Goal: Task Accomplishment & Management: Use online tool/utility

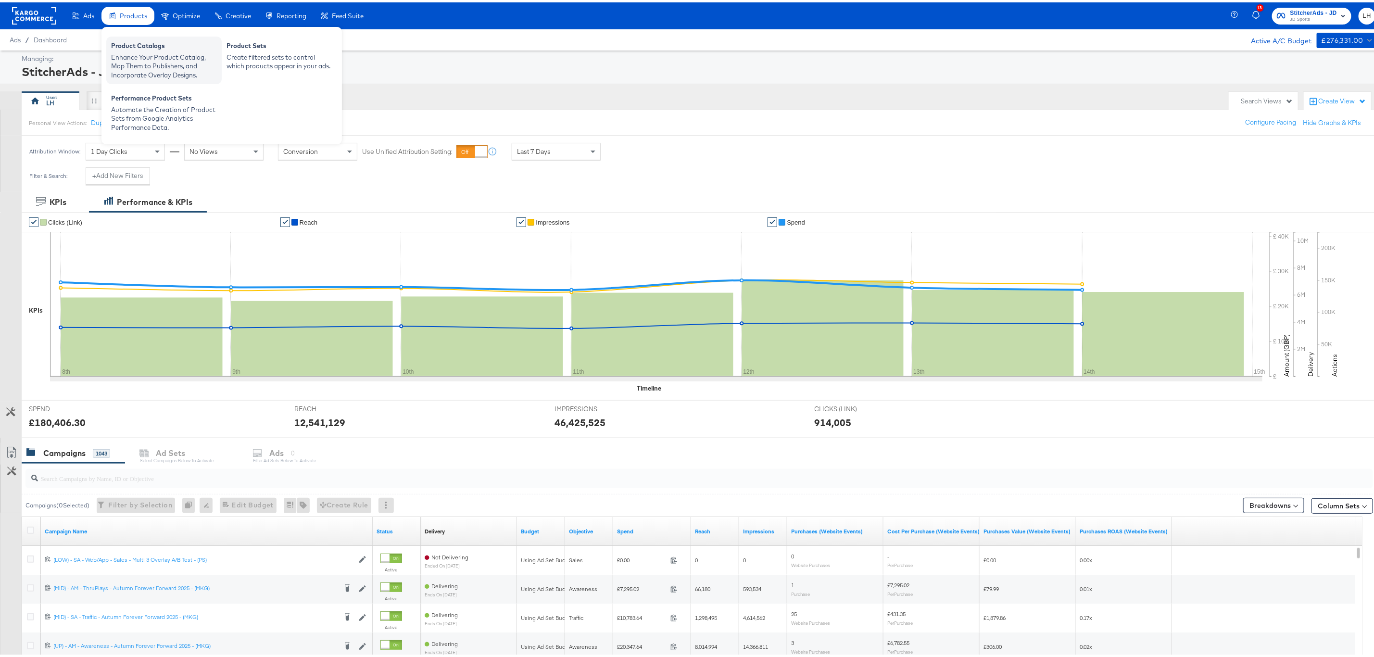
click at [145, 50] on div "Enhance Your Product Catalog, Map Them to Publishers, and Incorporate Overlay D…" at bounding box center [164, 63] width 106 height 27
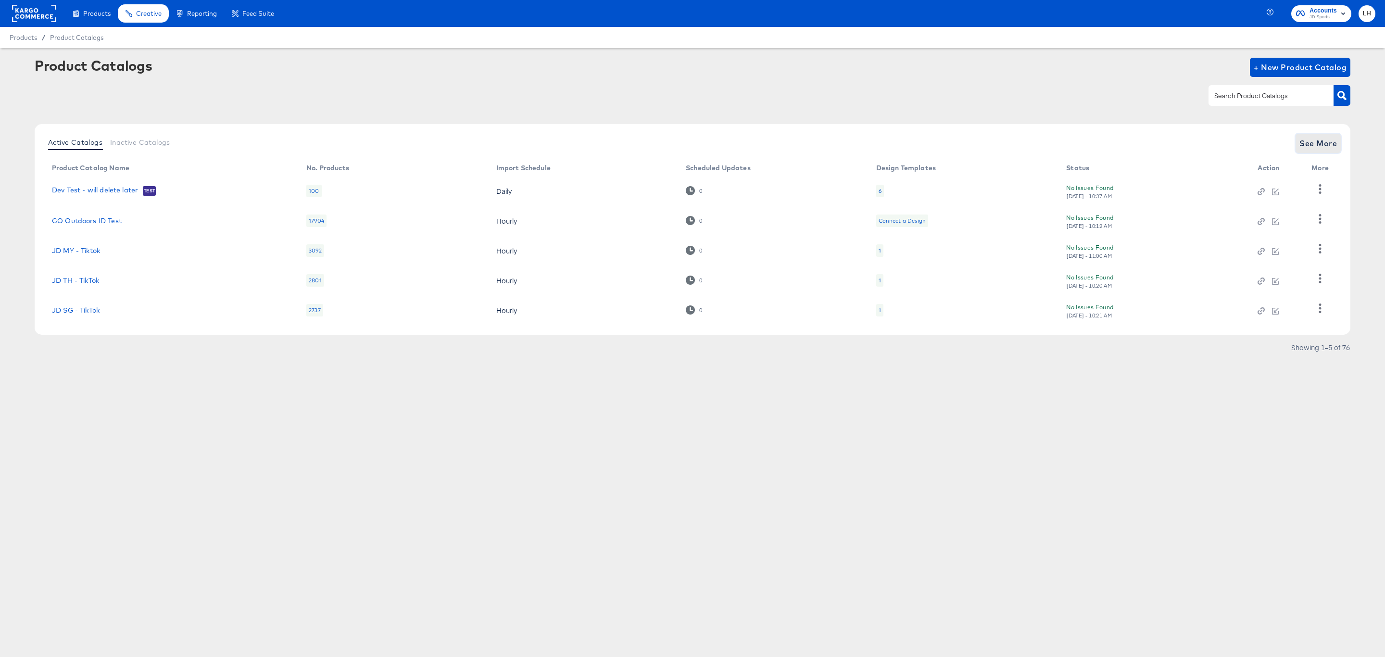
click at [1310, 146] on span "See More" at bounding box center [1318, 143] width 38 height 13
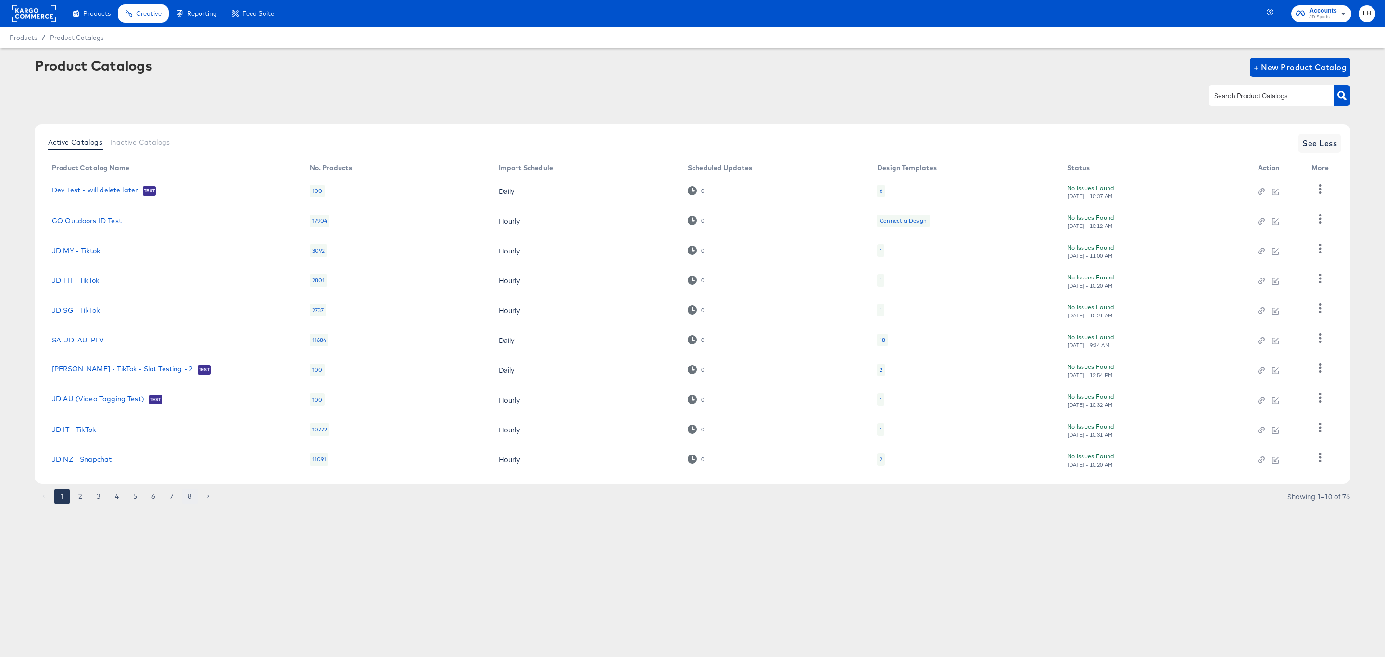
click at [192, 494] on button "8" at bounding box center [189, 496] width 15 height 15
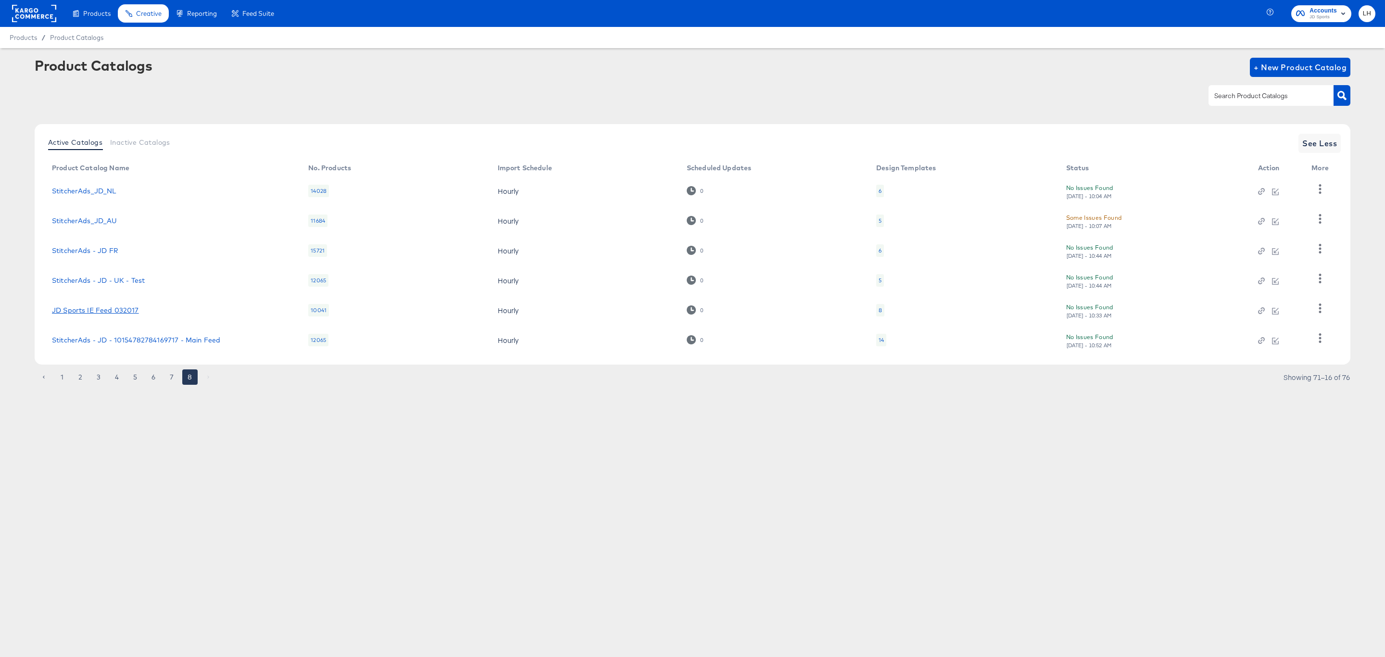
click at [113, 309] on link "JD Sports IE Feed 032017" at bounding box center [95, 310] width 87 height 8
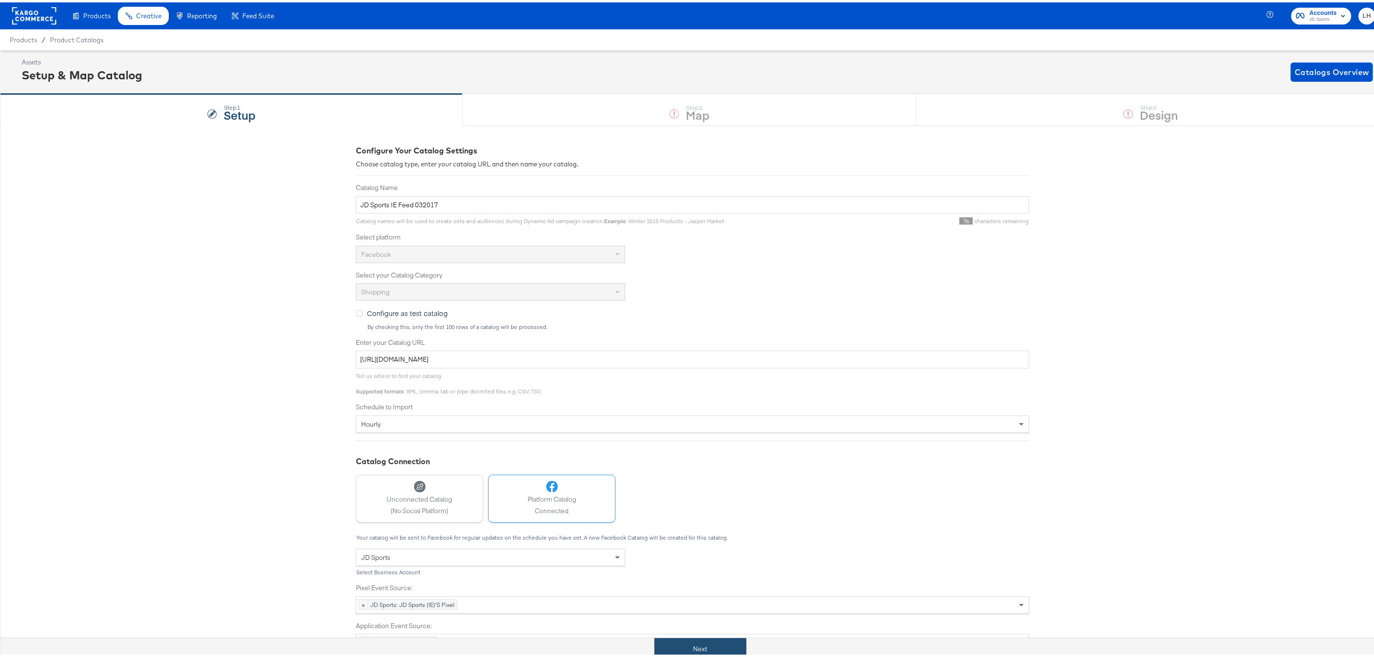
click at [723, 640] on button "Next" at bounding box center [700, 647] width 92 height 22
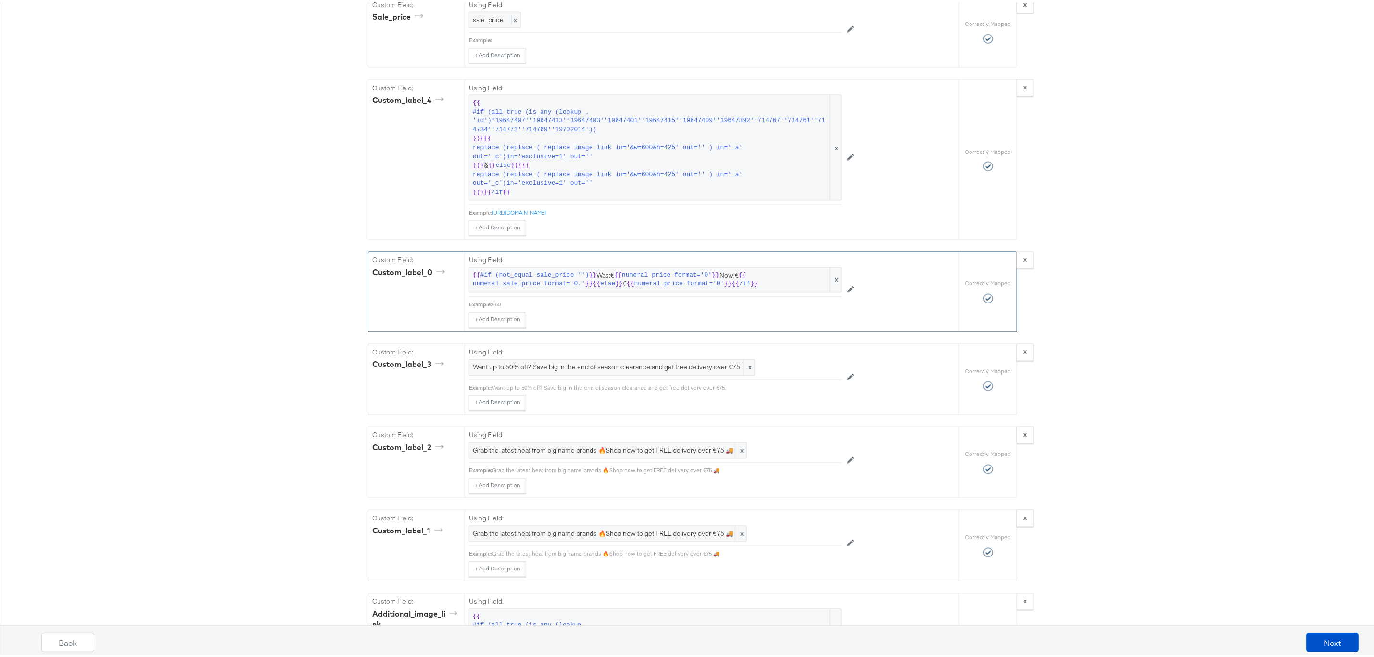
scroll to position [1154, 0]
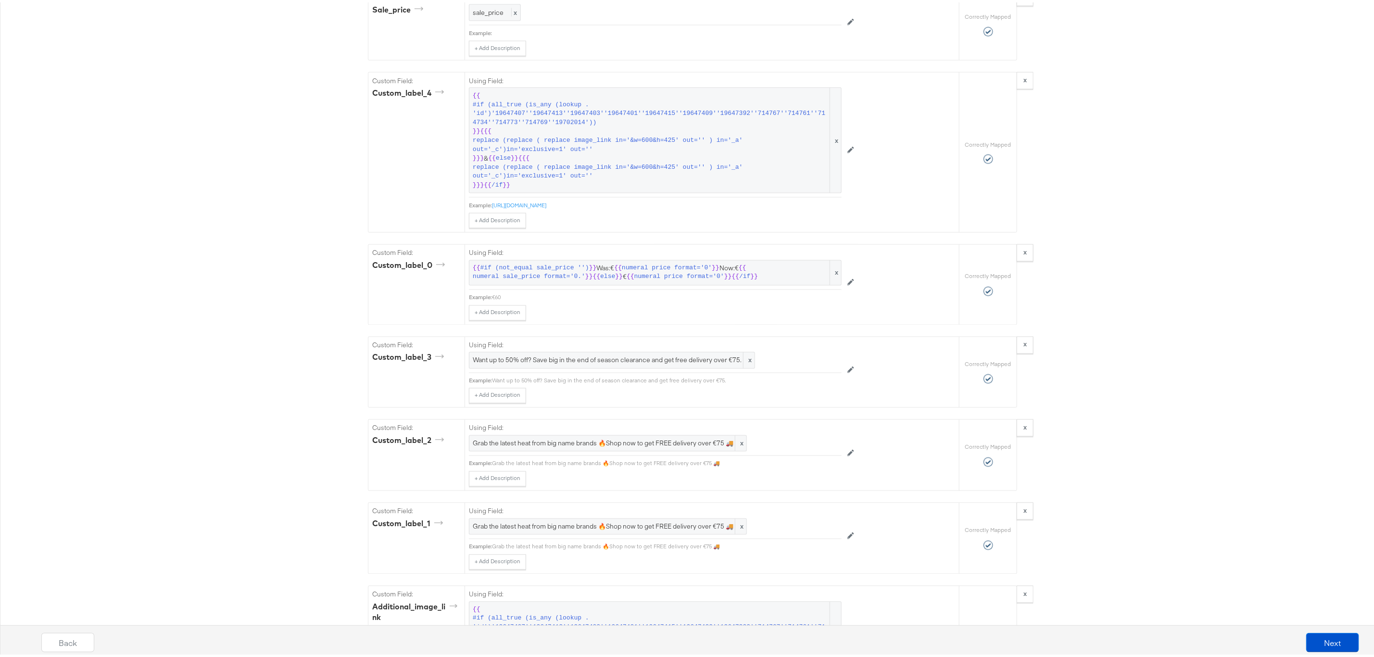
click at [655, 363] on span "Want up to 50% off? Save big in the end of season clearance and get free delive…" at bounding box center [612, 357] width 278 height 9
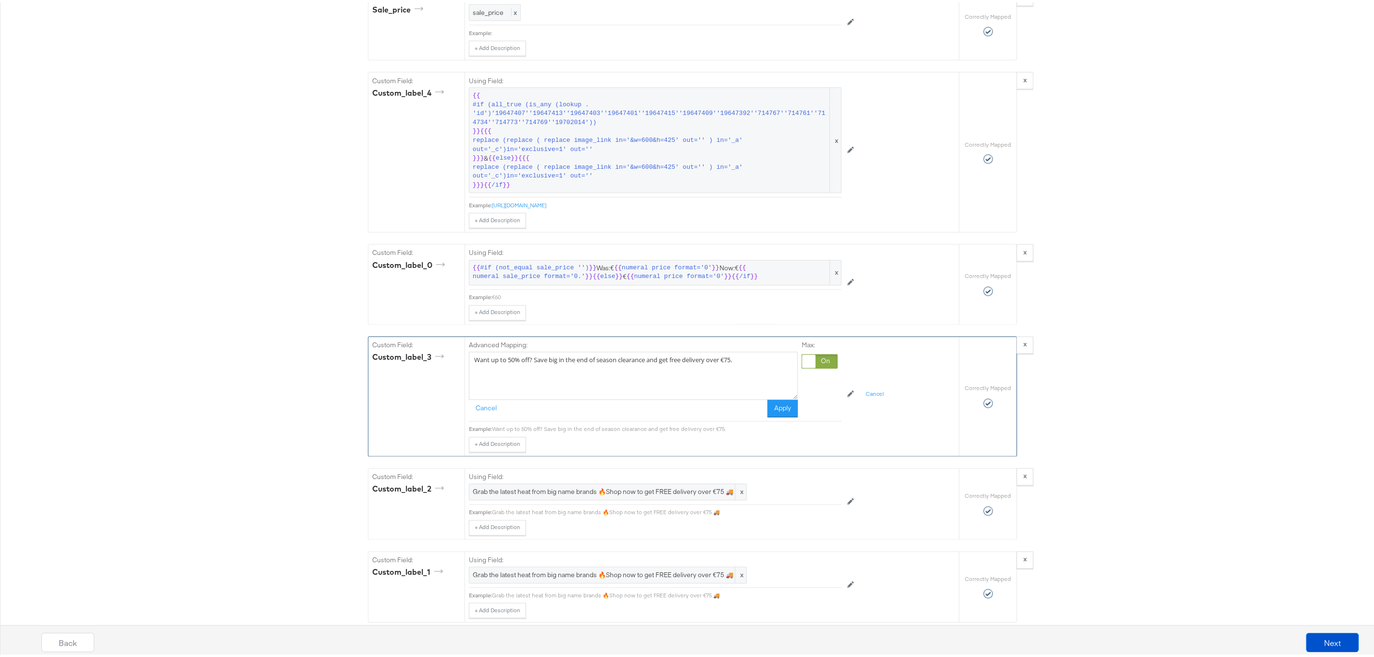
drag, startPoint x: 729, startPoint y: 373, endPoint x: 371, endPoint y: 381, distance: 357.8
click at [371, 381] on div "Custom Field: custom_label_3 Advanced Mapping: Want up to 50% off? Save big in …" at bounding box center [663, 394] width 590 height 119
paste textarea "Save BIG with Mega Offers, Bag up to 50% off your fave styles and get FREE deli…"
type textarea "Save BIG with Mega Offers, Bag up to 50% off your fave styles and get FREE deli…"
click at [771, 415] on button "Apply" at bounding box center [782, 406] width 30 height 17
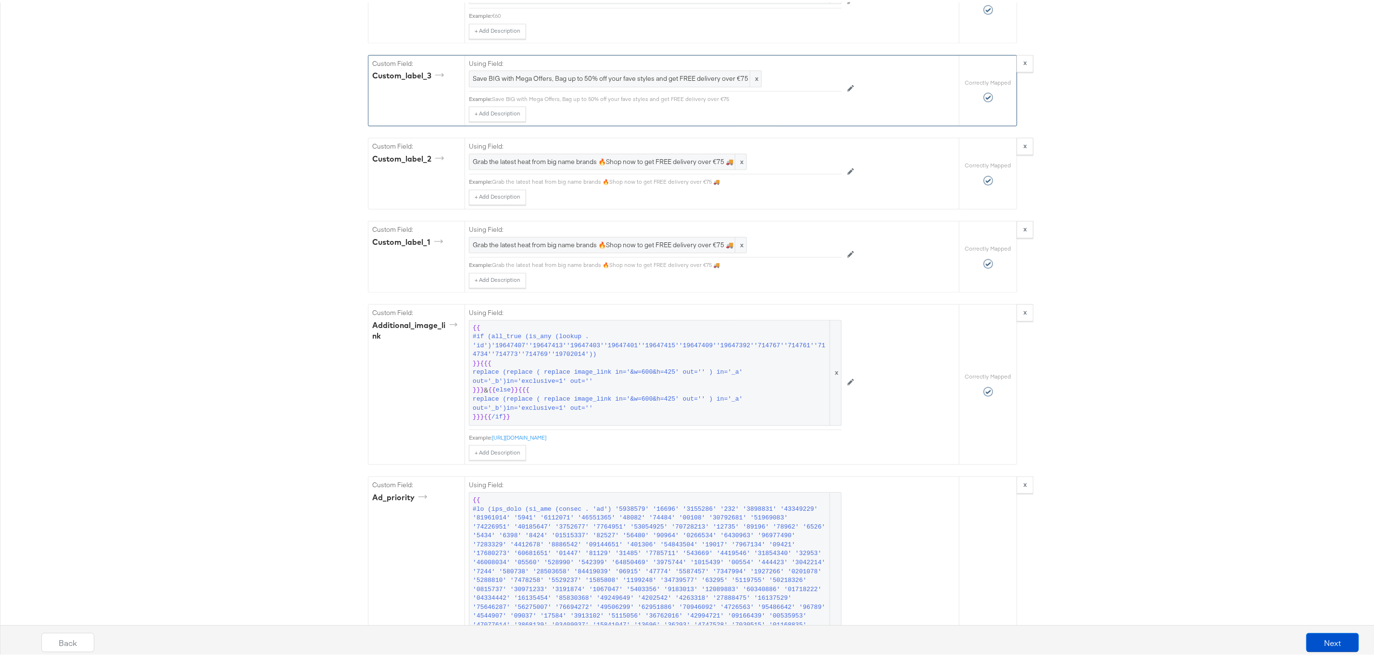
scroll to position [1442, 0]
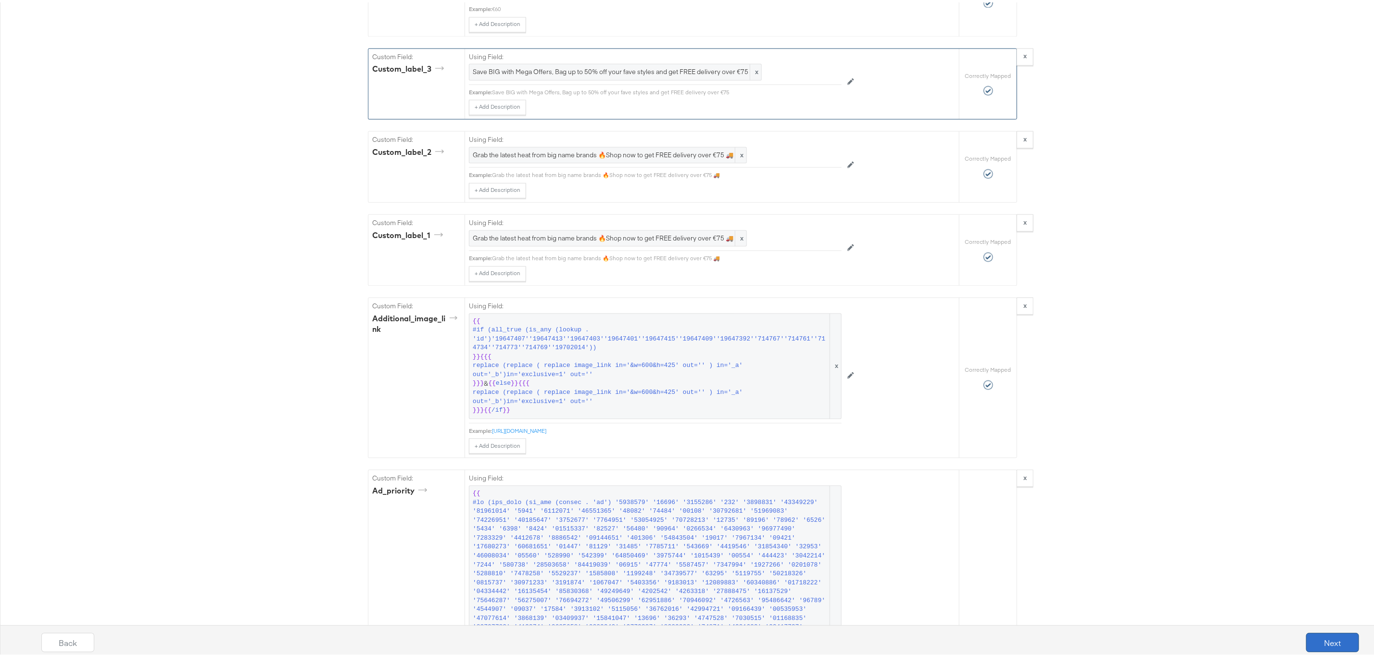
click at [1337, 639] on button "Next" at bounding box center [1332, 639] width 53 height 19
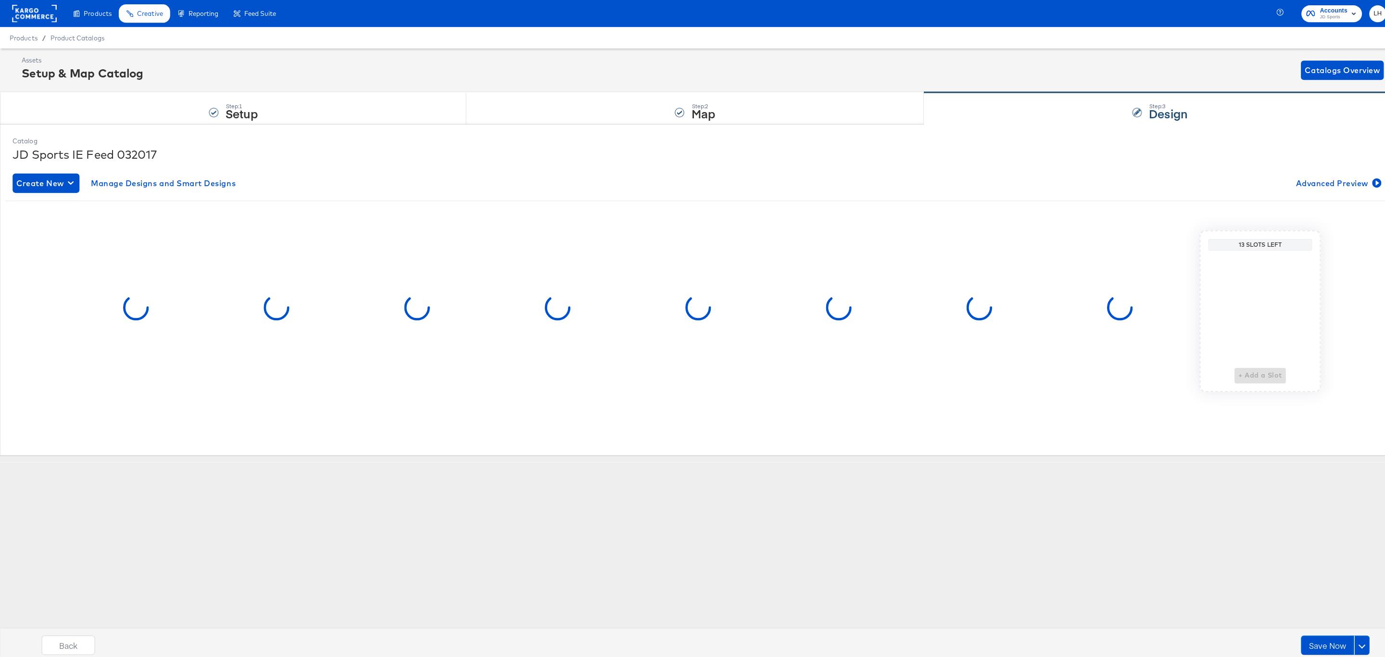
scroll to position [0, 0]
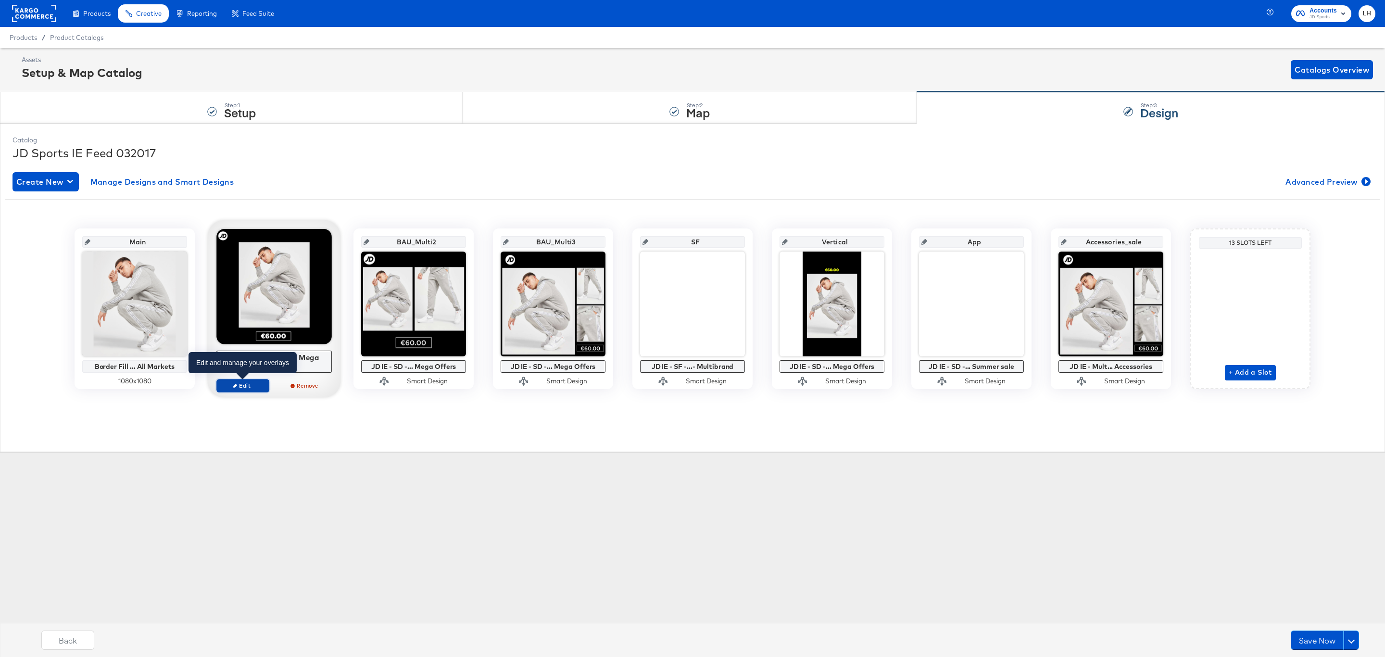
click at [260, 385] on span "Edit" at bounding box center [243, 385] width 44 height 7
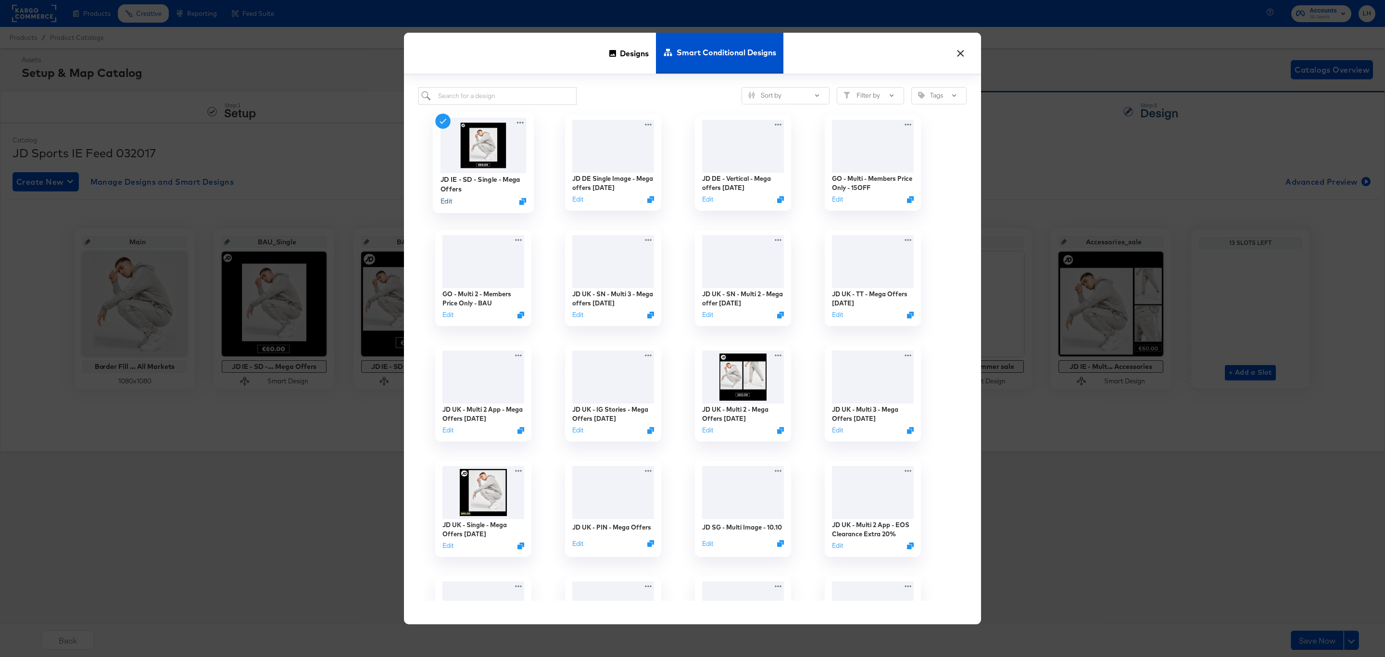
click at [446, 201] on button "Edit" at bounding box center [446, 201] width 12 height 9
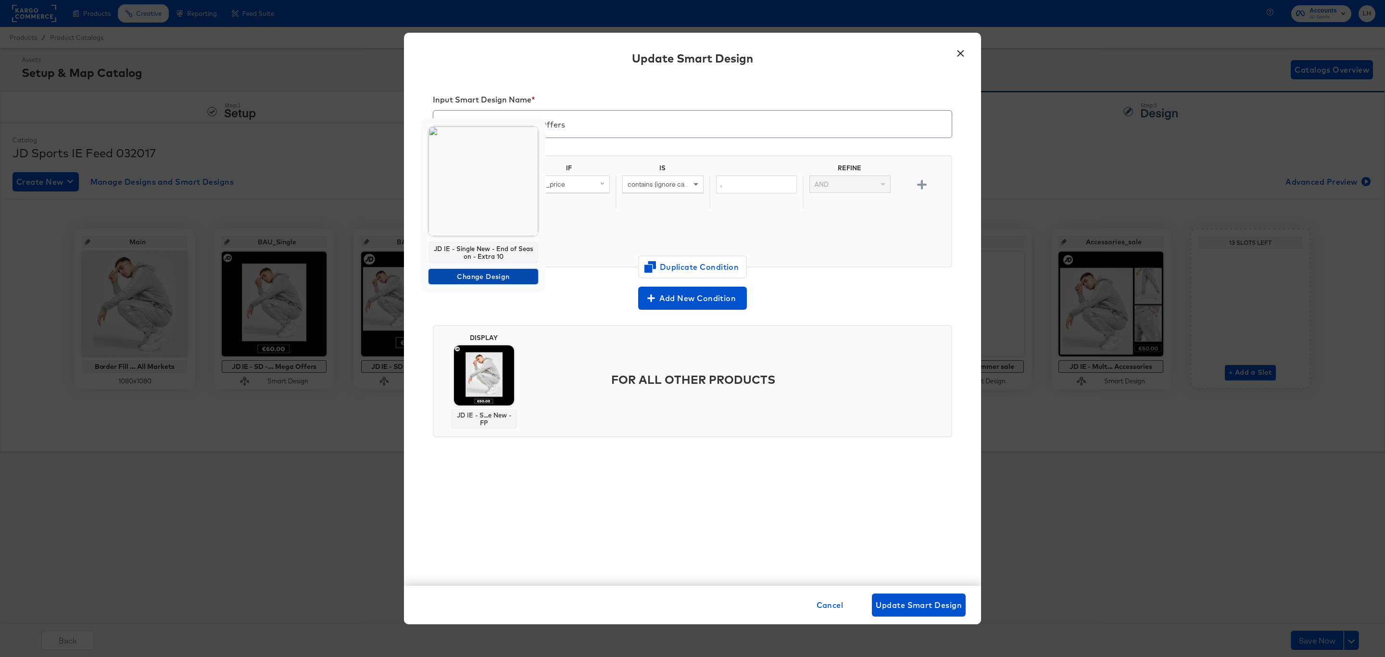
click at [492, 277] on span "Change Design" at bounding box center [483, 277] width 102 height 12
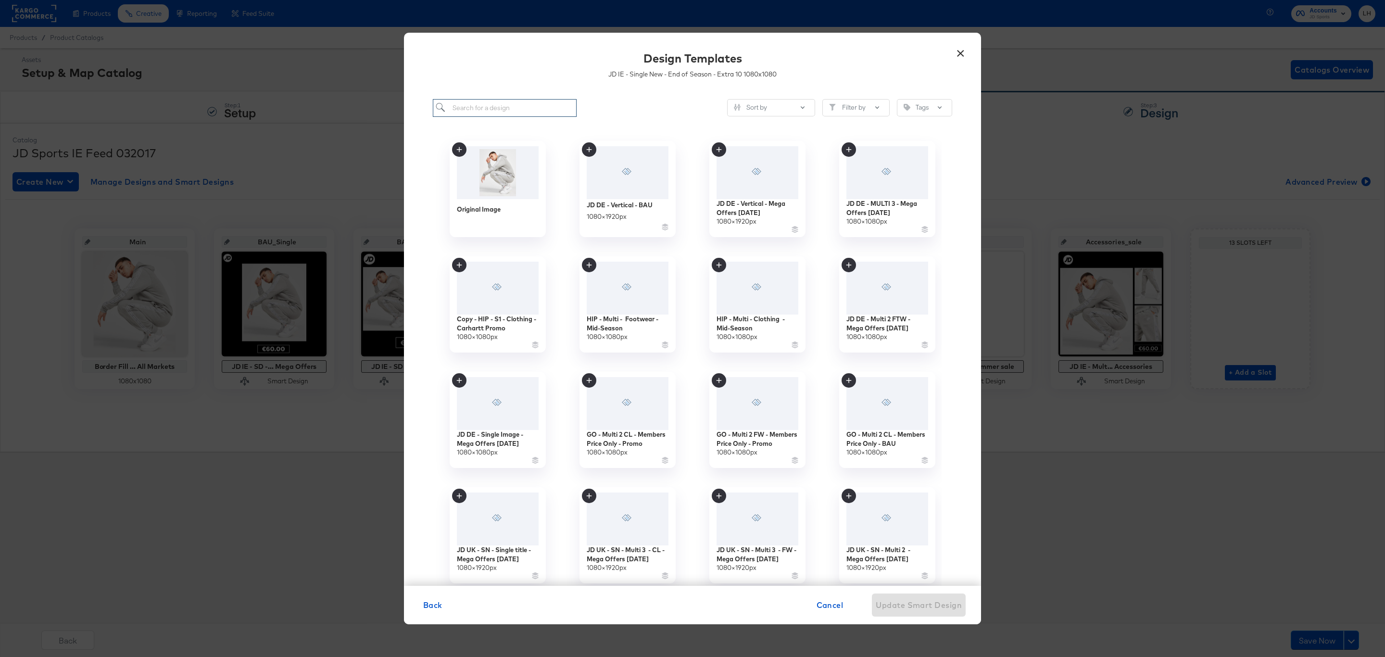
click at [460, 111] on input "search" at bounding box center [505, 108] width 144 height 18
paste input "JD IE - Single New - Mega Offers - [DATE]"
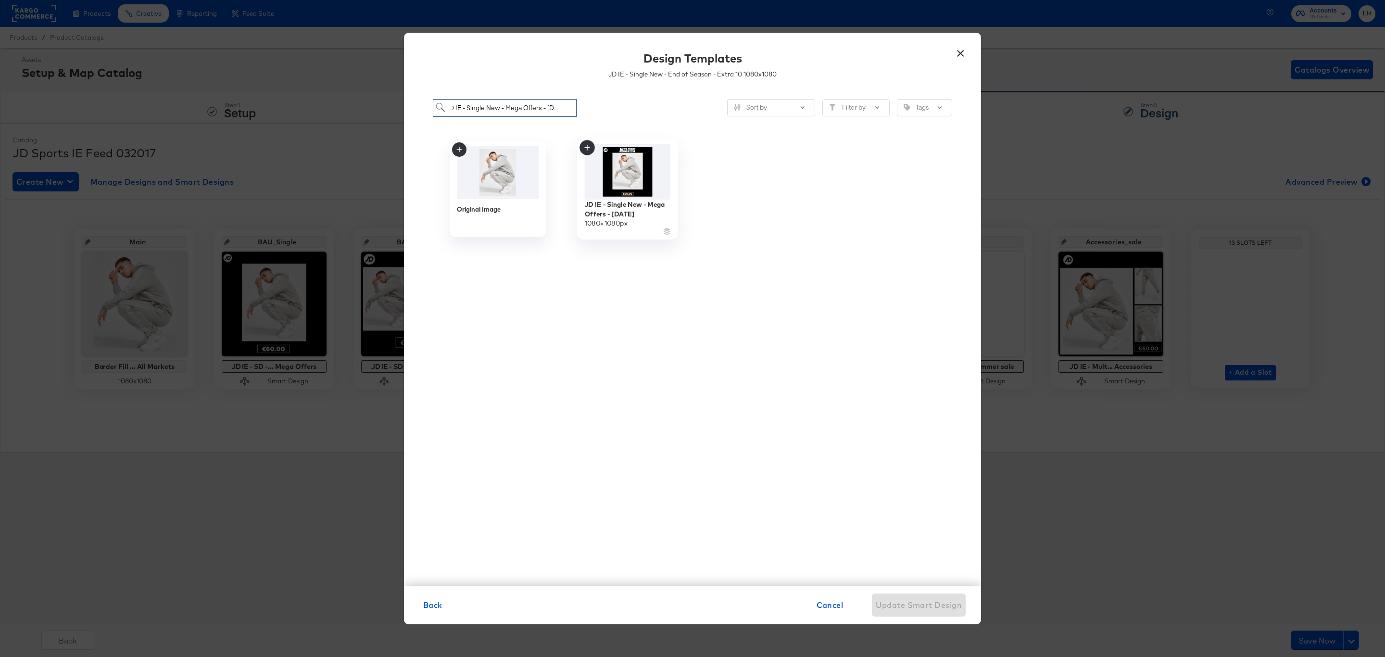
type input "JD IE - Single New - Mega Offers - [DATE]"
click at [585, 147] on icon at bounding box center [586, 147] width 5 height 5
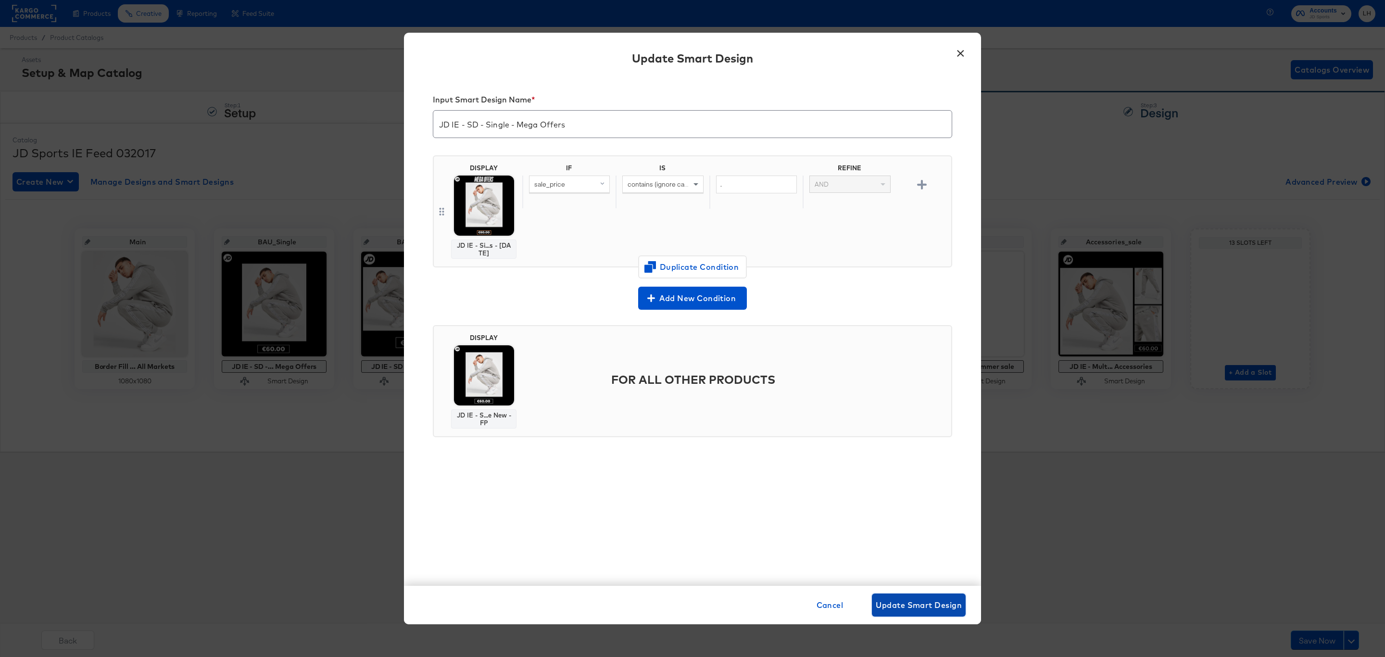
click at [891, 606] on span "Update Smart Design" at bounding box center [919, 604] width 86 height 13
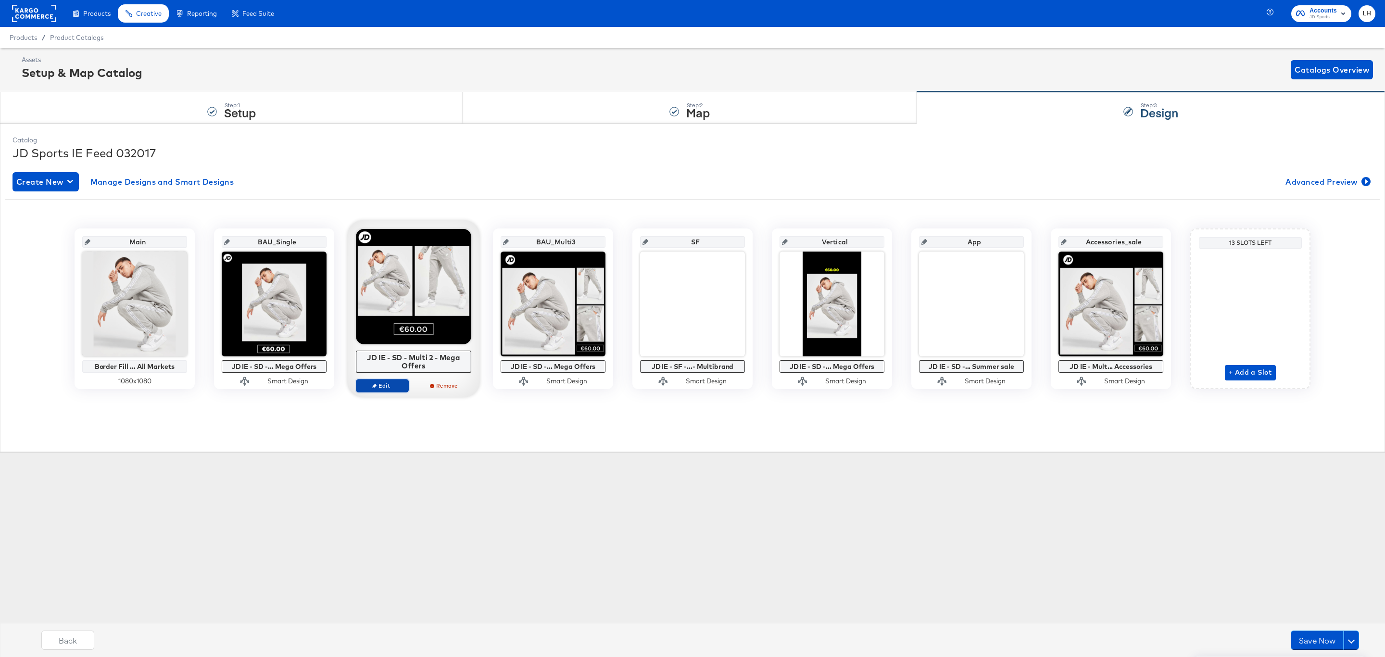
click at [392, 387] on span "Edit" at bounding box center [382, 385] width 44 height 7
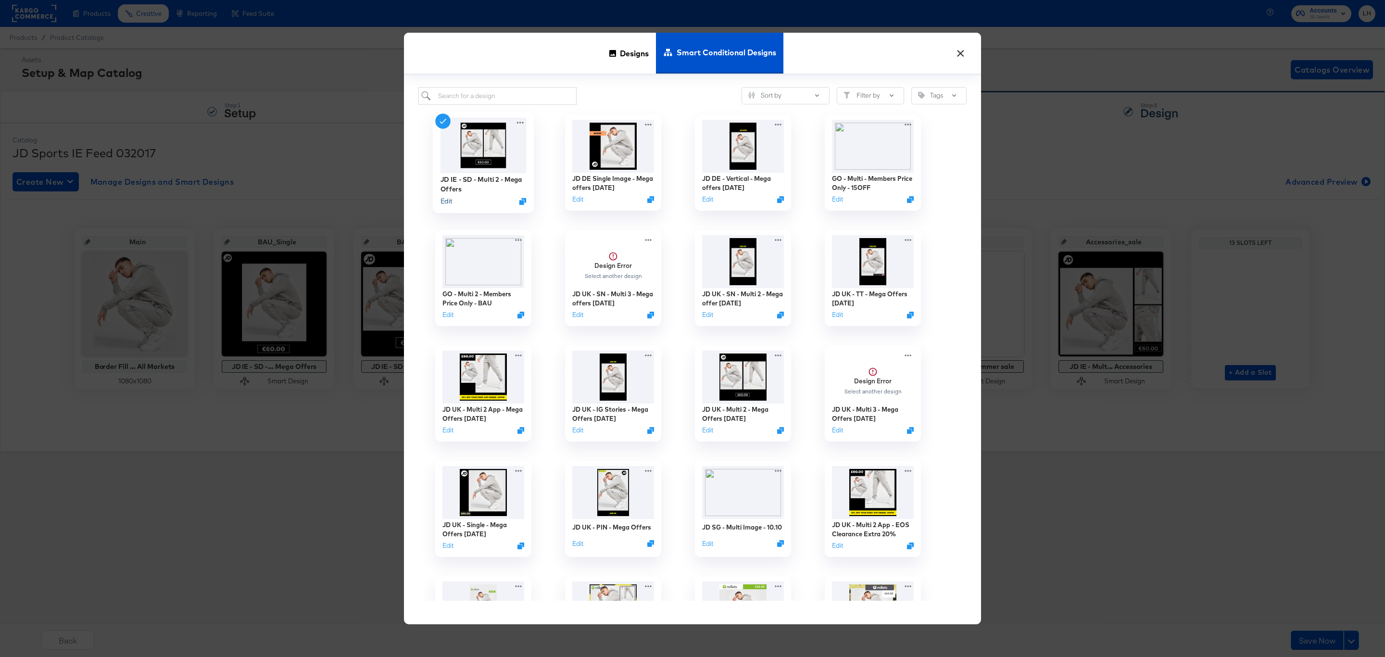
click at [450, 204] on button "Edit" at bounding box center [446, 201] width 12 height 9
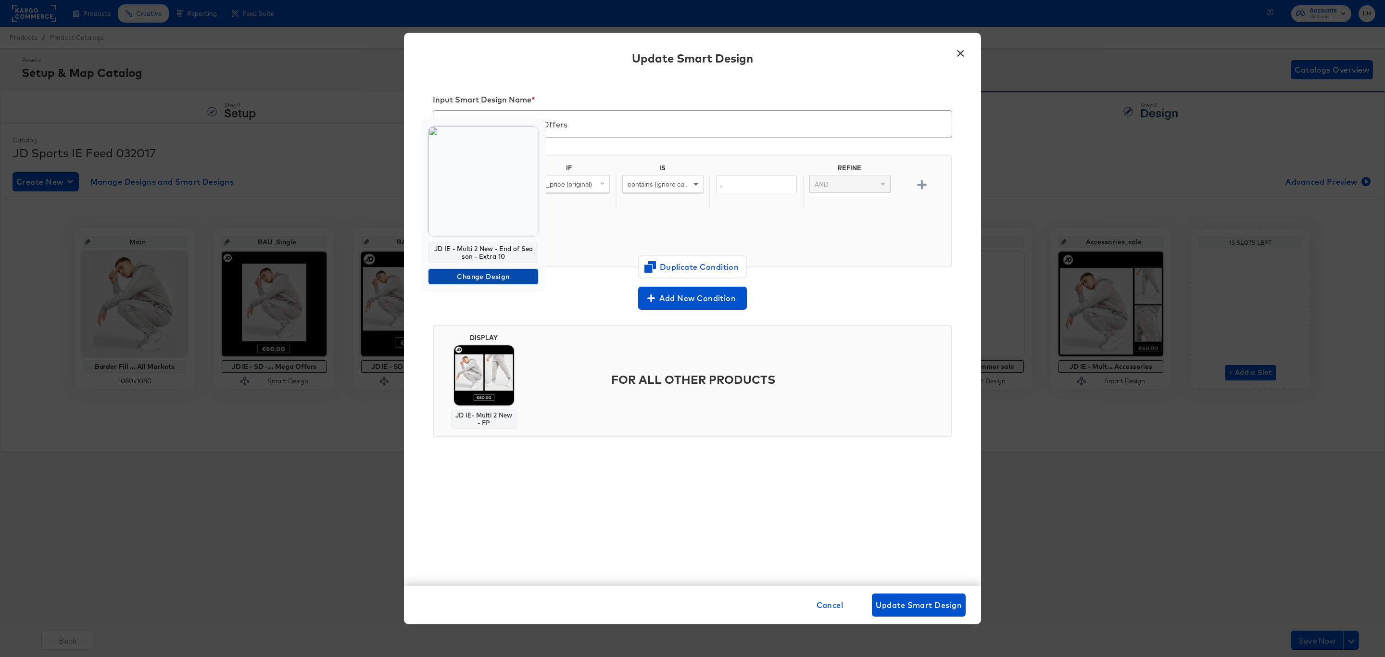
click at [514, 275] on span "Change Design" at bounding box center [483, 277] width 102 height 12
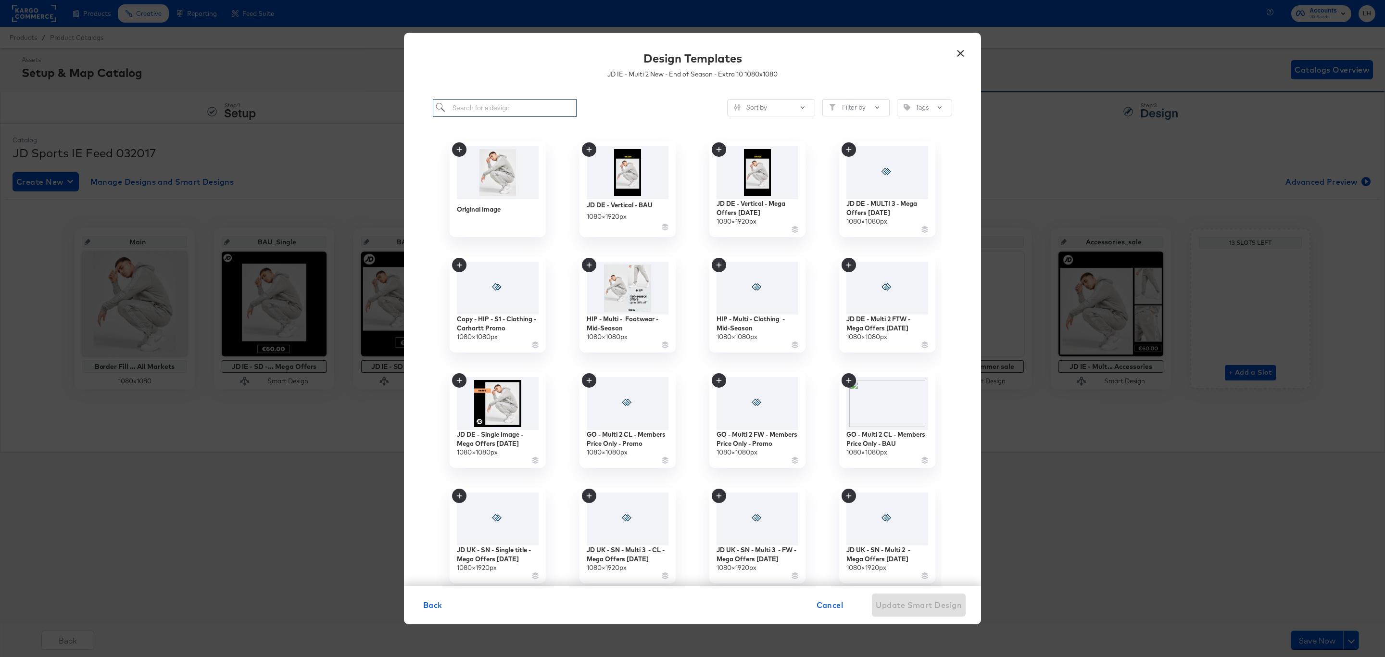
click at [507, 109] on input "search" at bounding box center [505, 108] width 144 height 18
paste input "JD IE - Multi 2 New - Mega Offers - [DATE]"
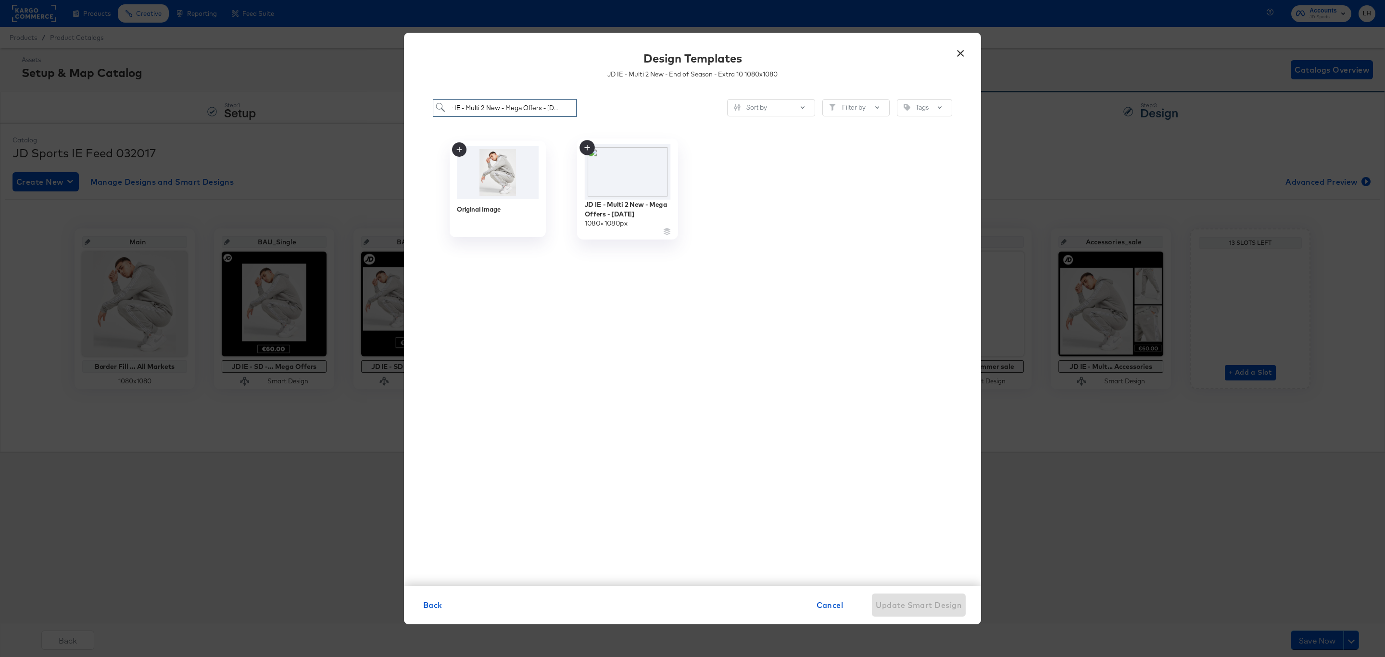
type input "JD IE - Multi 2 New - Mega Offers - [DATE]"
click at [587, 146] on icon at bounding box center [586, 147] width 5 height 5
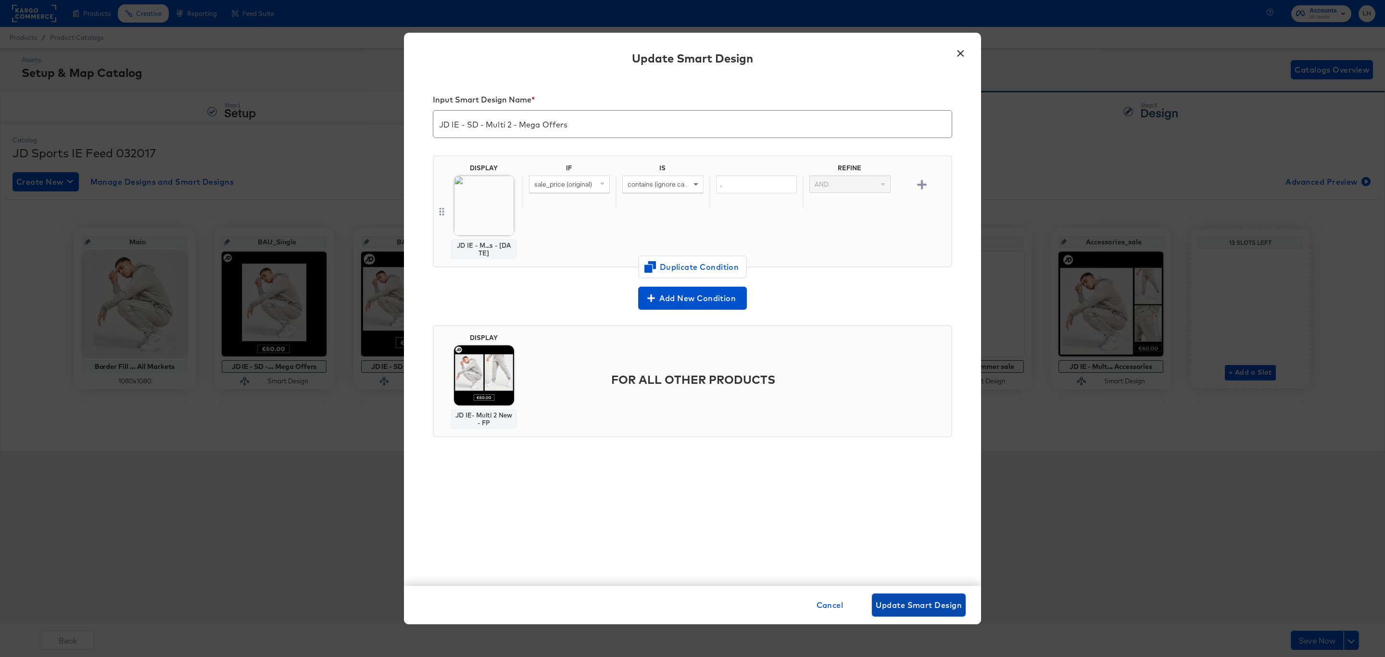
click at [906, 609] on span "Update Smart Design" at bounding box center [919, 604] width 86 height 13
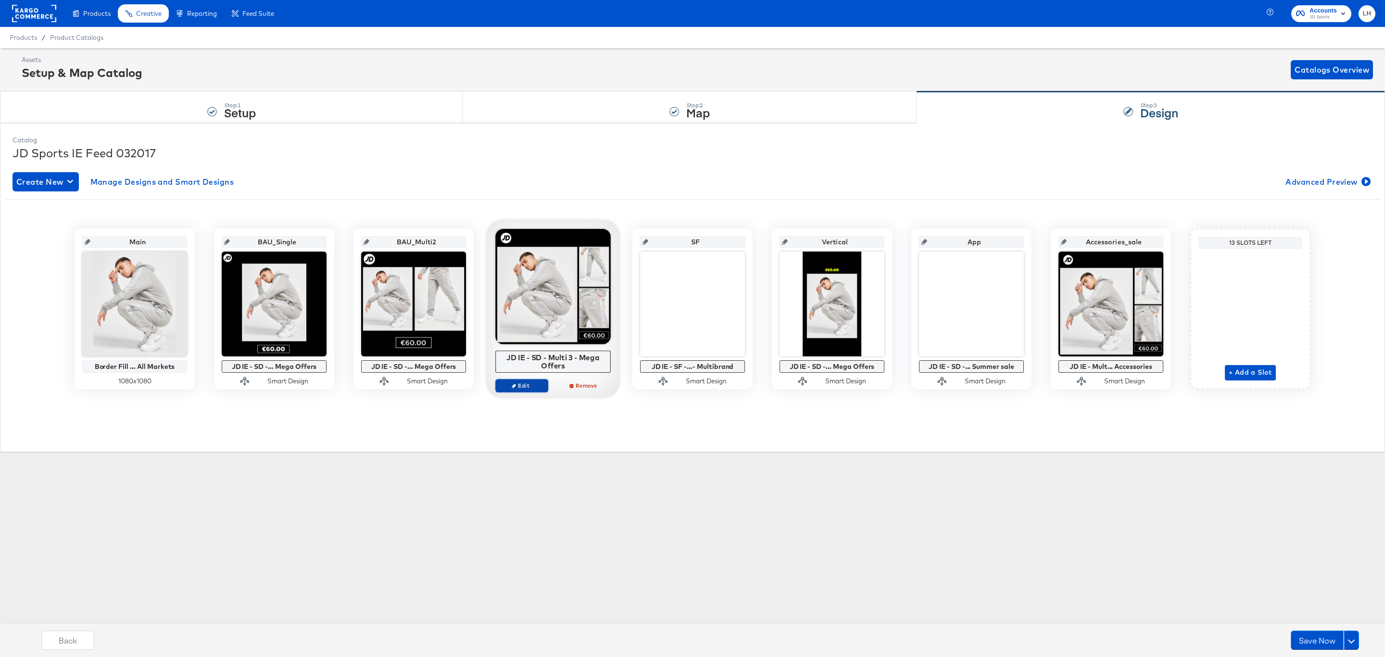
click at [531, 384] on span "Edit" at bounding box center [522, 385] width 44 height 7
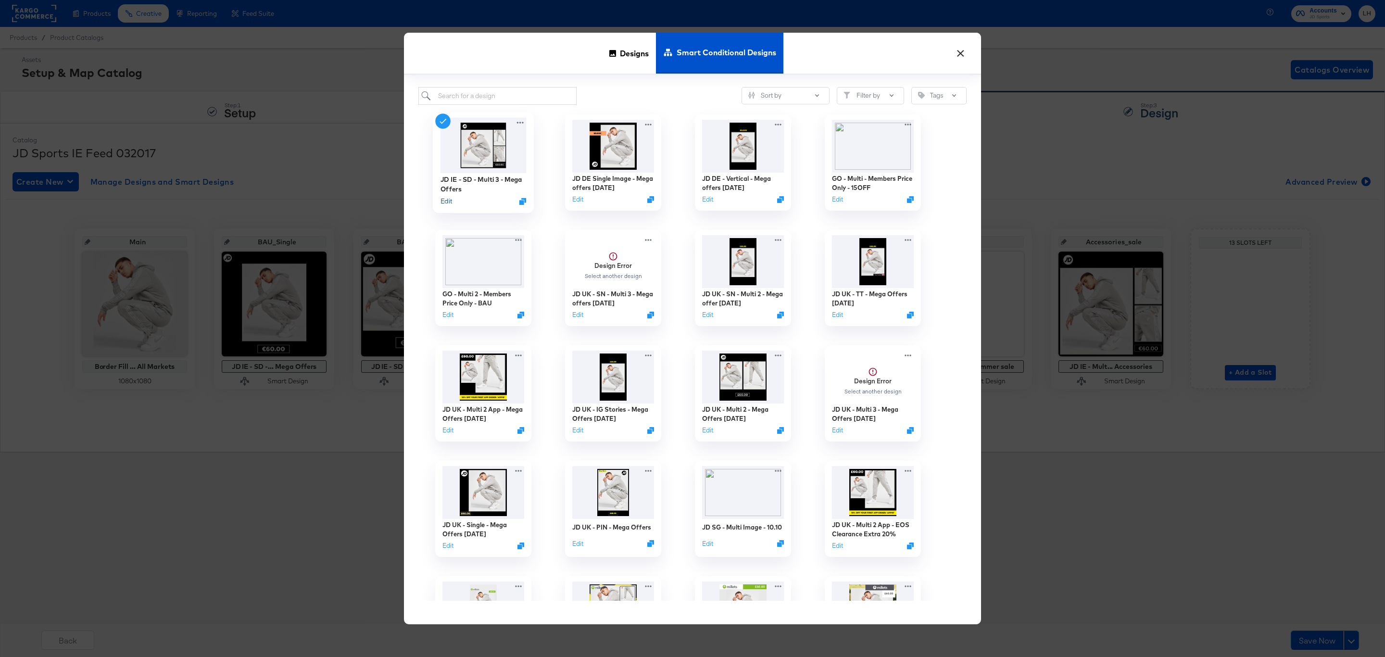
click at [450, 200] on button "Edit" at bounding box center [446, 201] width 12 height 9
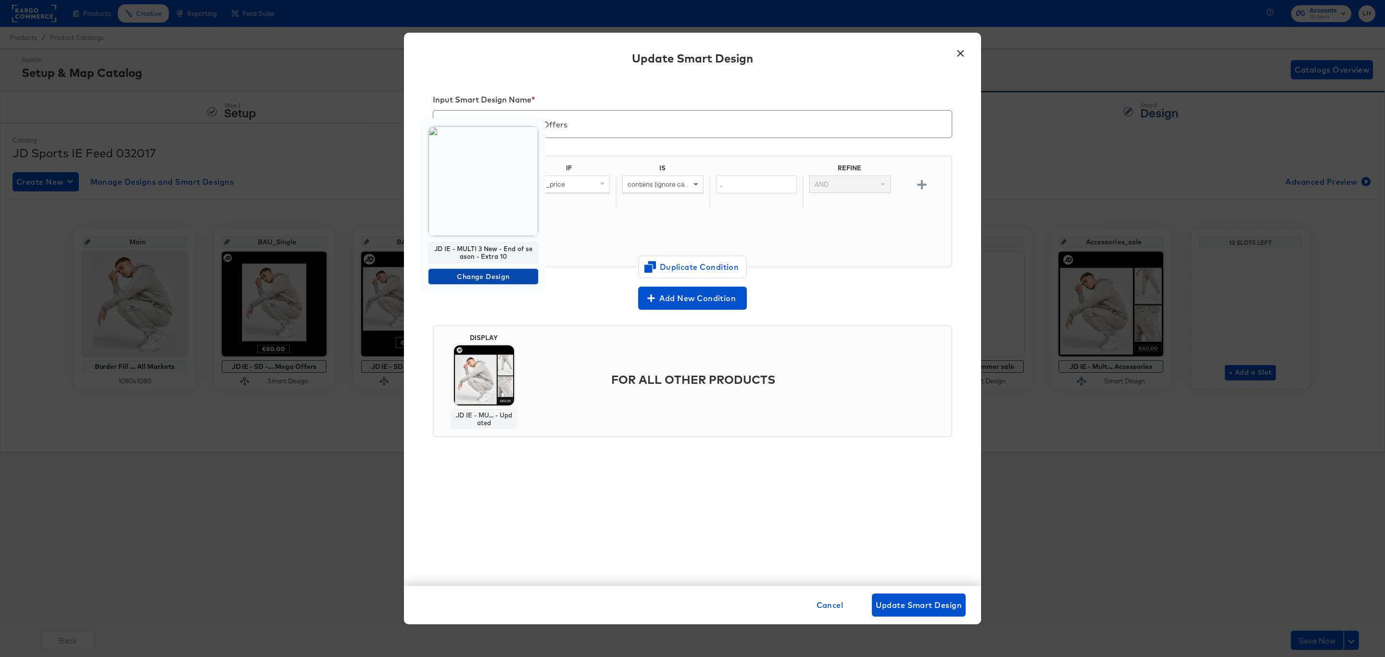
click at [509, 273] on span "Change Design" at bounding box center [483, 277] width 102 height 12
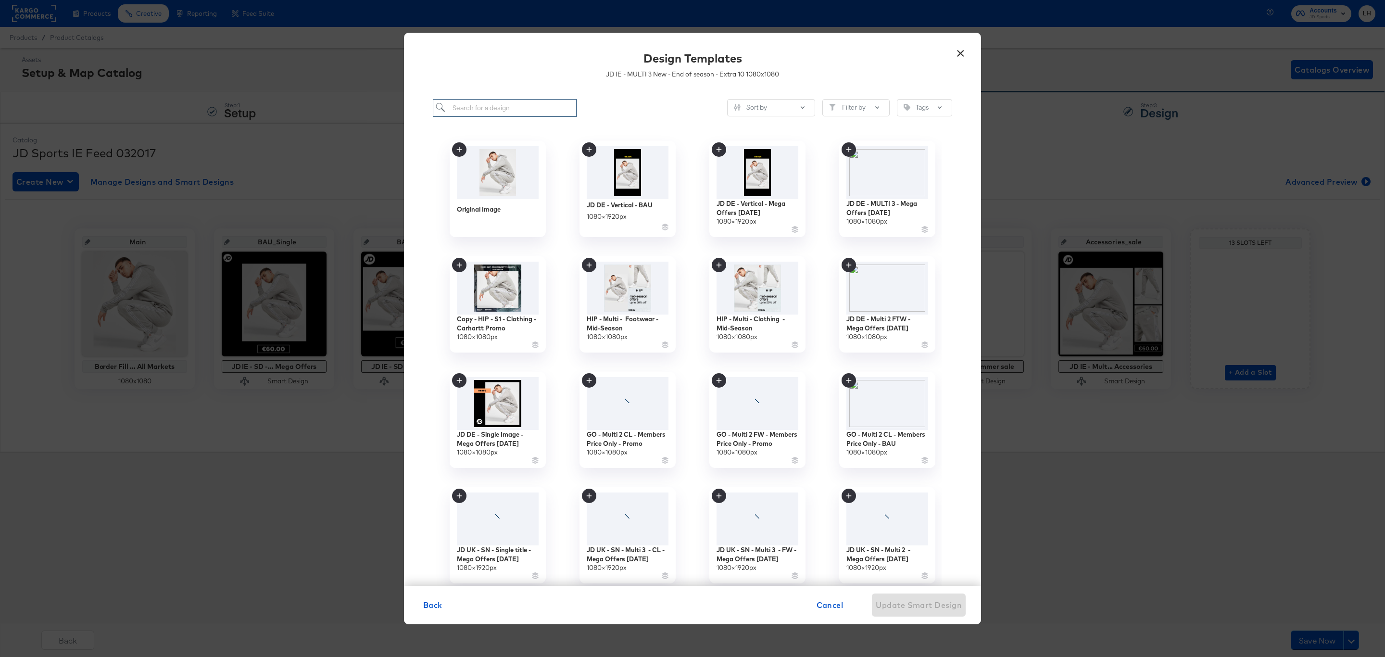
click at [499, 110] on input "search" at bounding box center [505, 108] width 144 height 18
paste input "JD IE - MULTI 3 New - Mega Offers - [DATE]"
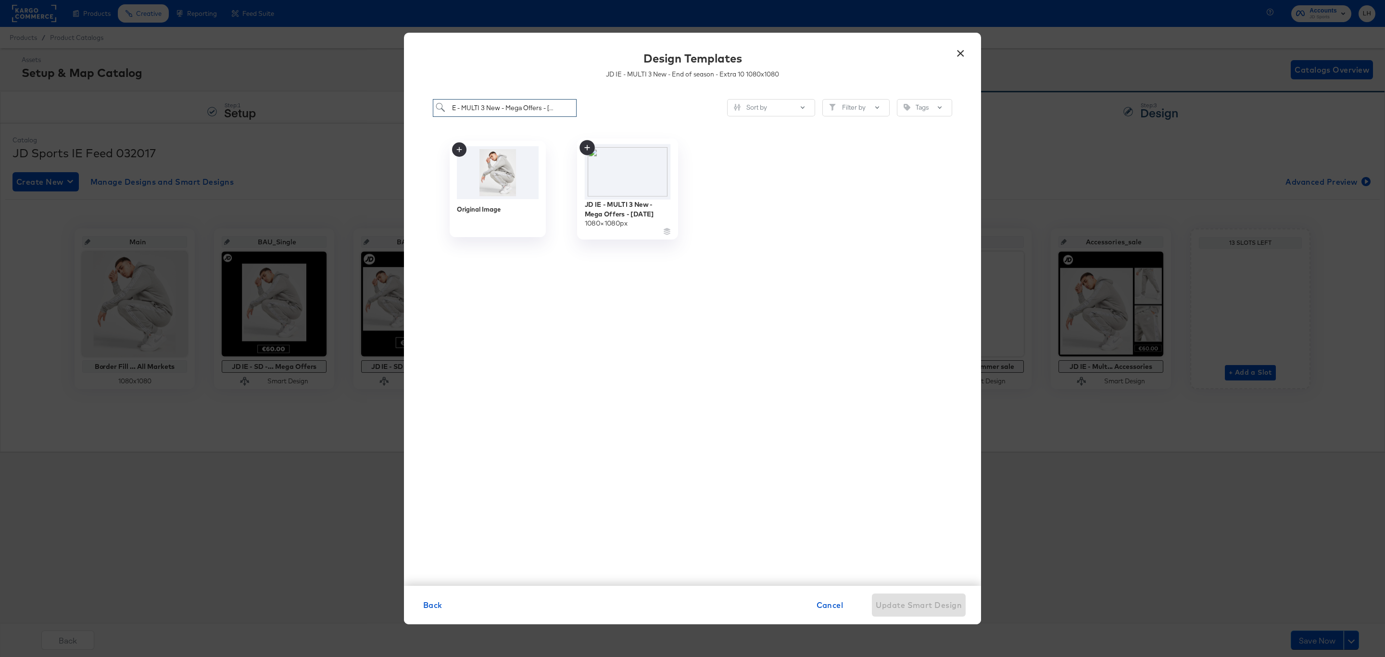
type input "JD IE - MULTI 3 New - Mega Offers - [DATE]"
click at [588, 146] on icon at bounding box center [586, 147] width 15 height 15
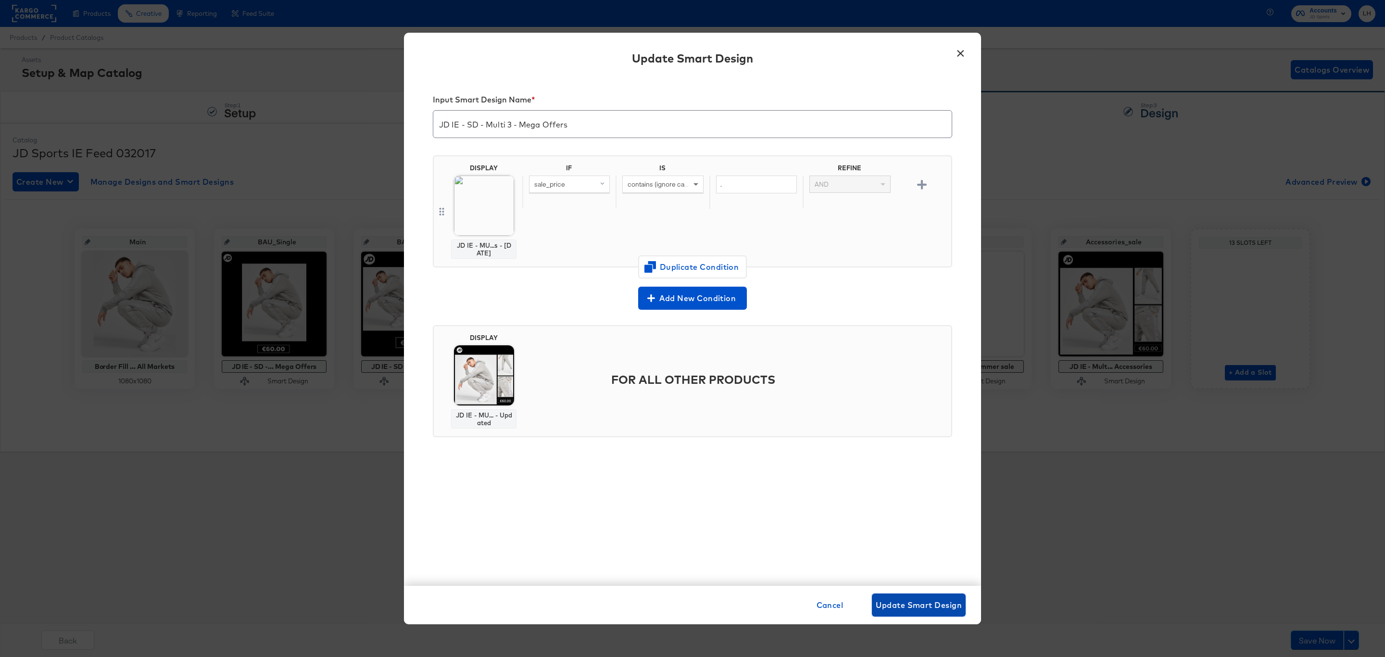
click at [910, 606] on span "Update Smart Design" at bounding box center [919, 604] width 86 height 13
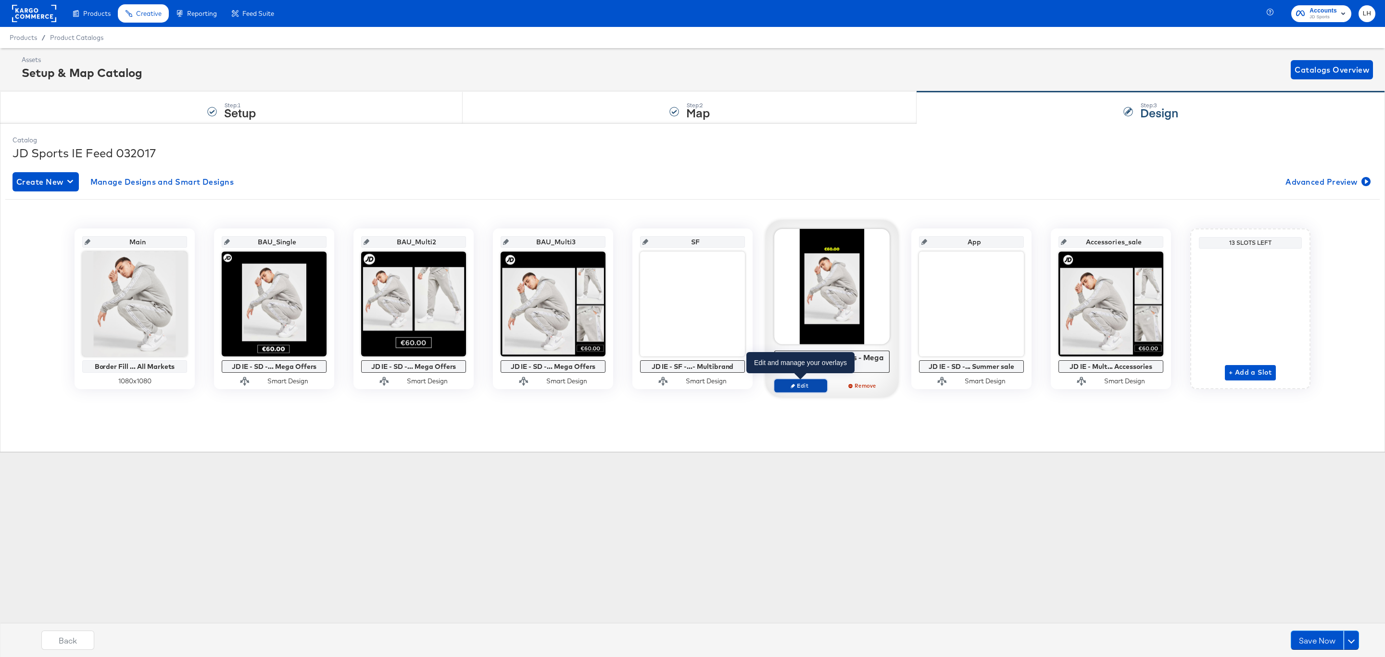
click at [806, 384] on span "Edit" at bounding box center [800, 385] width 44 height 7
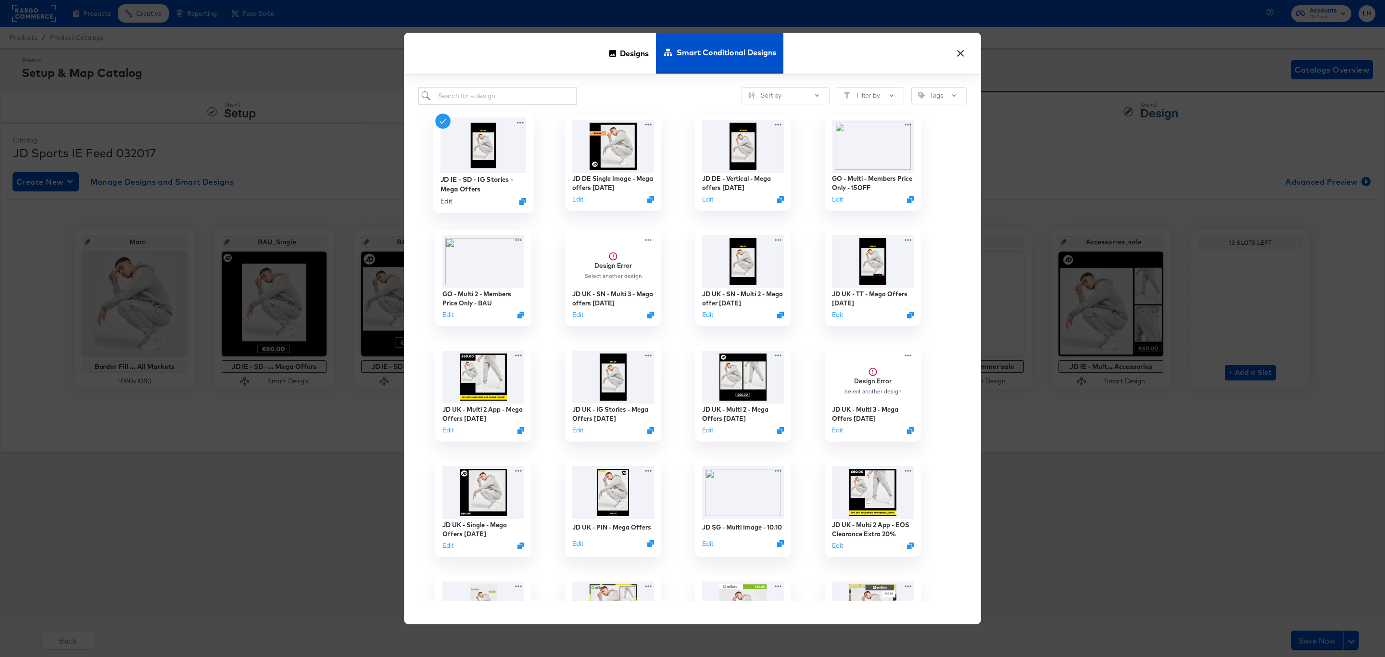
click at [450, 200] on button "Edit" at bounding box center [446, 201] width 12 height 9
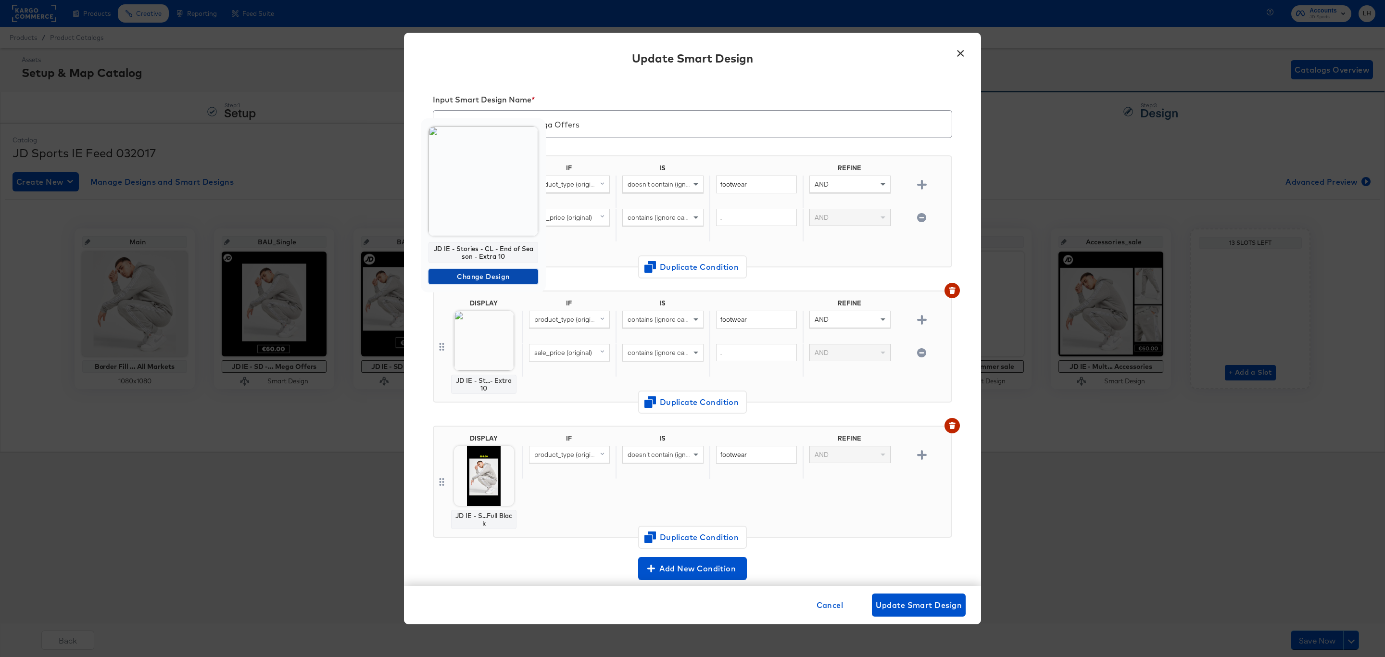
click at [497, 274] on span "Change Design" at bounding box center [483, 277] width 102 height 12
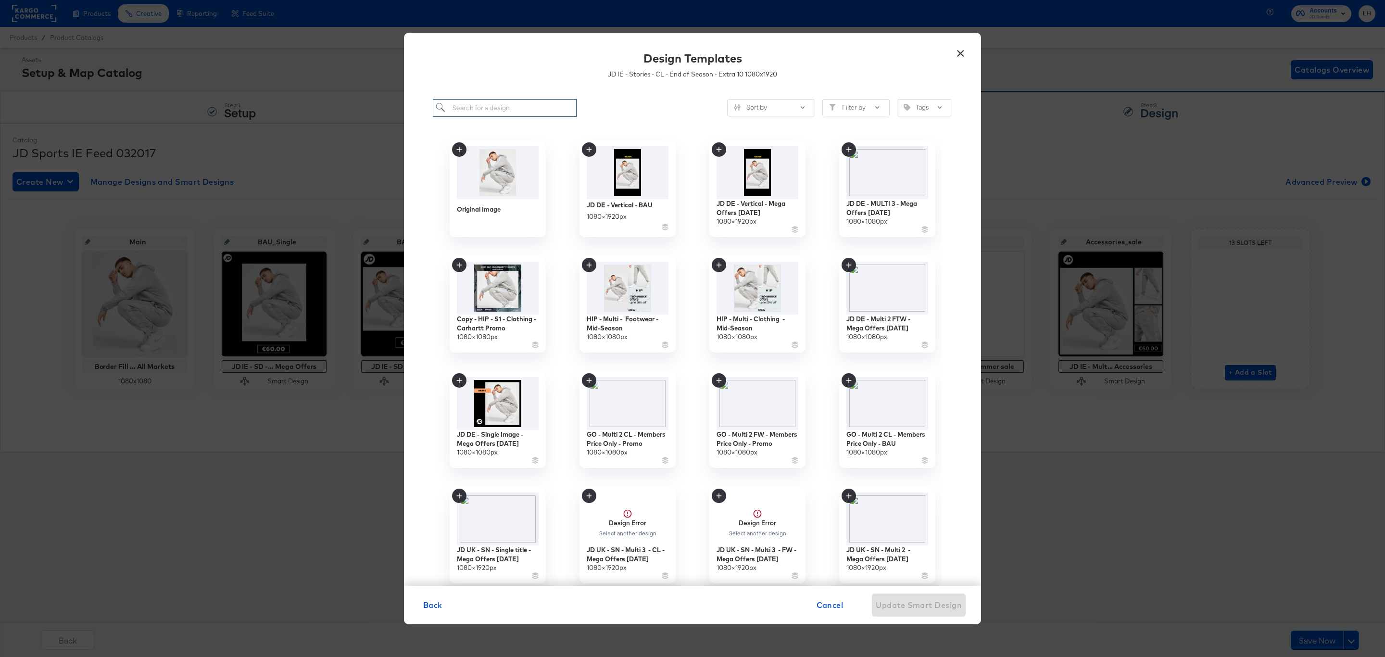
click at [481, 107] on input "search" at bounding box center [505, 108] width 144 height 18
paste input "JD IE - Stories - CL - Mega Offers - [DATE]"
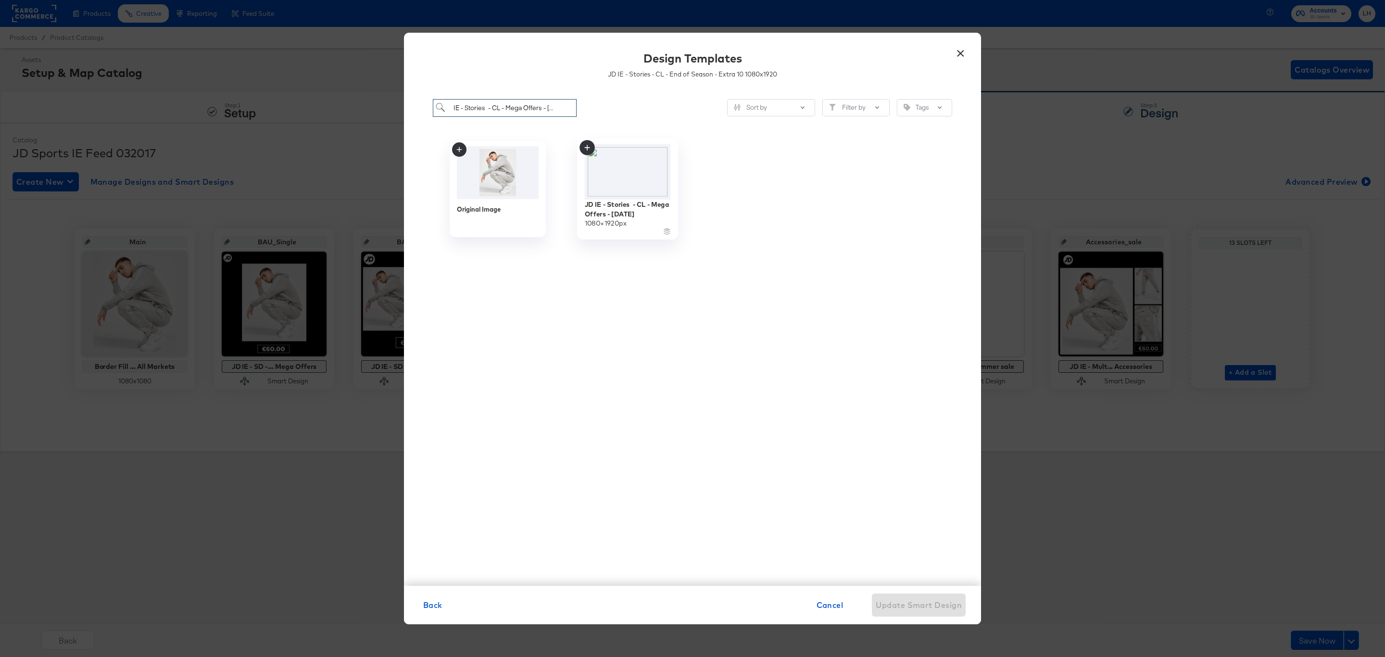
type input "JD IE - Stories - CL - Mega Offers - [DATE]"
click at [584, 147] on icon at bounding box center [586, 147] width 15 height 15
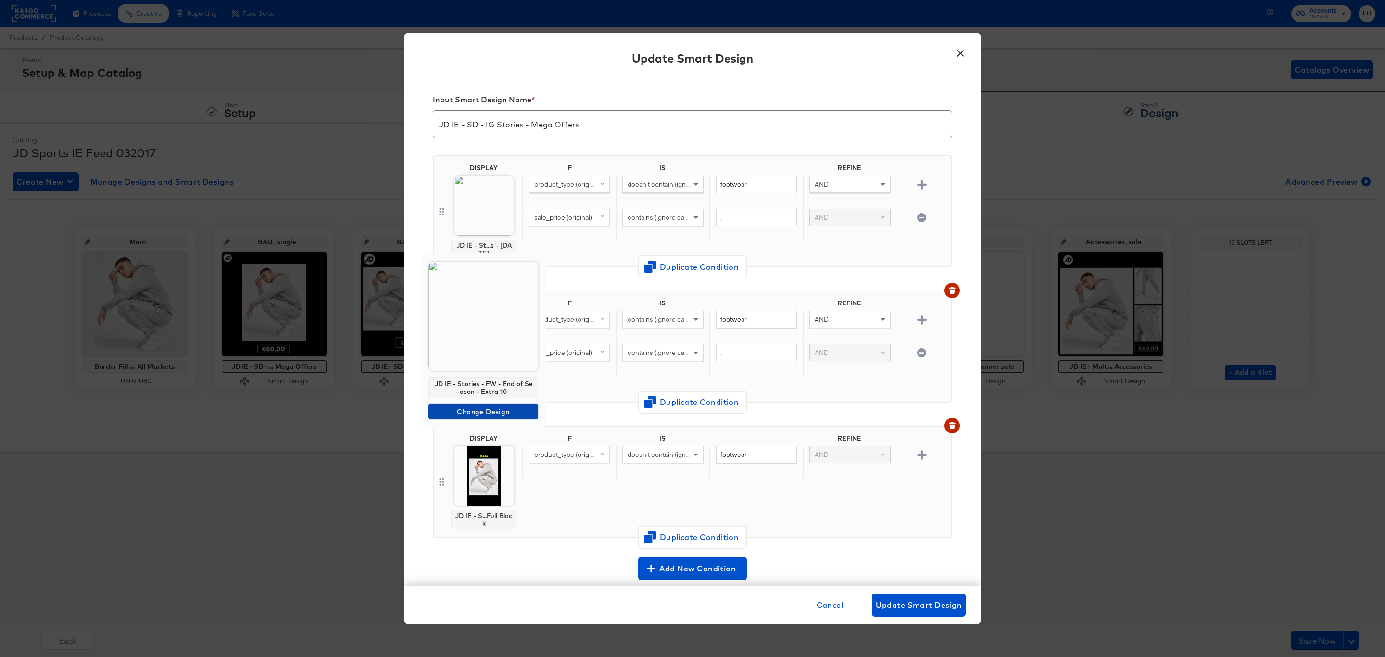
click at [499, 413] on span "Change Design" at bounding box center [483, 412] width 102 height 12
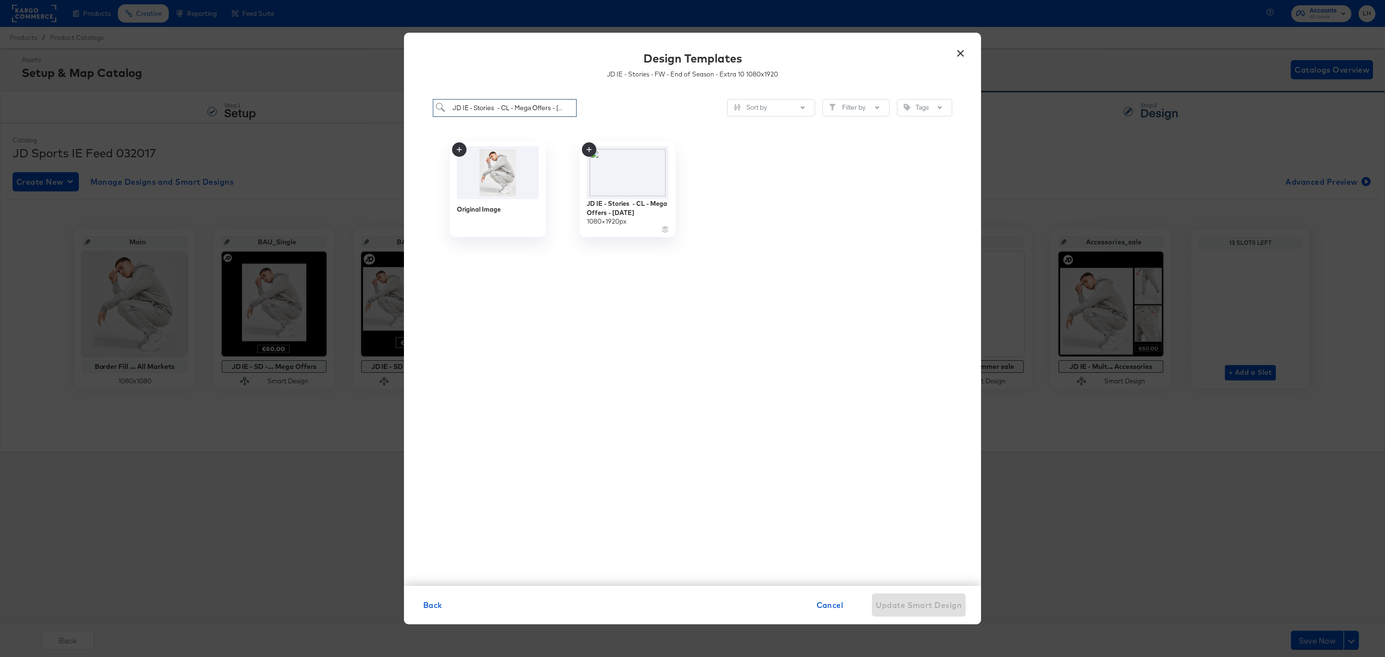
click at [534, 109] on input "JD IE - Stories - CL - Mega Offers - [DATE]" at bounding box center [505, 108] width 144 height 18
paste input "FW"
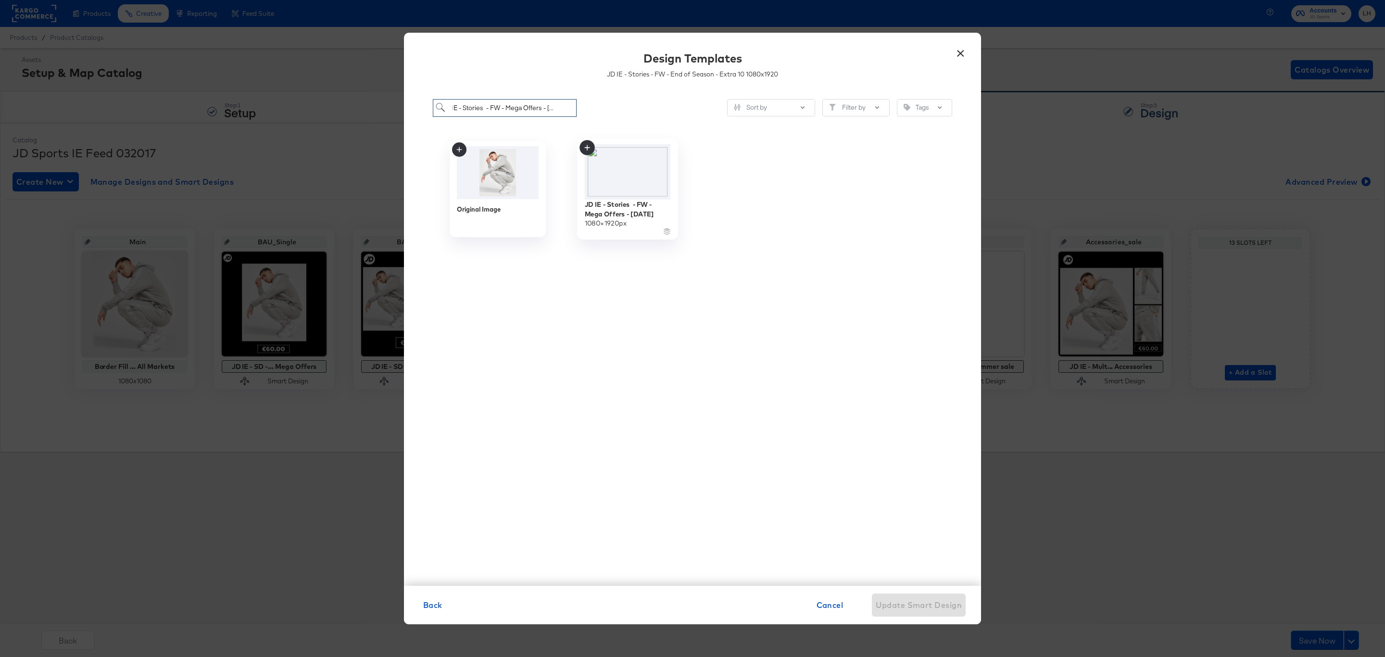
type input "JD IE - Stories - FW - Mega Offers - [DATE]"
click at [580, 147] on icon at bounding box center [586, 147] width 15 height 15
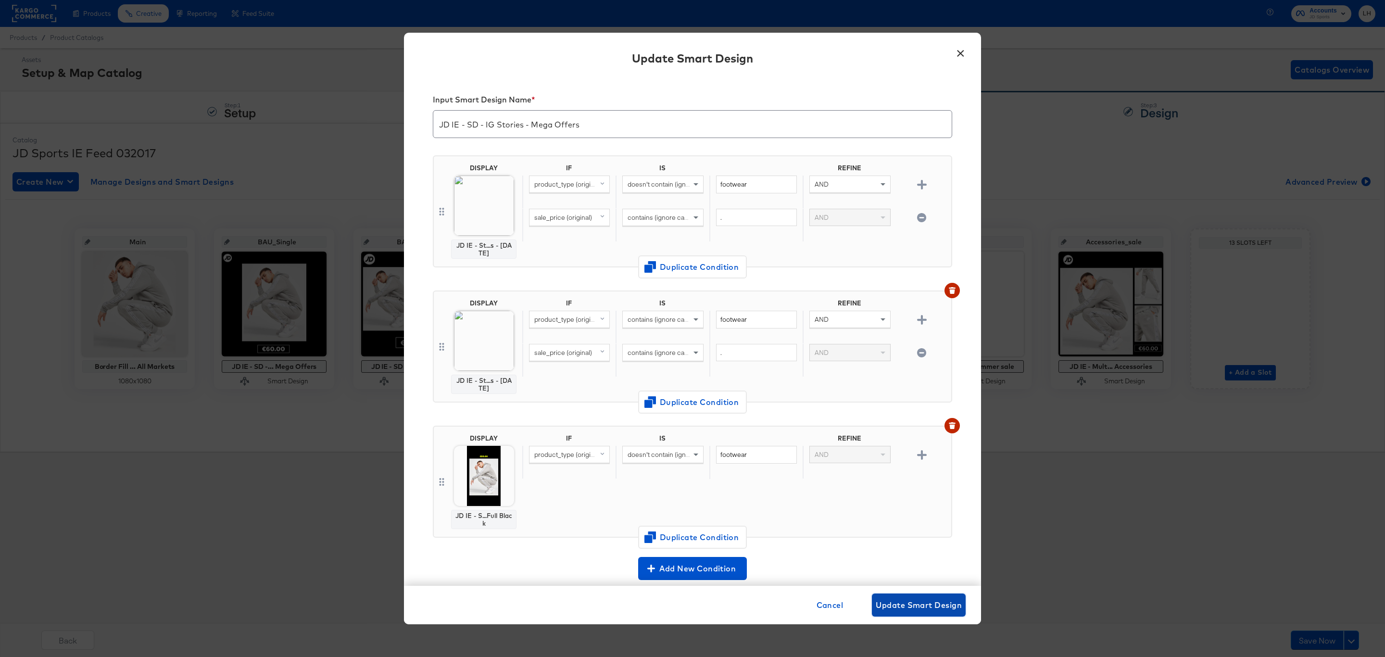
click at [917, 612] on span "Update Smart Design" at bounding box center [919, 604] width 86 height 13
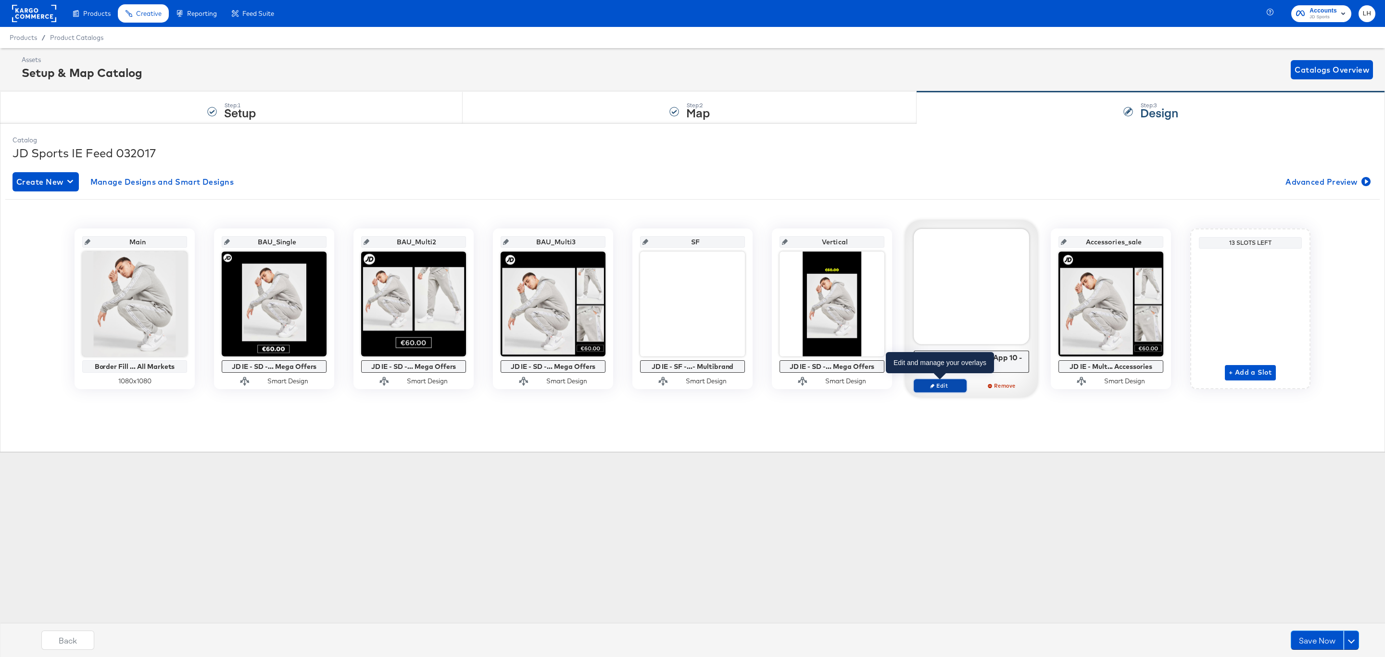
click at [938, 388] on span "Edit" at bounding box center [940, 385] width 44 height 7
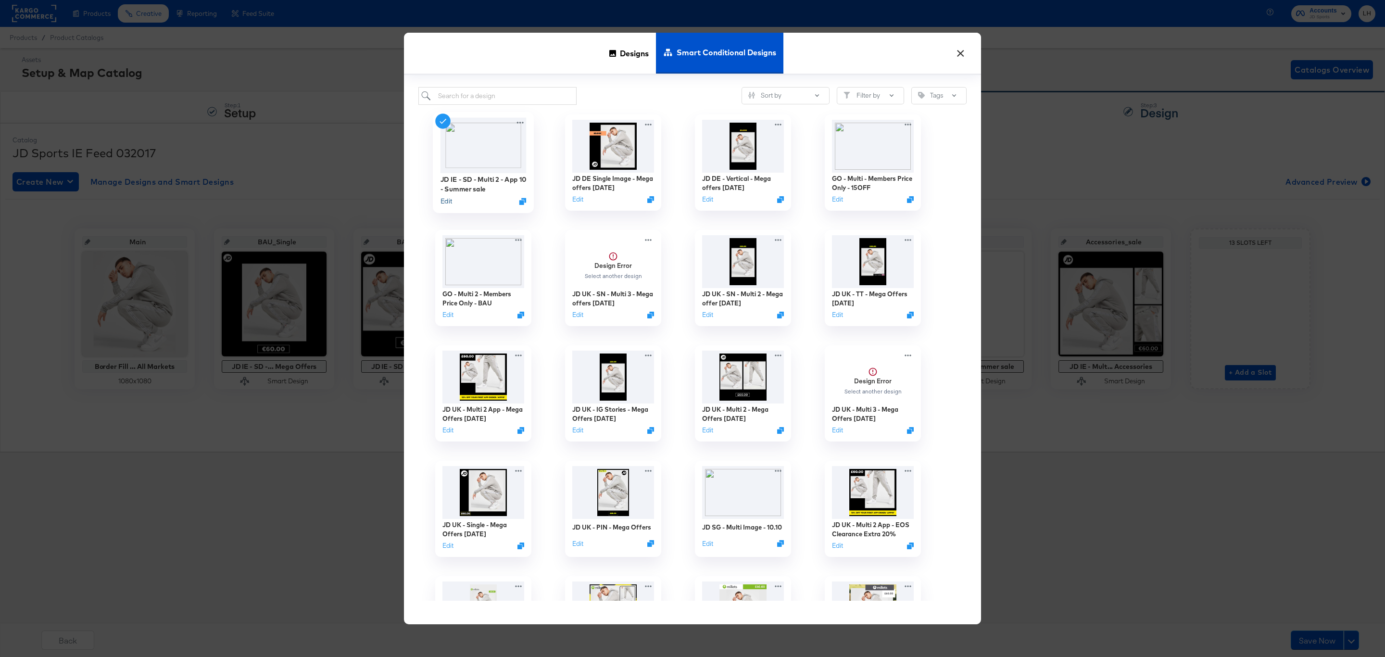
click at [442, 200] on button "Edit" at bounding box center [446, 201] width 12 height 9
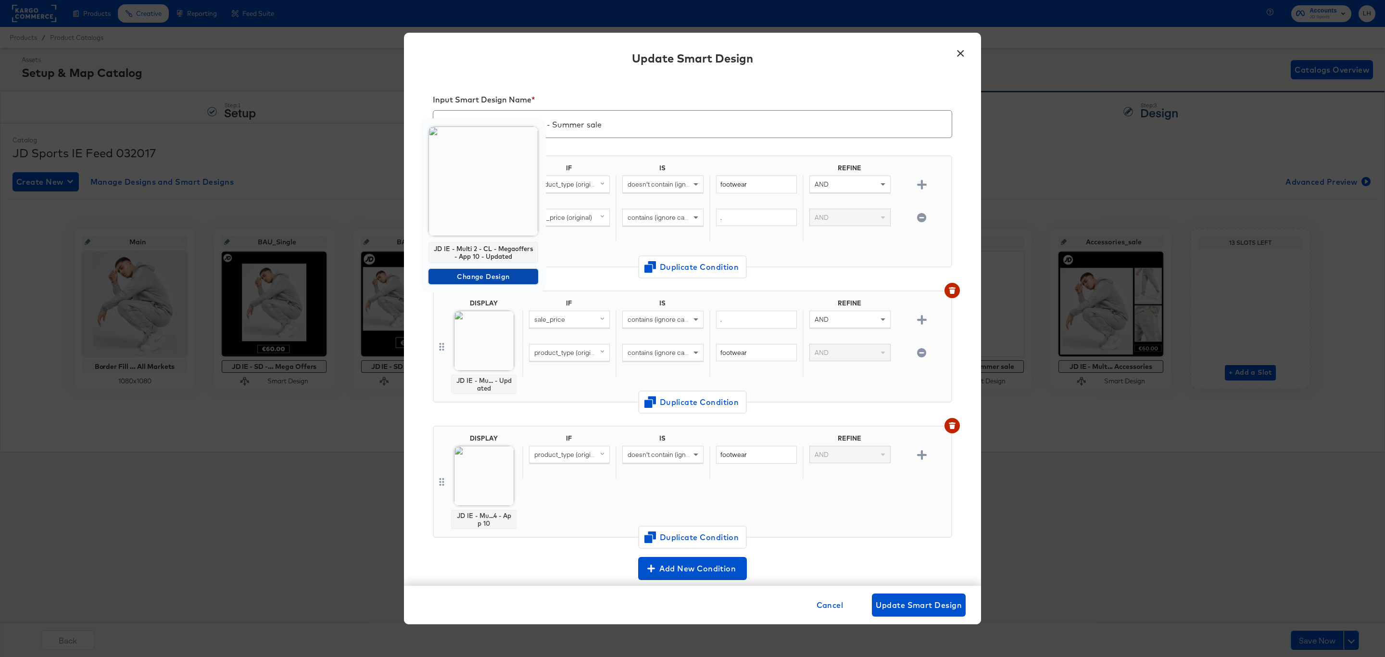
click at [485, 274] on span "Change Design" at bounding box center [483, 277] width 102 height 12
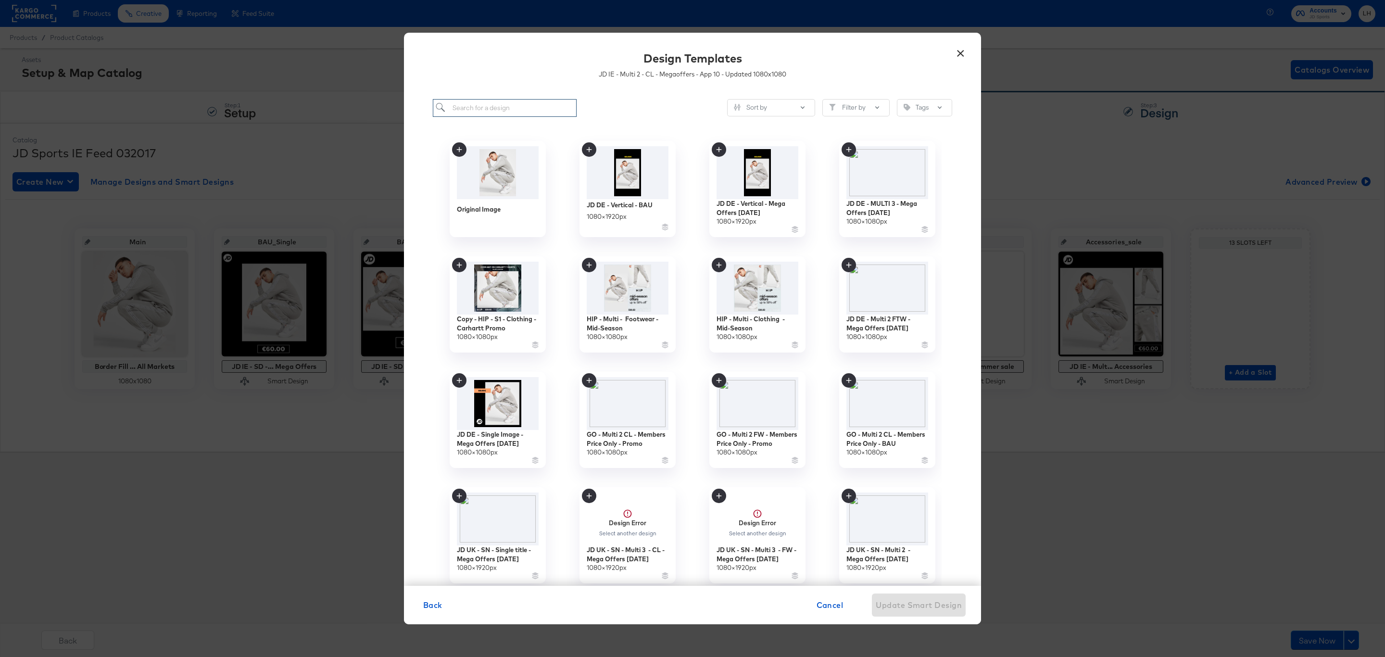
click at [486, 109] on input "search" at bounding box center [505, 108] width 144 height 18
paste input "JD IE - Multi 2 - CL - Megaoffers - App [DATE]"
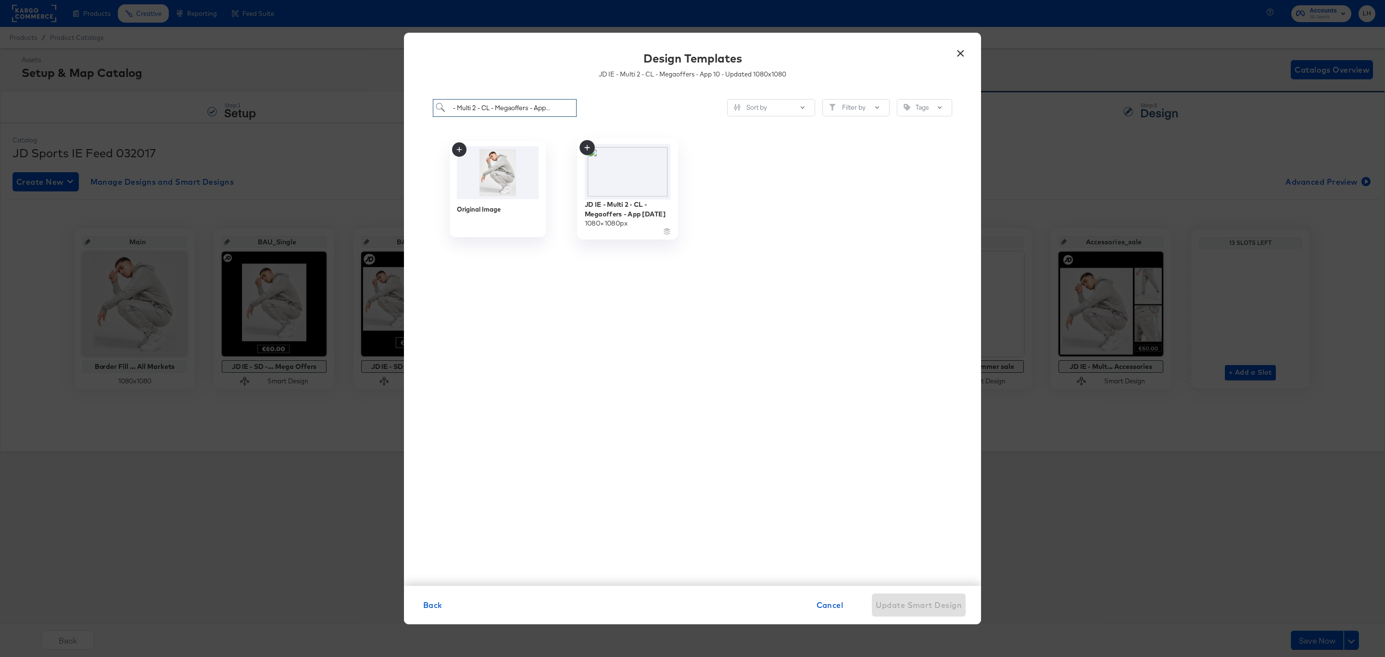
type input "JD IE - Multi 2 - CL - Megaoffers - App [DATE]"
click at [586, 148] on icon at bounding box center [586, 147] width 15 height 15
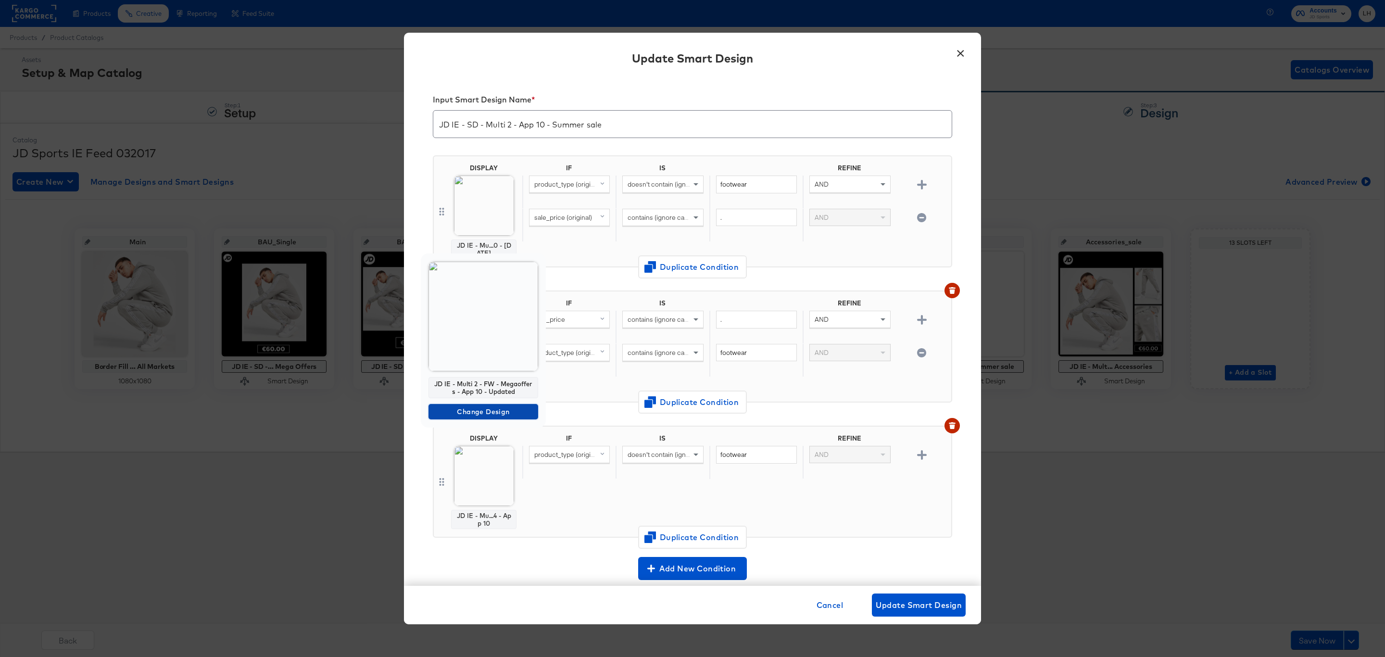
click at [499, 408] on span "Change Design" at bounding box center [483, 412] width 102 height 12
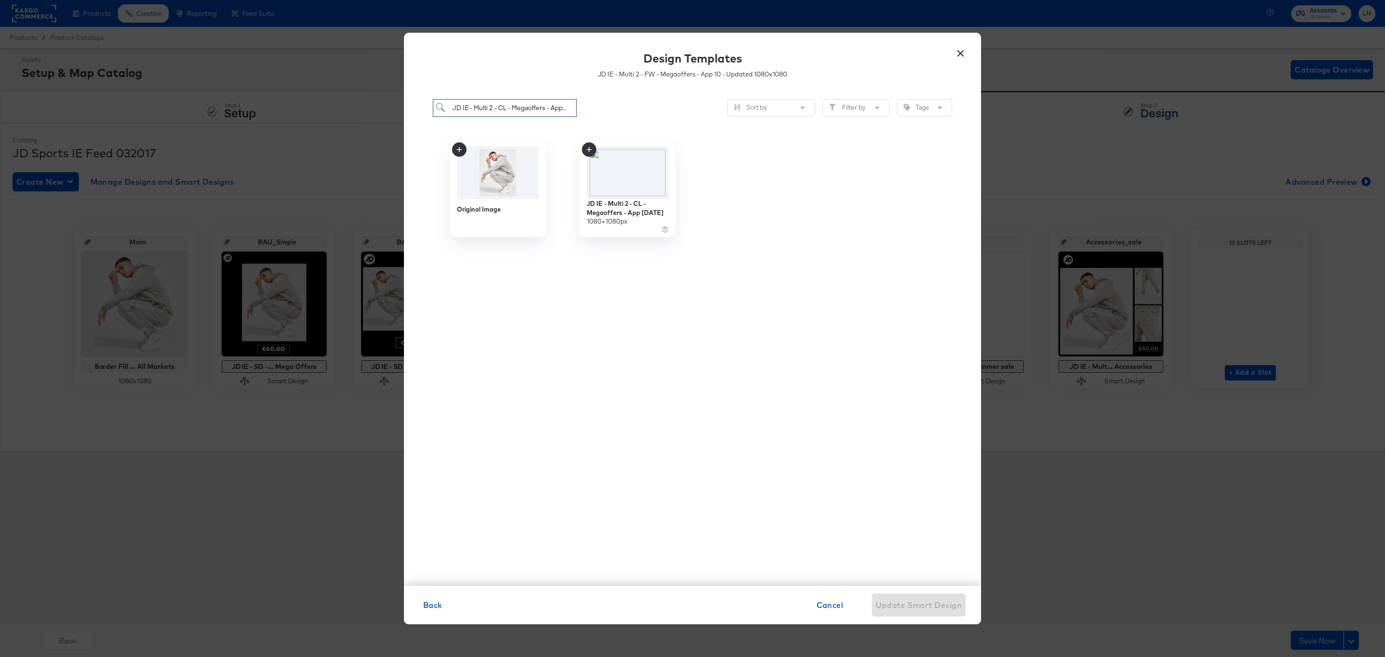
click at [540, 110] on input "JD IE - Multi 2 - CL - Megaoffers - App [DATE]" at bounding box center [505, 108] width 144 height 18
paste input "FW"
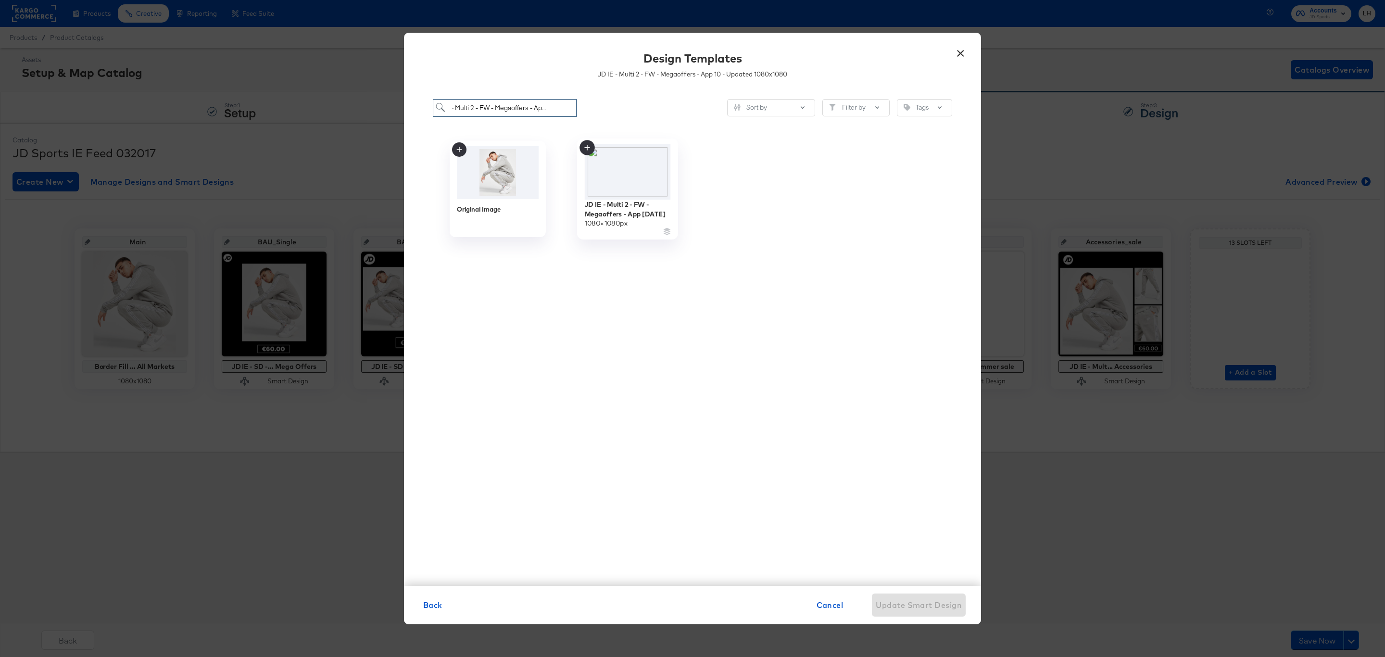
type input "JD IE - Multi 2 - FW - Megaoffers - App [DATE]"
click at [586, 143] on icon at bounding box center [586, 147] width 15 height 15
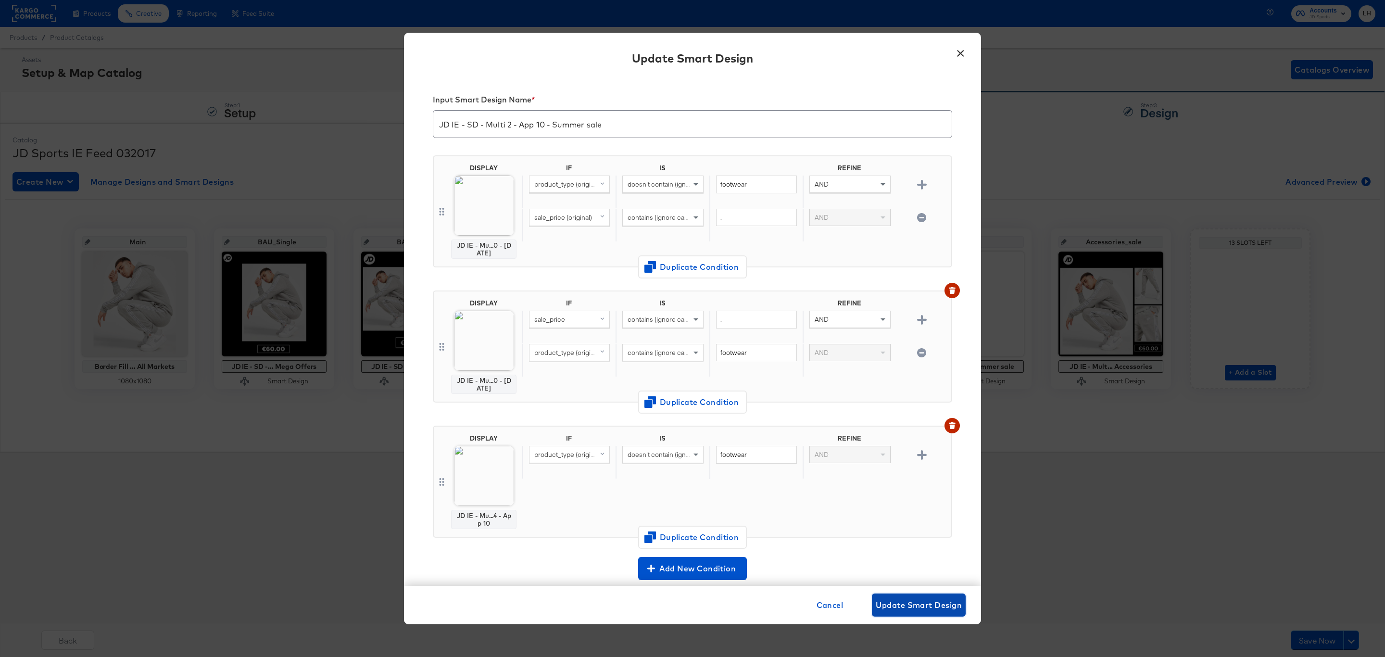
click at [926, 605] on span "Update Smart Design" at bounding box center [919, 604] width 86 height 13
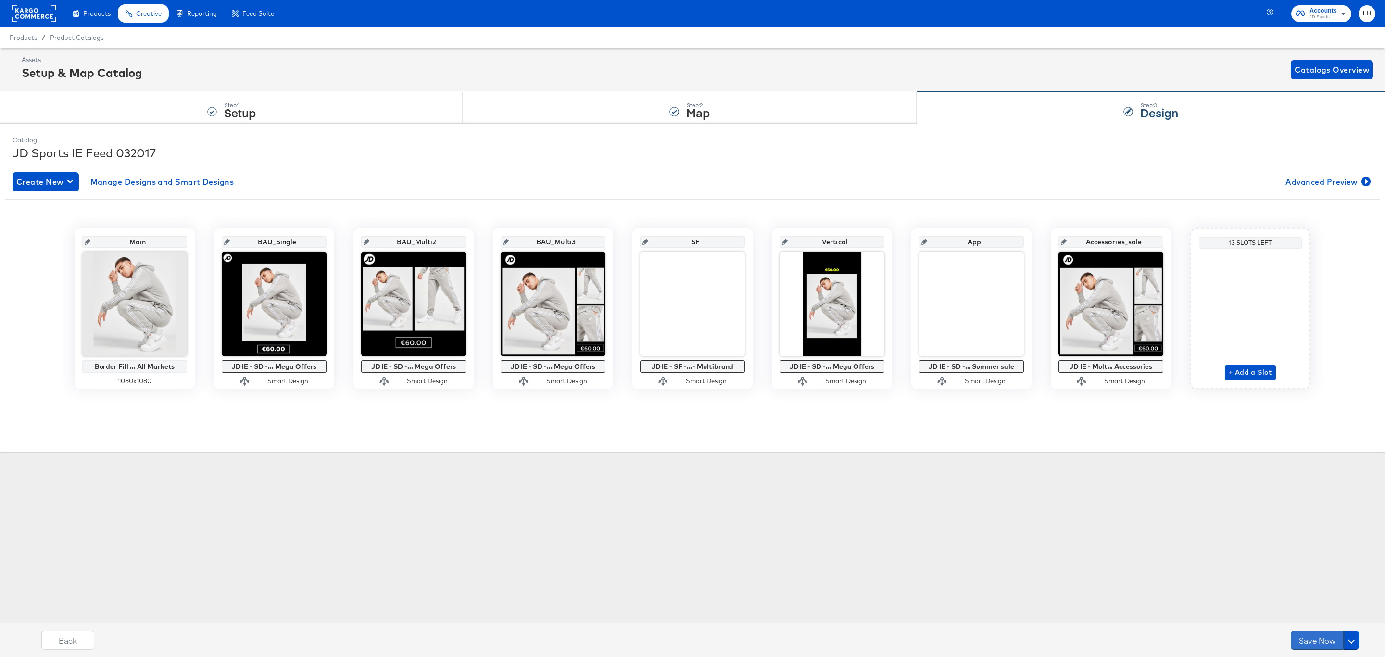
click at [1307, 644] on button "Save Now" at bounding box center [1317, 639] width 53 height 19
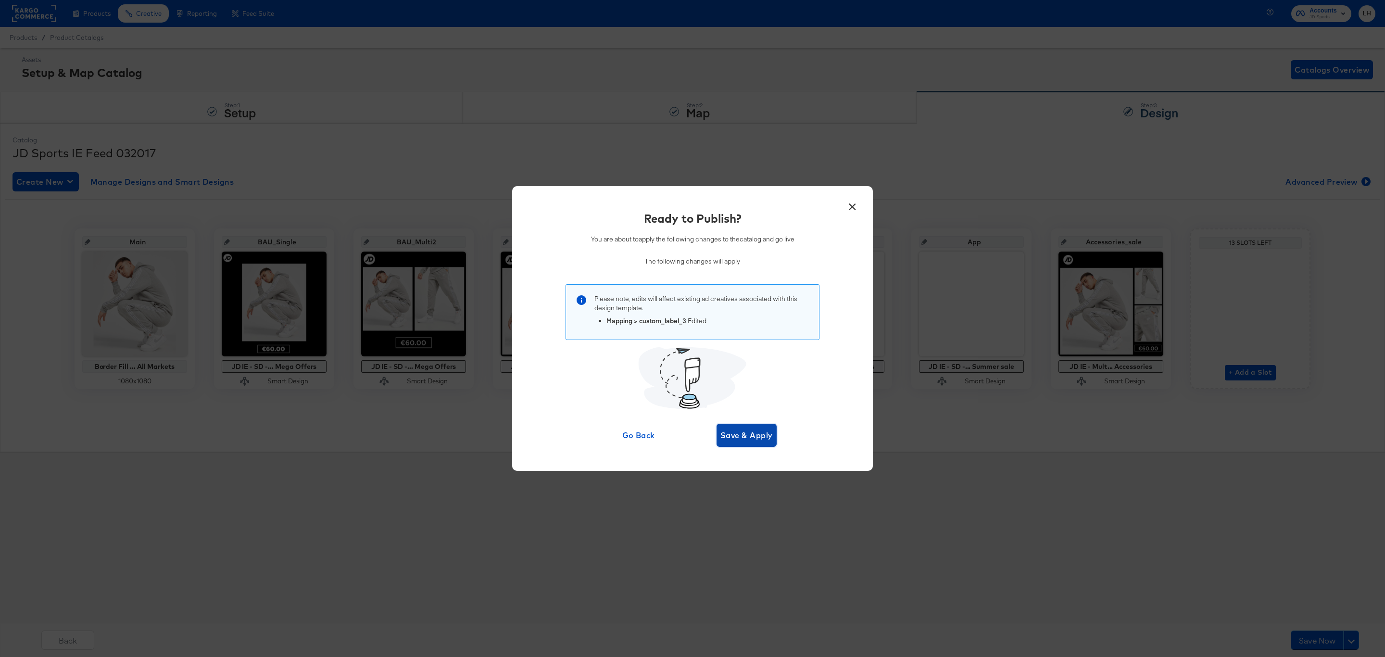
click at [752, 437] on span "Save & Apply" at bounding box center [746, 434] width 52 height 13
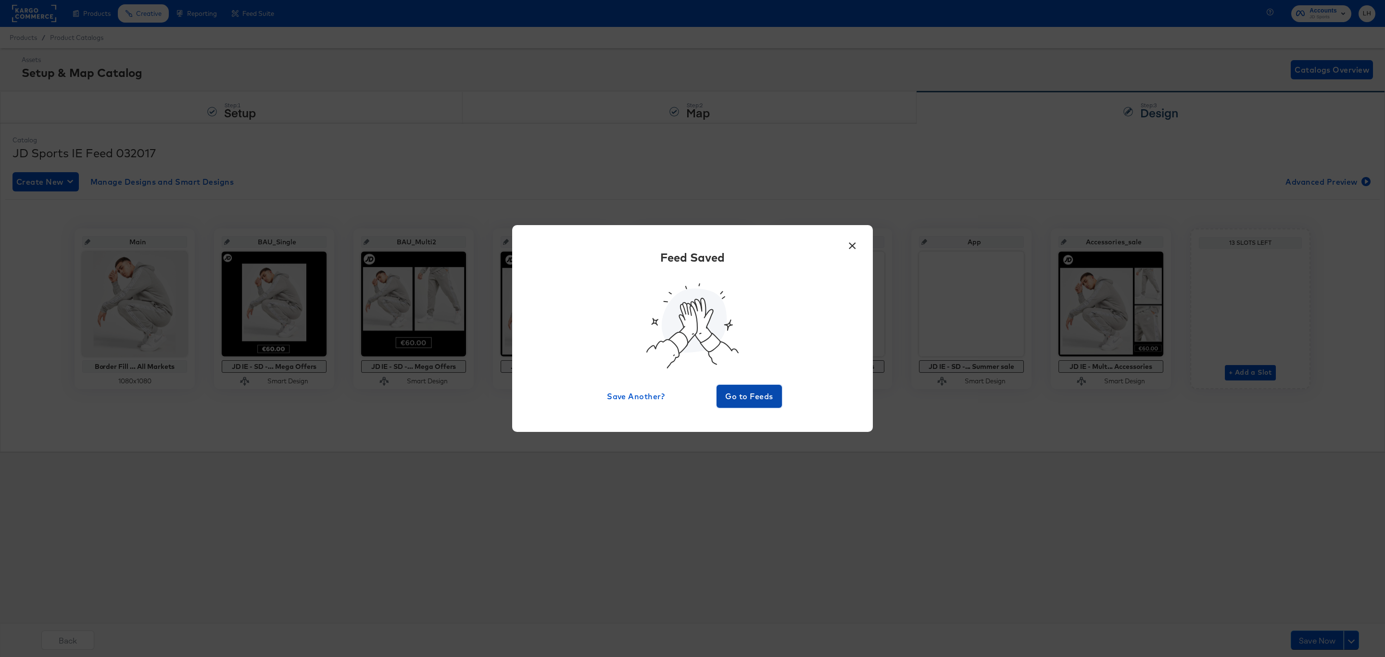
click at [737, 395] on span "Go to Feeds" at bounding box center [749, 395] width 58 height 13
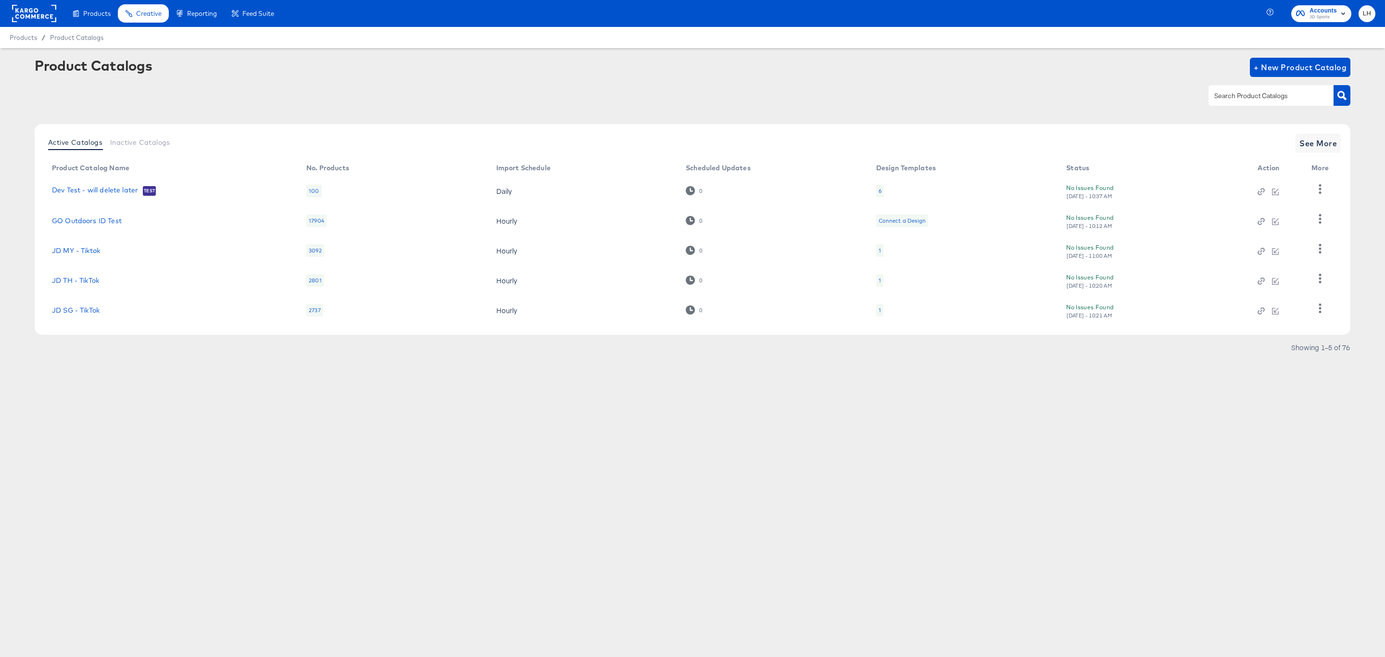
click at [1229, 92] on input "text" at bounding box center [1263, 95] width 102 height 11
type input "snapchat"
click at [66, 280] on link "JD IE - Snapchat" at bounding box center [80, 280] width 56 height 8
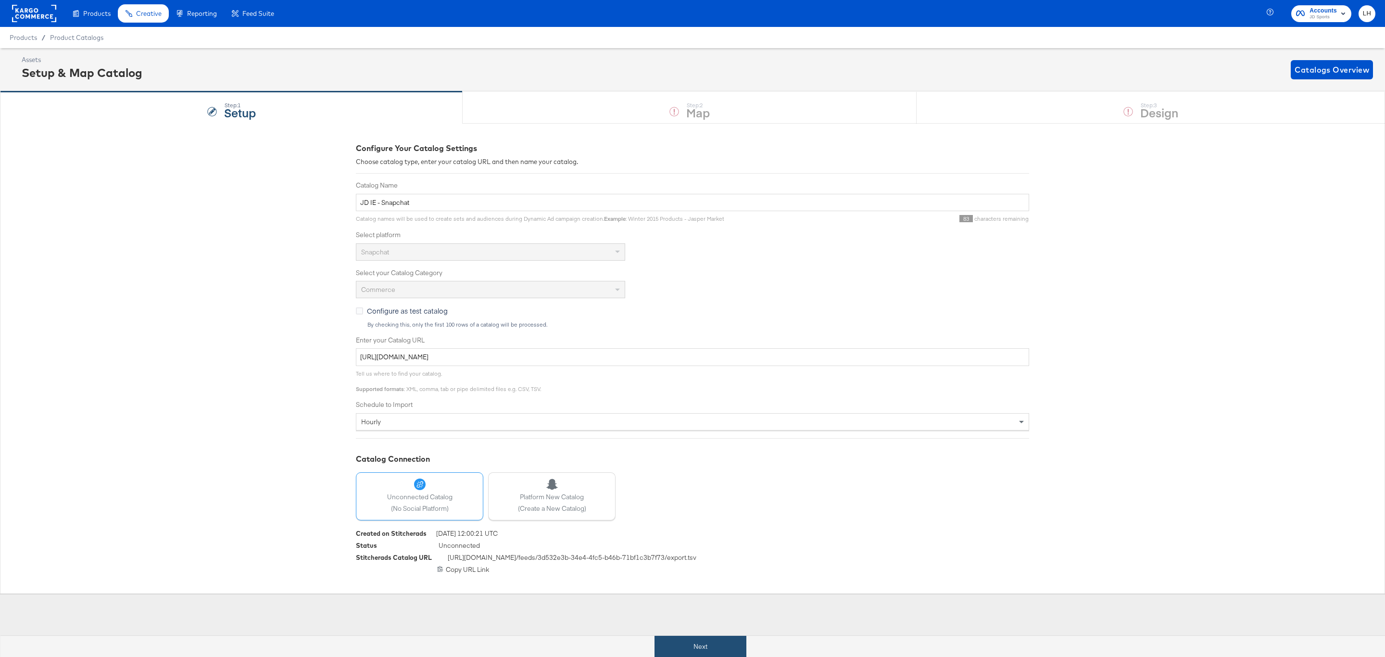
click at [699, 647] on button "Next" at bounding box center [700, 647] width 92 height 22
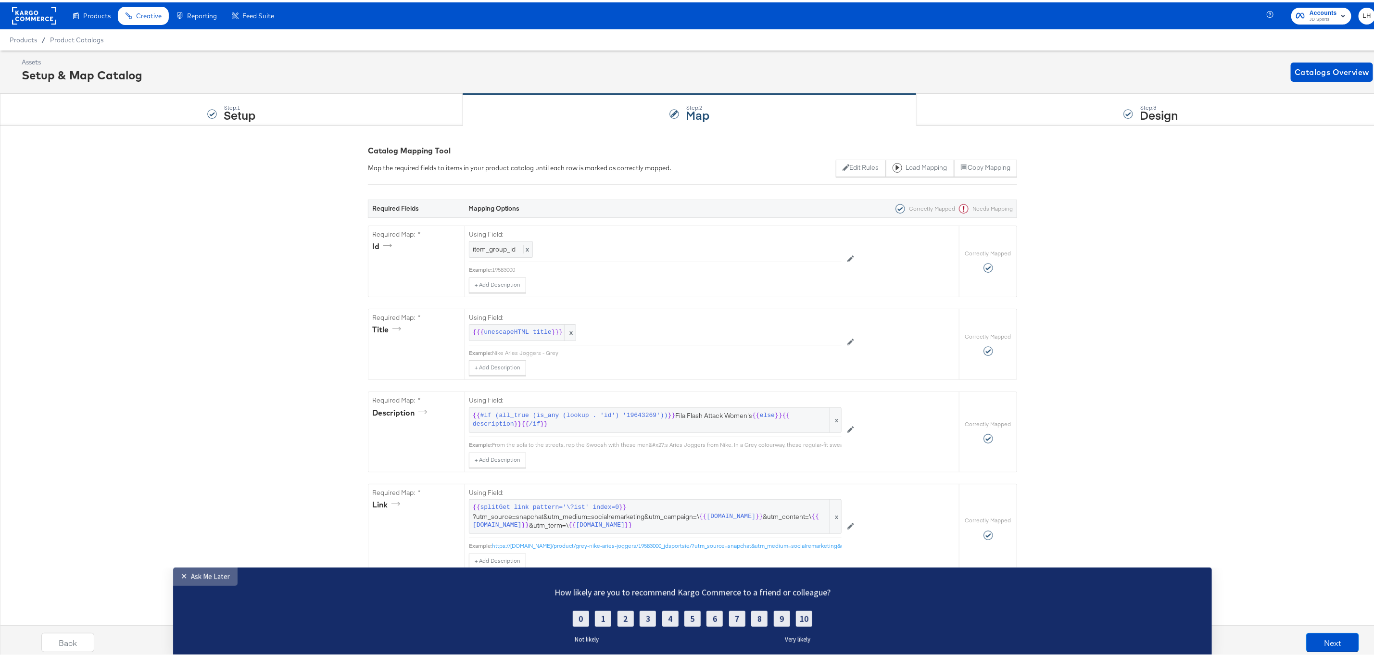
click at [218, 577] on div "Ask Me Later" at bounding box center [210, 576] width 39 height 9
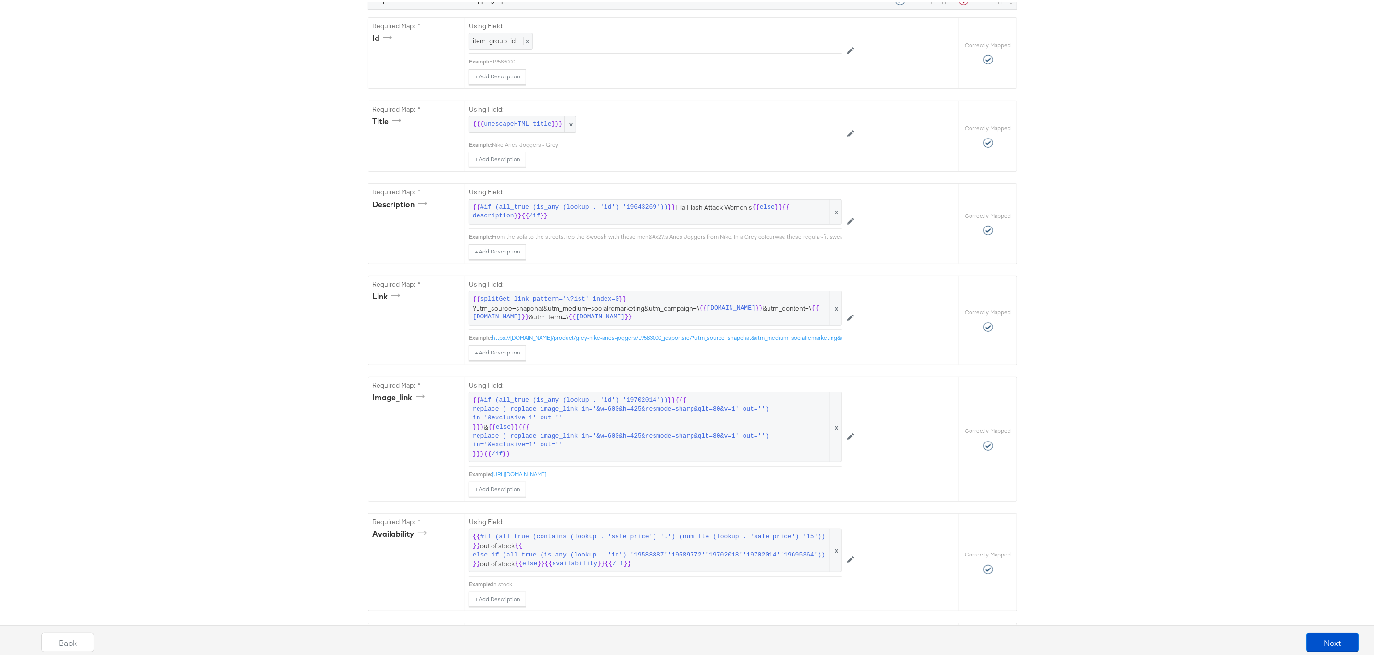
scroll to position [361, 0]
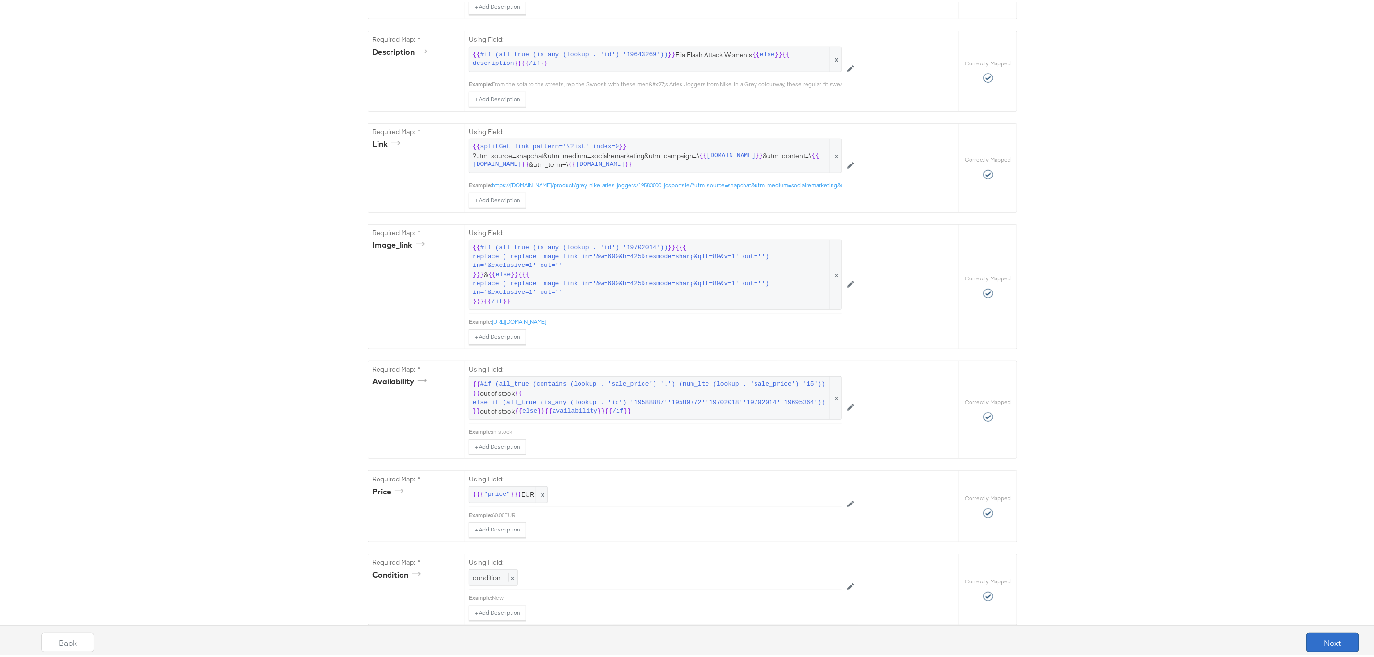
click at [1313, 645] on button "Next" at bounding box center [1332, 639] width 53 height 19
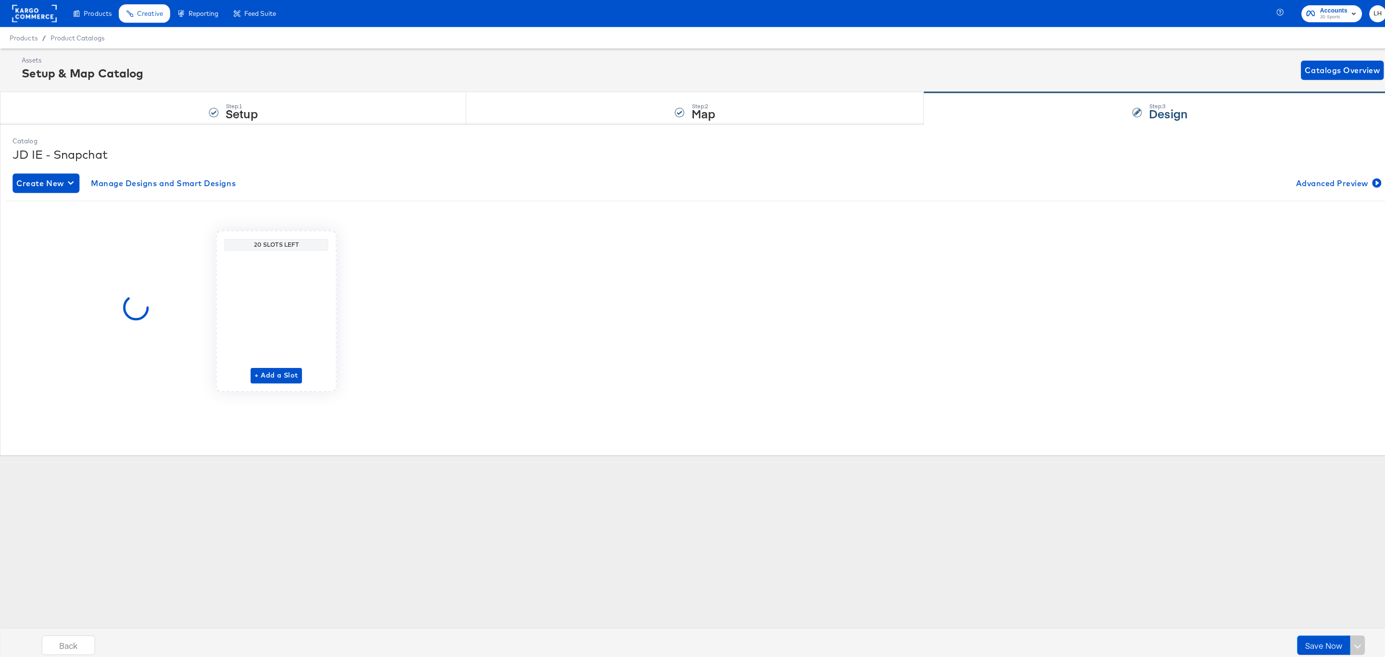
scroll to position [0, 0]
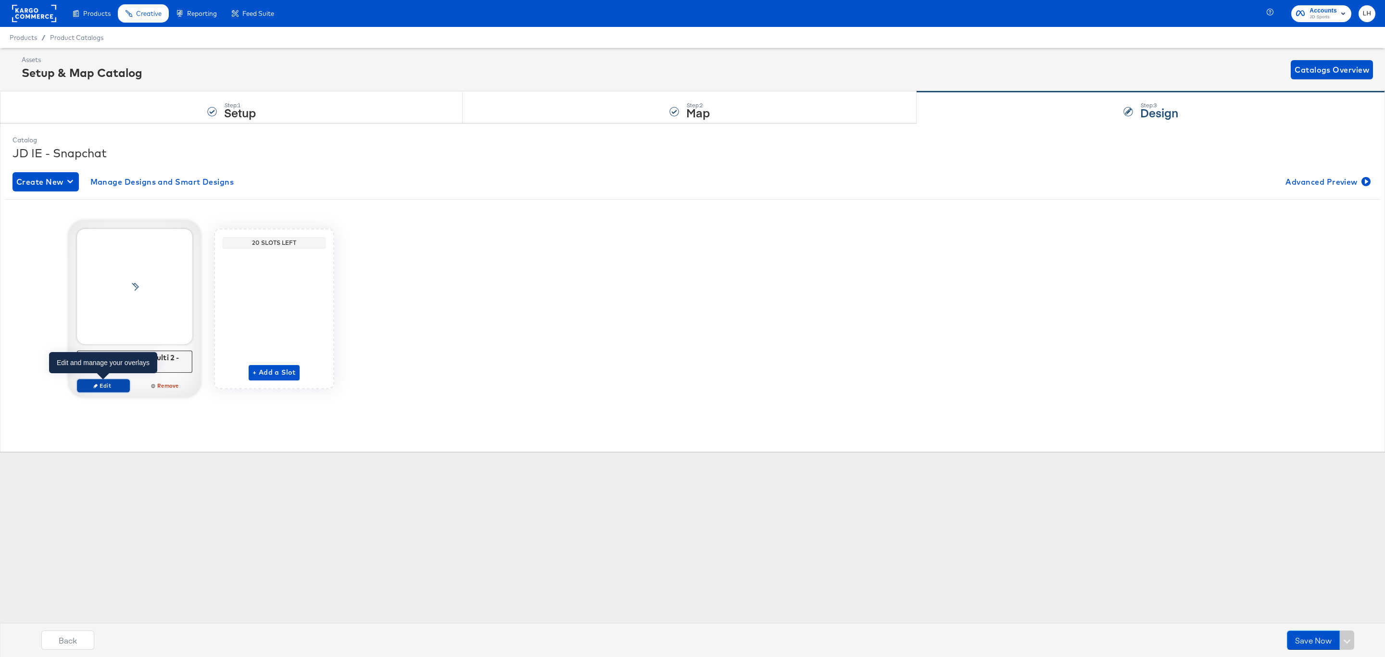
click at [101, 388] on span "Edit" at bounding box center [103, 385] width 44 height 7
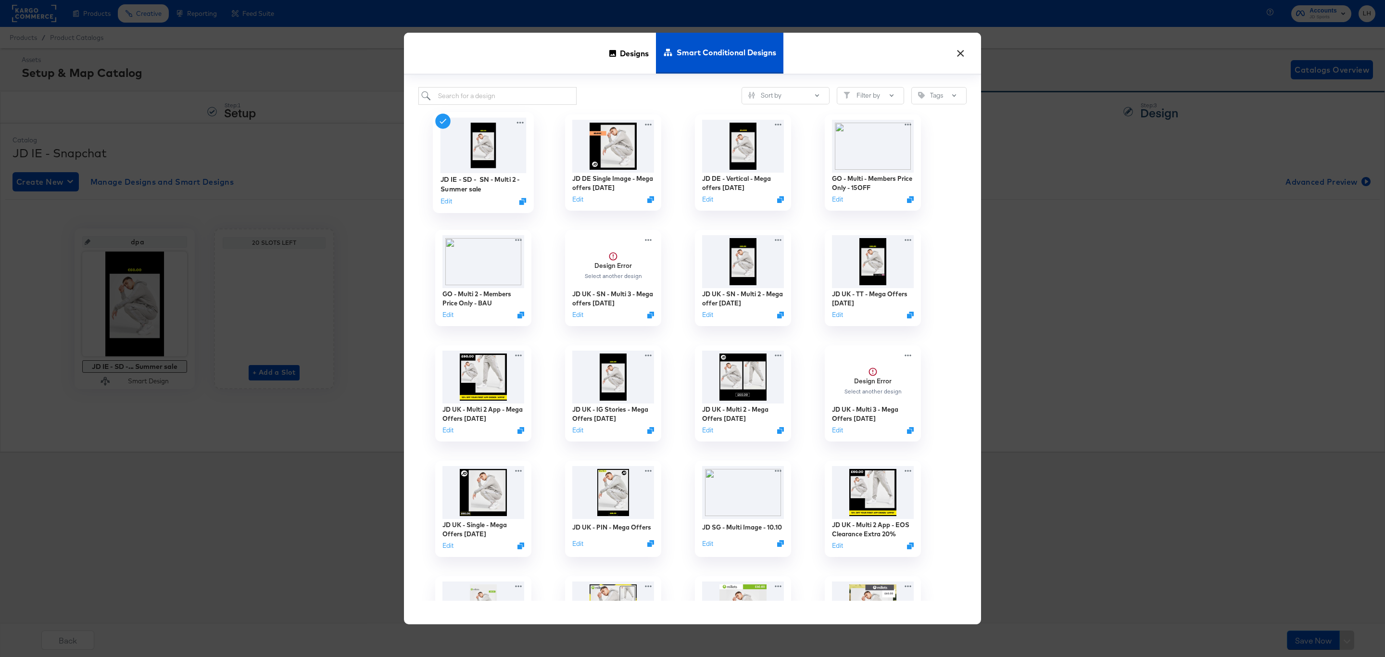
click at [452, 200] on div "Edit" at bounding box center [483, 201] width 86 height 9
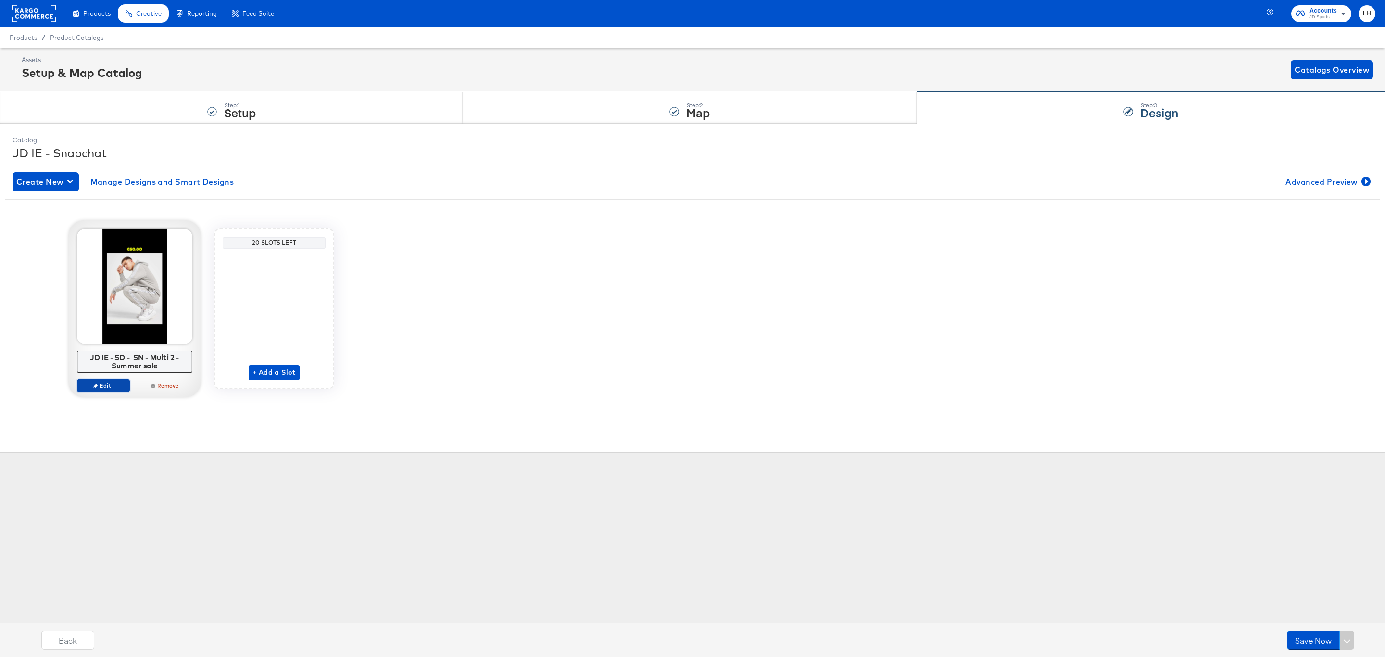
click at [99, 392] on button "Edit" at bounding box center [103, 385] width 53 height 13
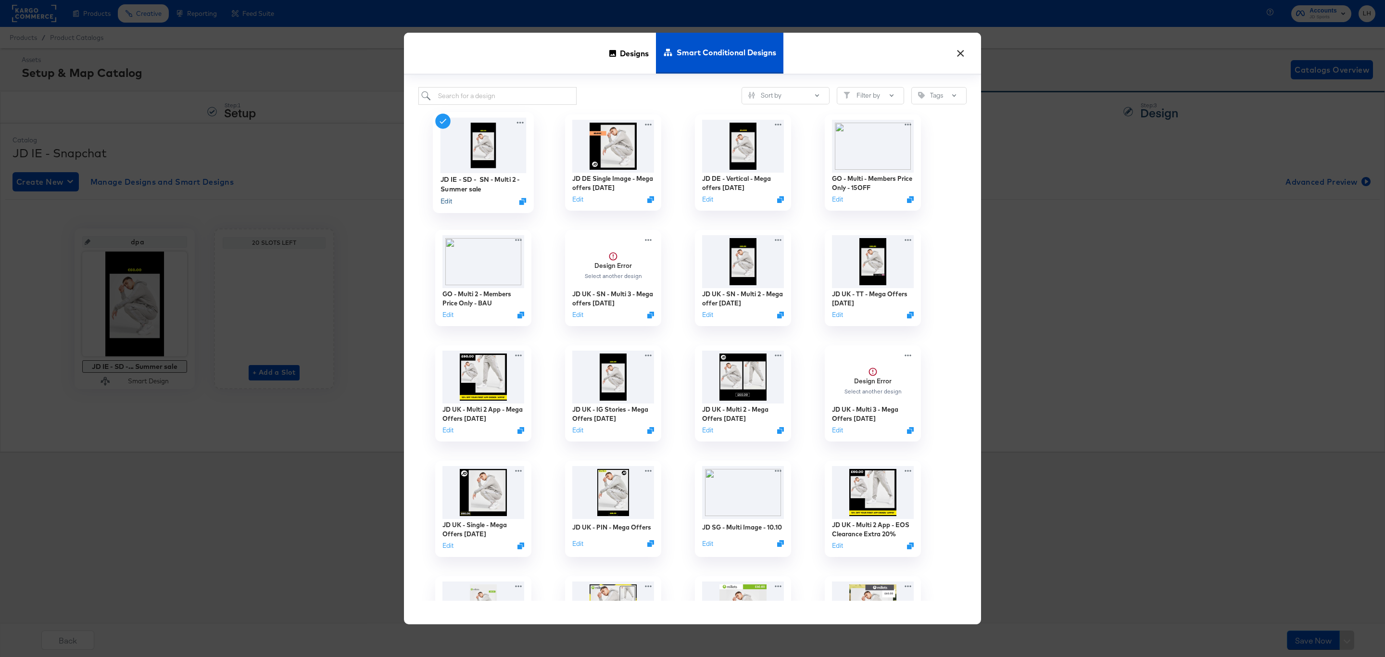
click at [445, 203] on button "Edit" at bounding box center [446, 201] width 12 height 9
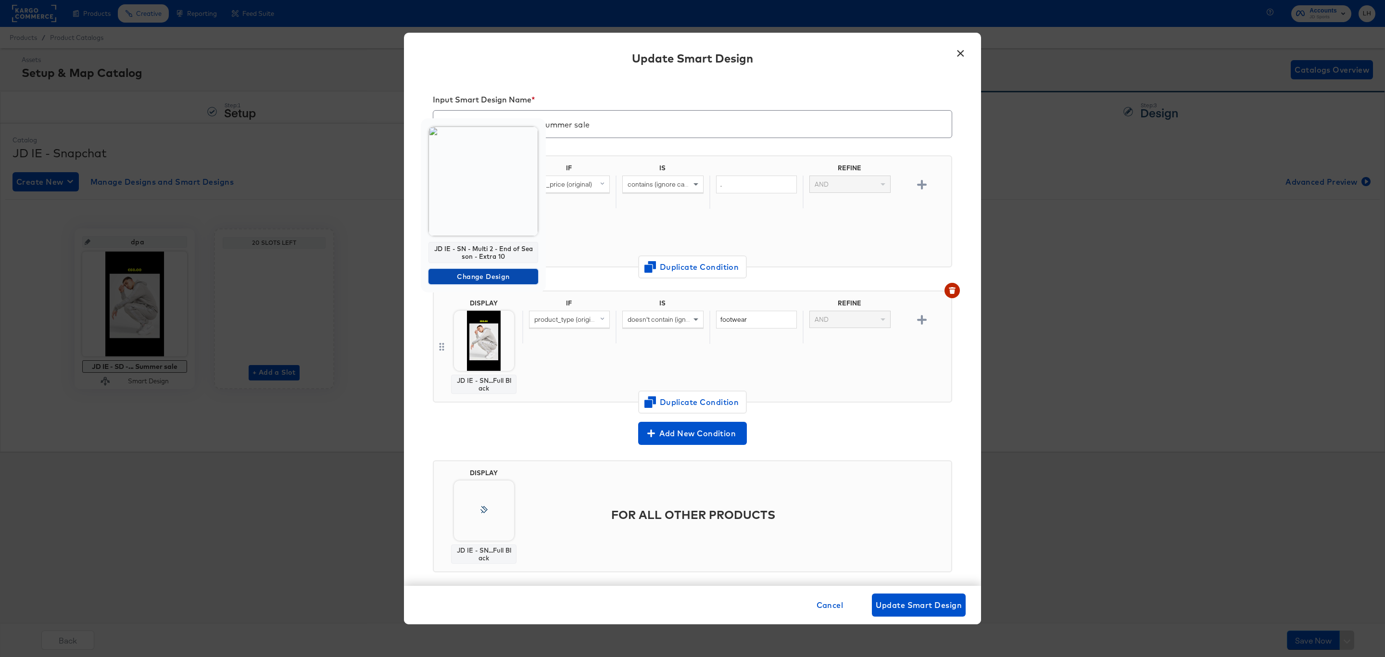
click at [489, 278] on span "Change Design" at bounding box center [483, 277] width 102 height 12
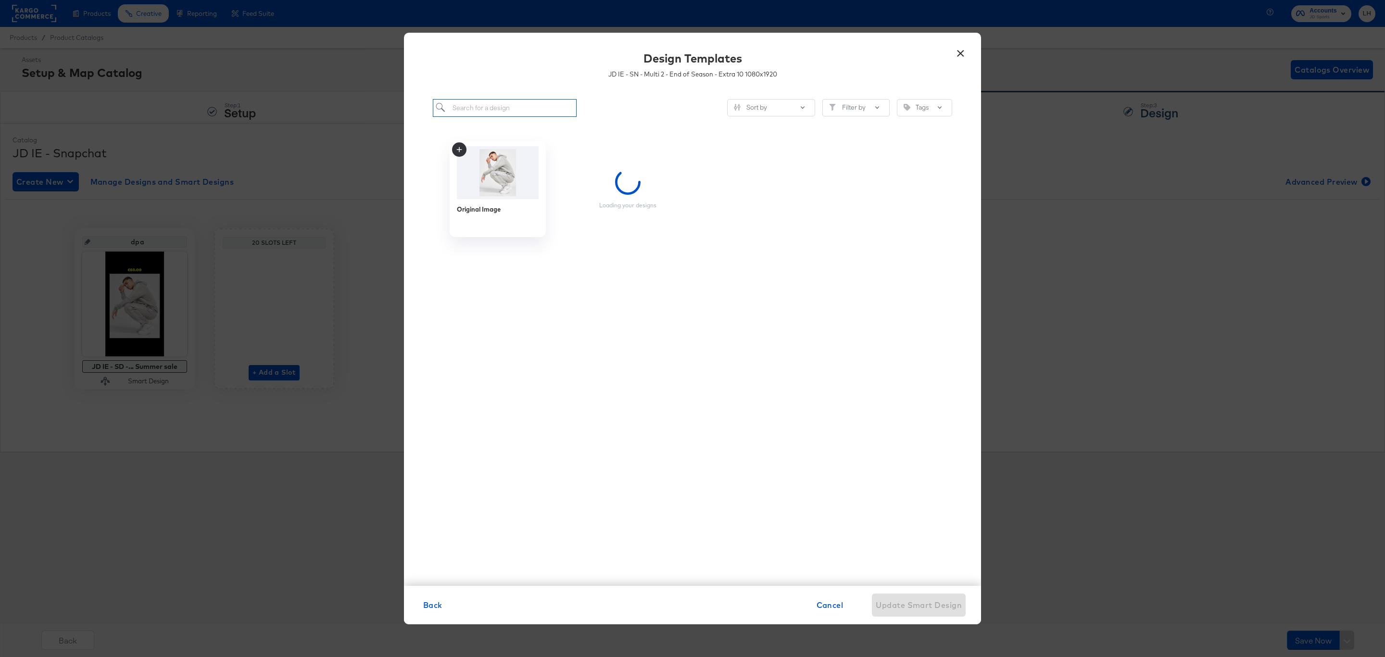
click at [481, 113] on input "search" at bounding box center [505, 108] width 144 height 18
paste input "JD IE - SN - Multi 2 - Mega Offers - [DATE]"
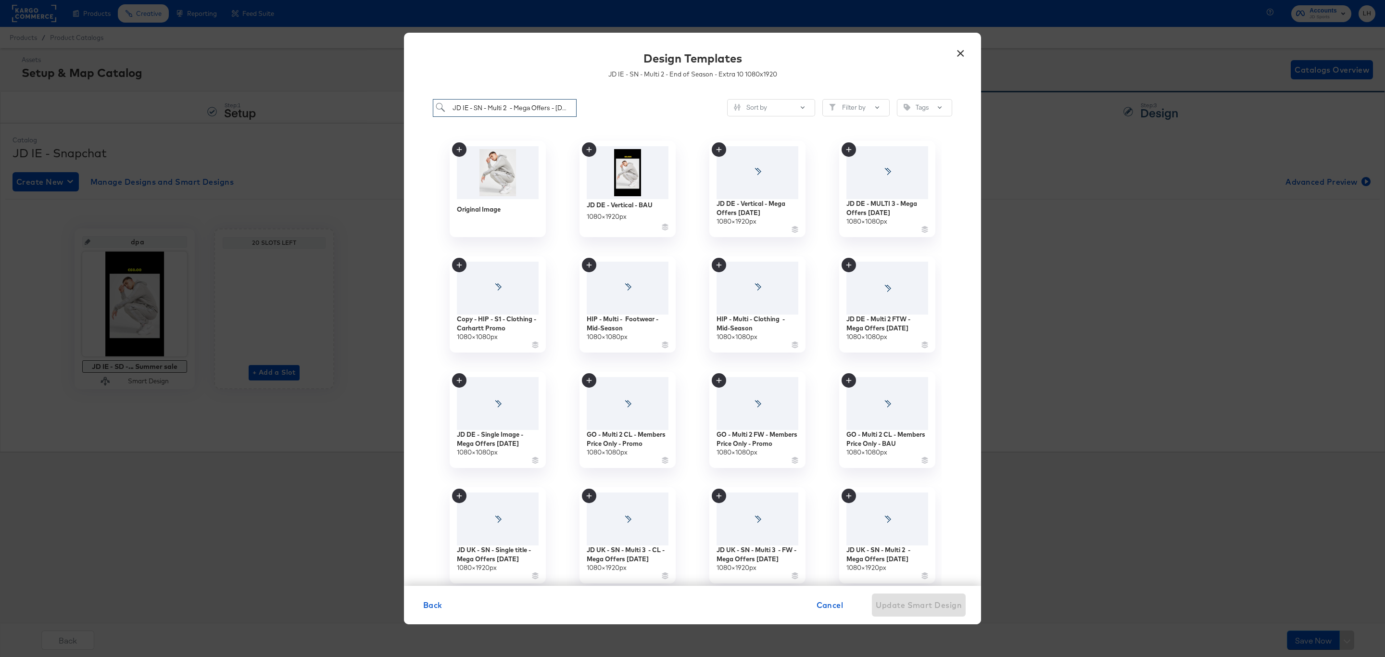
scroll to position [0, 16]
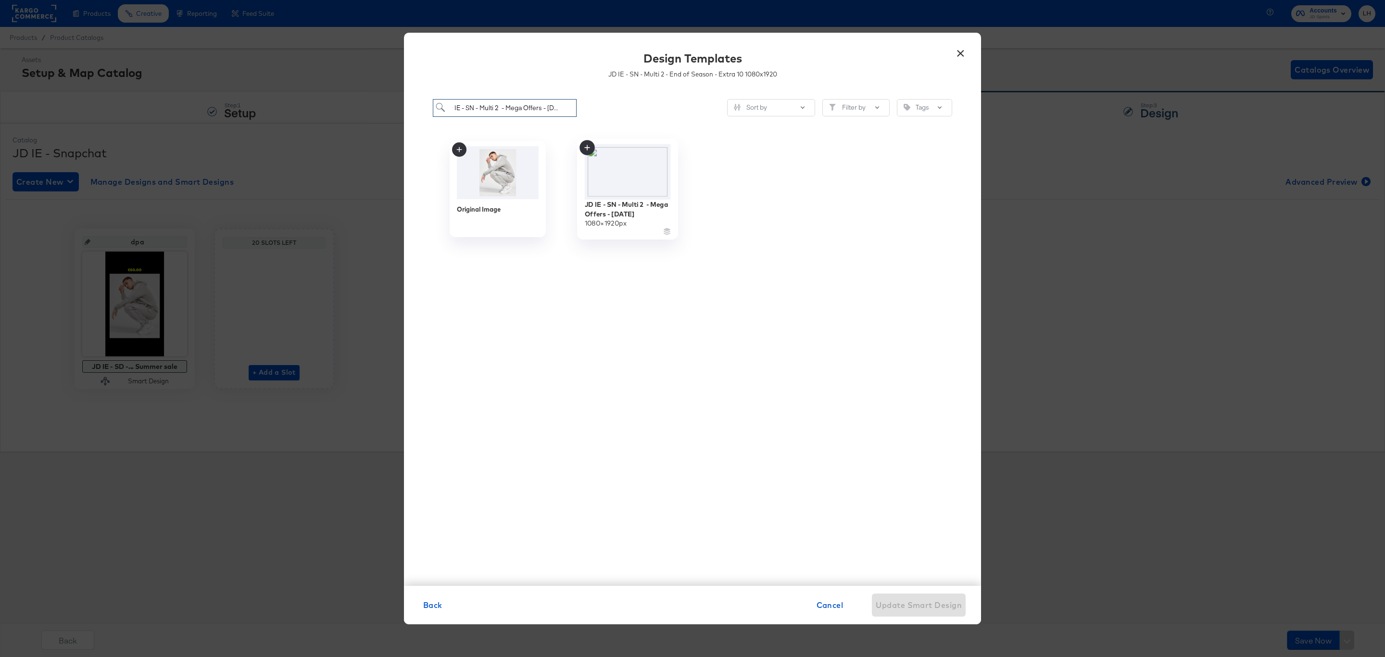
type input "JD IE - SN - Multi 2 - Mega Offers - [DATE]"
click at [582, 149] on icon at bounding box center [586, 147] width 15 height 15
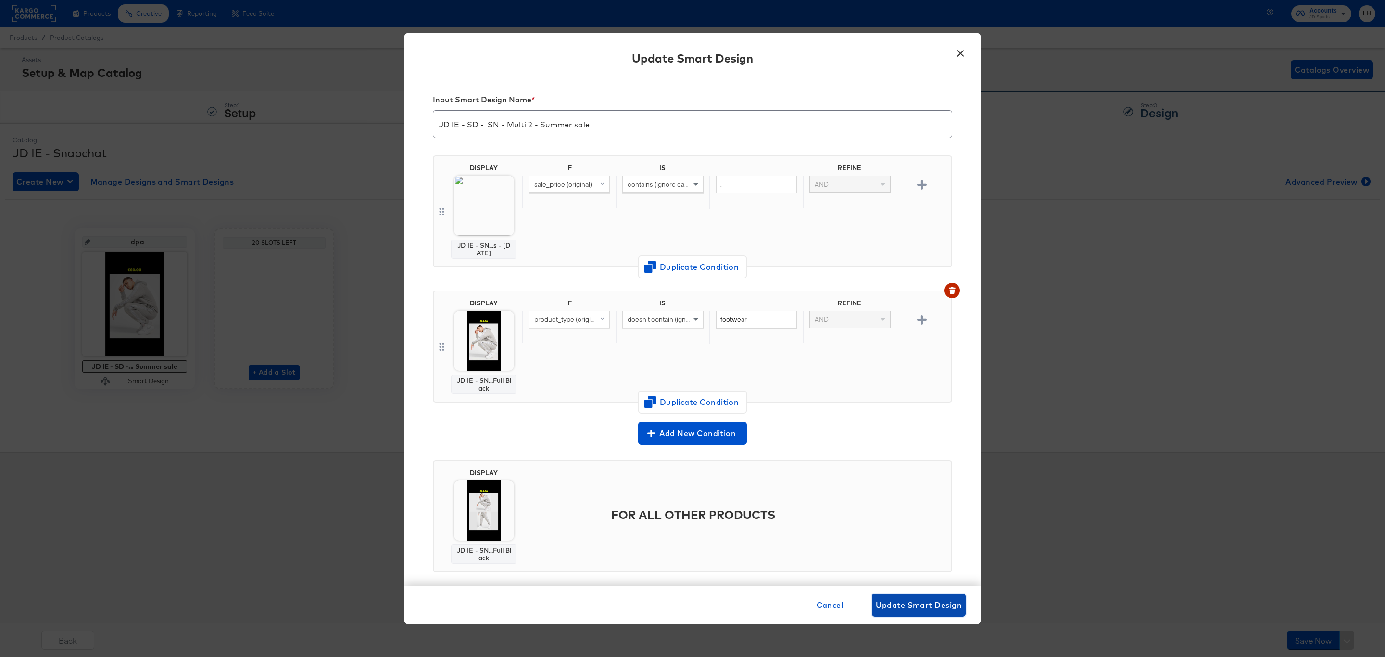
click at [902, 599] on span "Update Smart Design" at bounding box center [919, 604] width 86 height 13
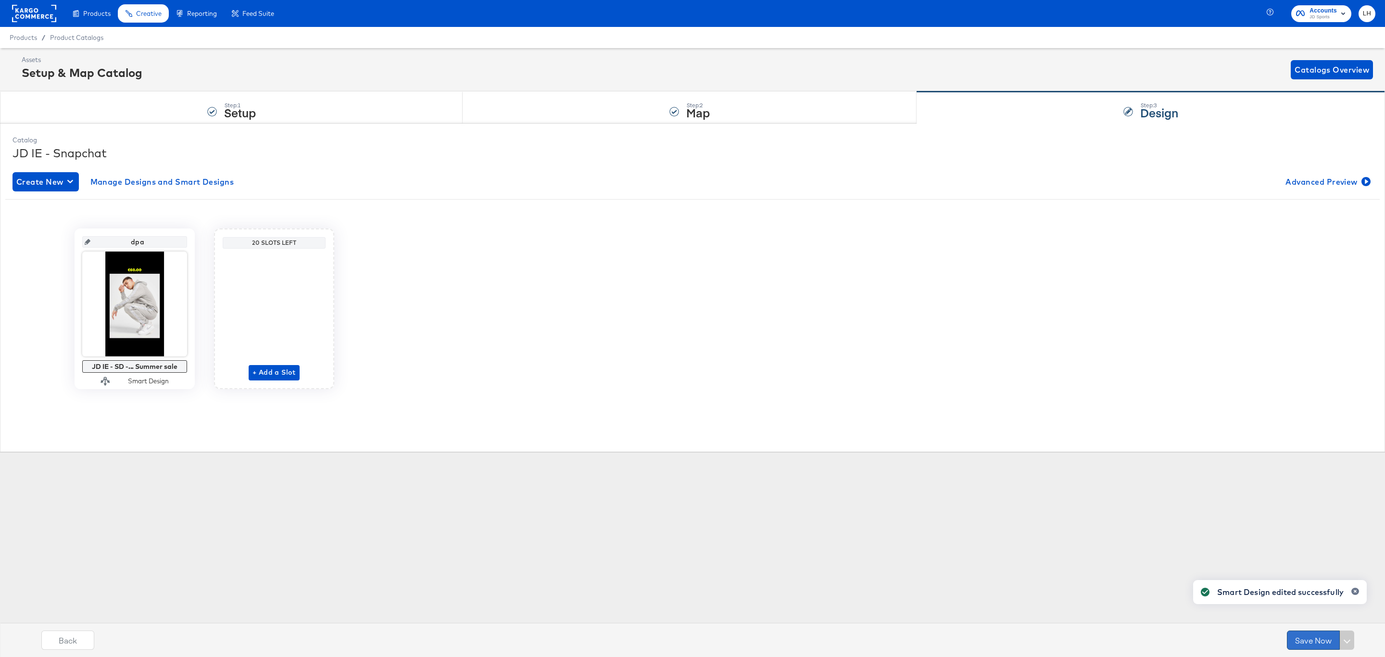
click at [1316, 645] on button "Save Now" at bounding box center [1313, 639] width 53 height 19
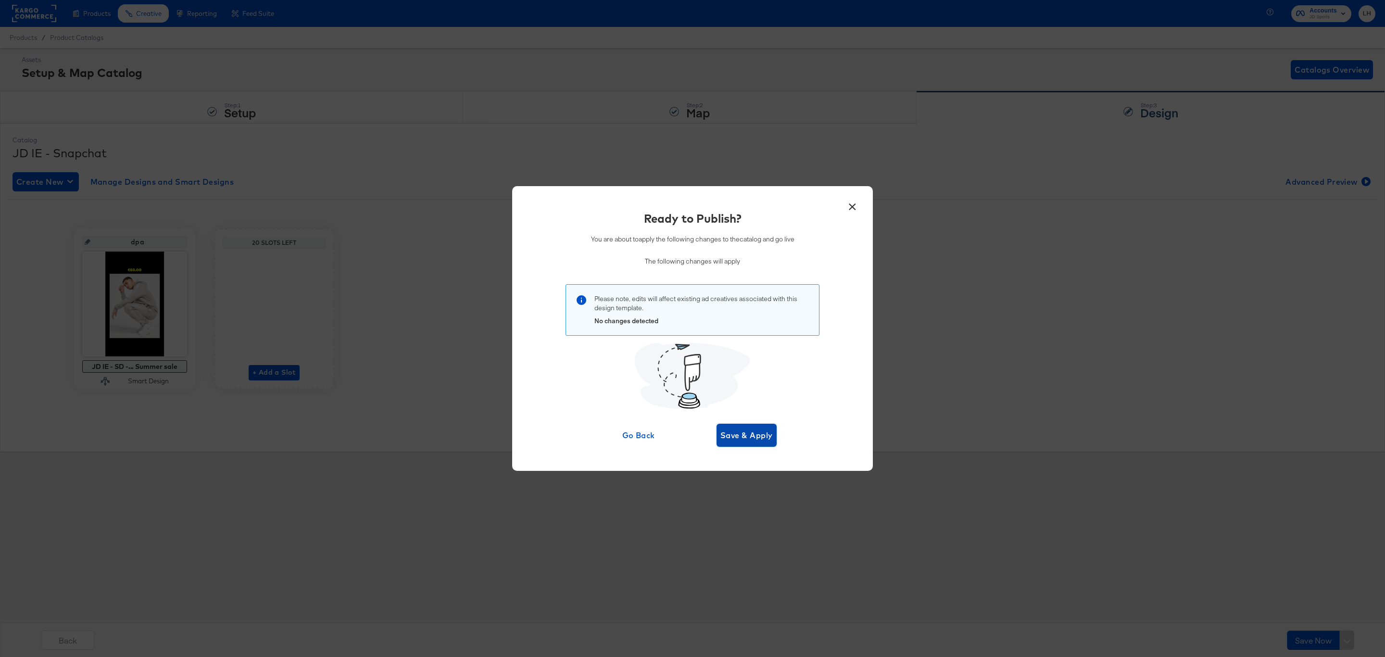
click at [739, 435] on span "Save & Apply" at bounding box center [746, 434] width 52 height 13
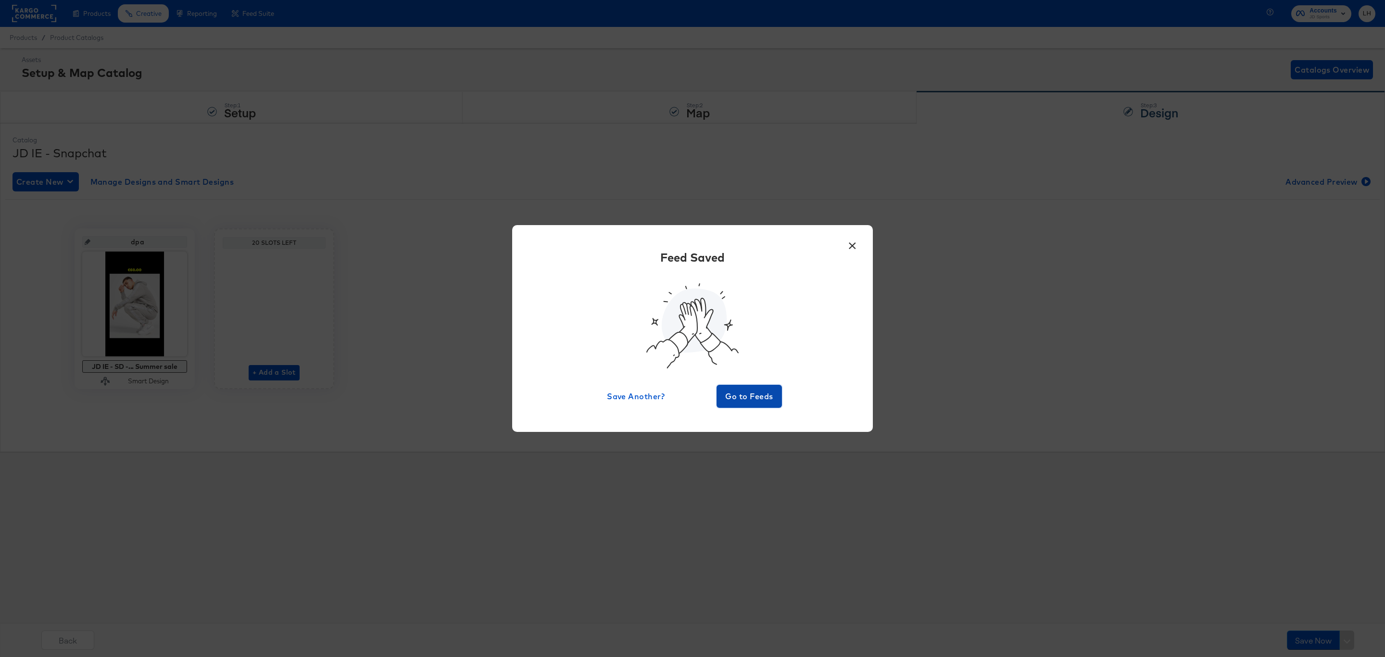
click at [743, 400] on span "Go to Feeds" at bounding box center [749, 395] width 58 height 13
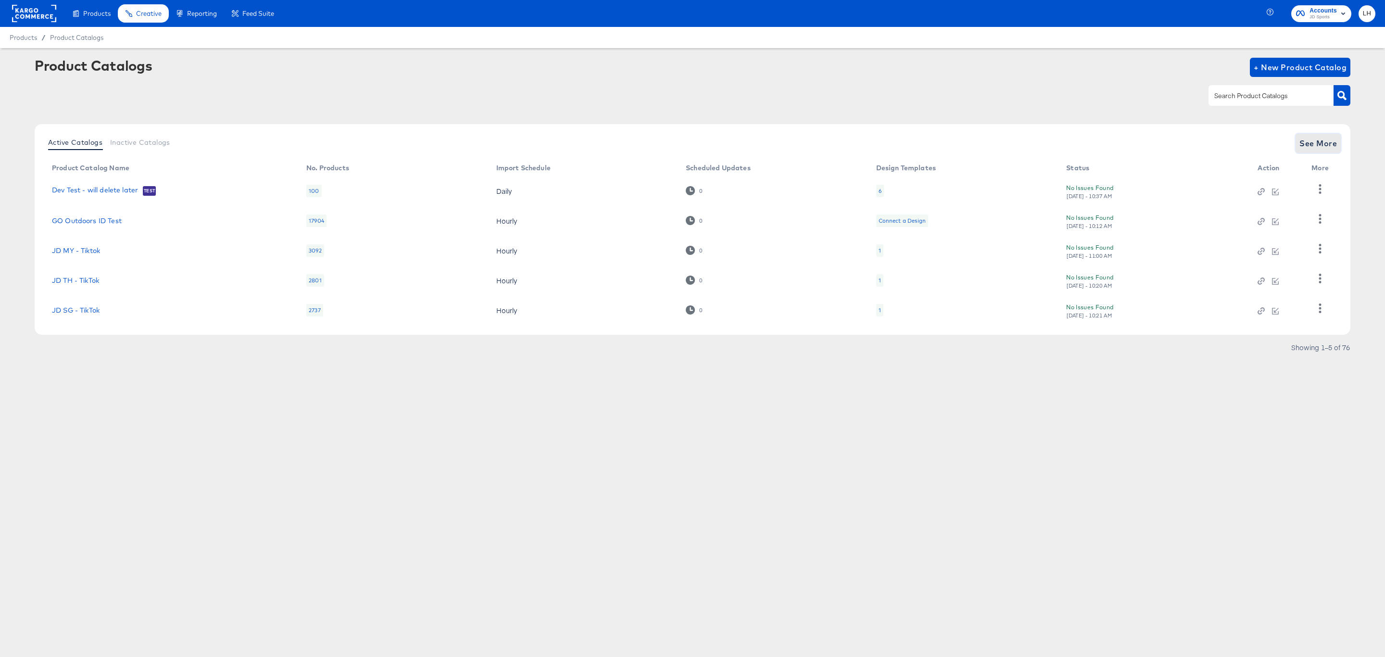
click at [1302, 140] on span "See More" at bounding box center [1318, 143] width 38 height 13
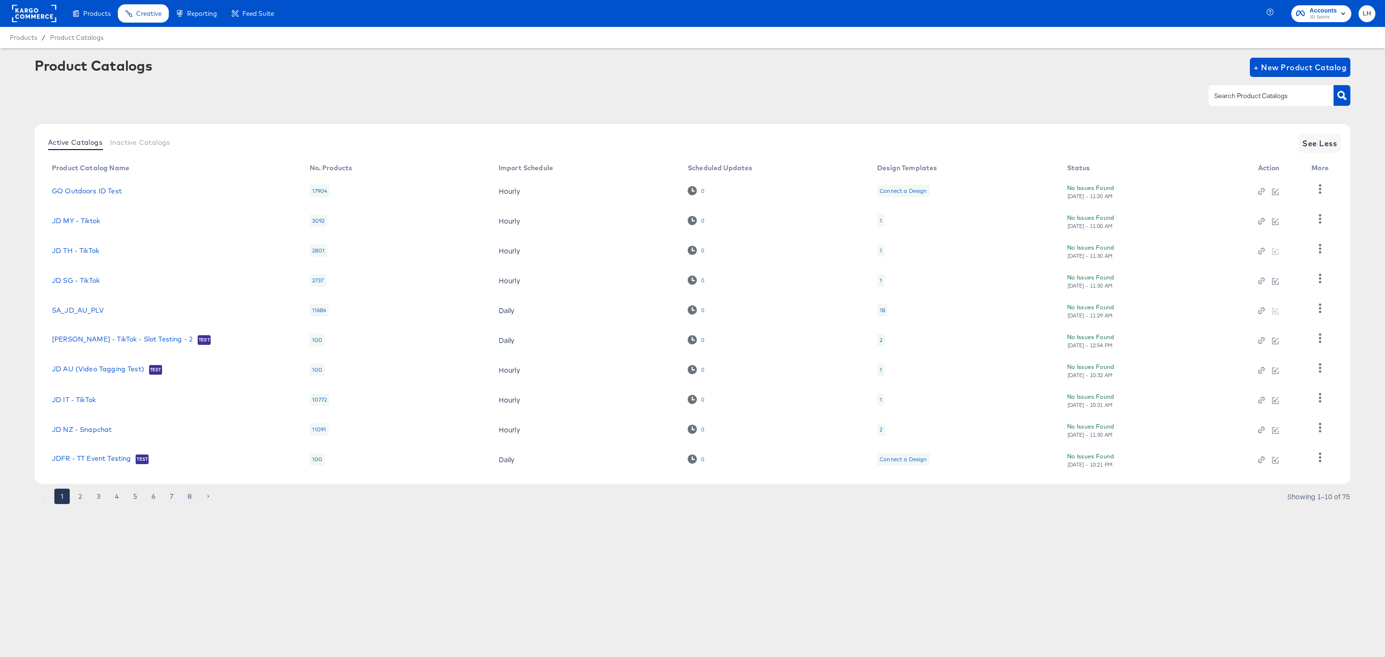
click at [184, 498] on button "8" at bounding box center [189, 496] width 15 height 15
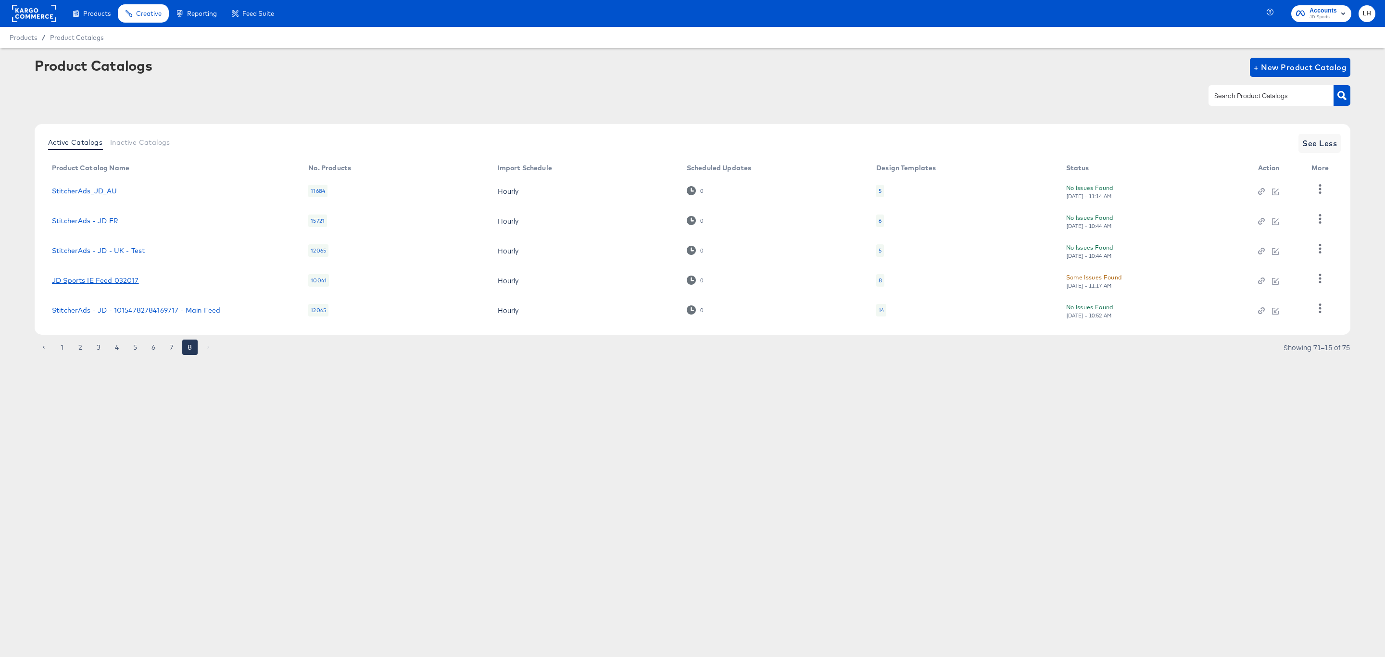
click at [106, 280] on link "JD Sports IE Feed 032017" at bounding box center [95, 280] width 87 height 8
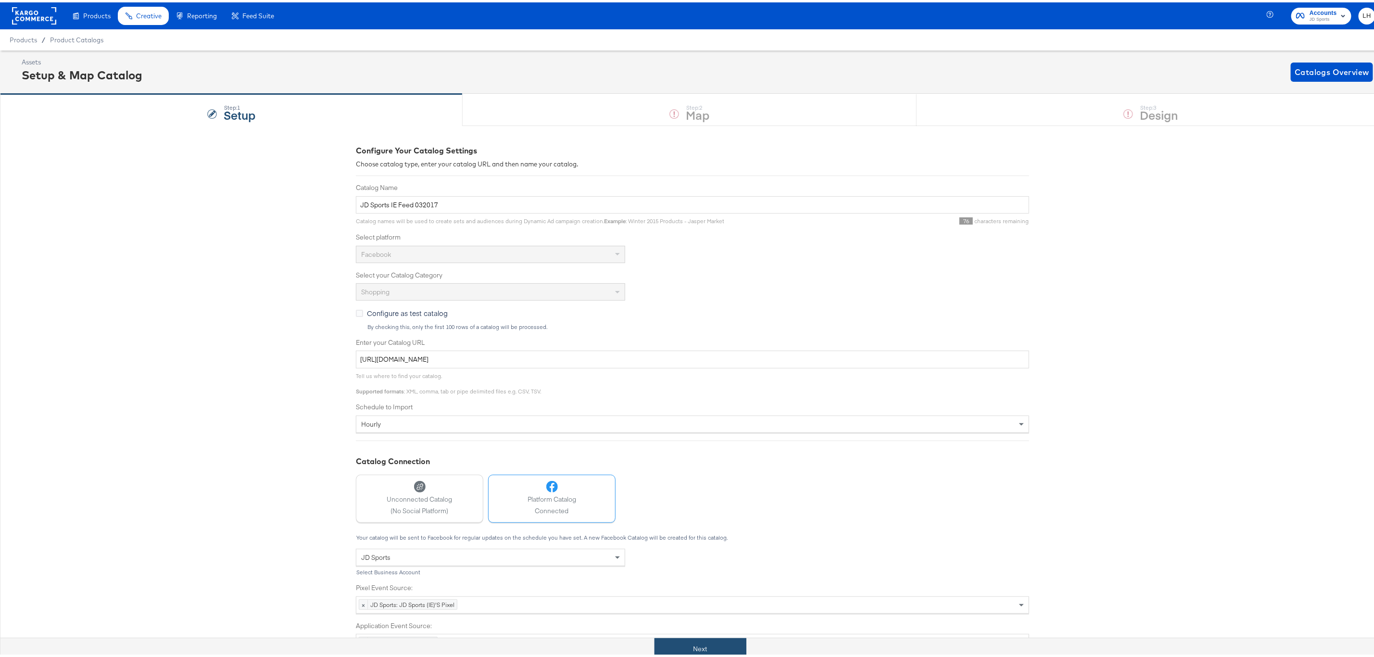
click at [687, 654] on button "Next" at bounding box center [700, 647] width 92 height 22
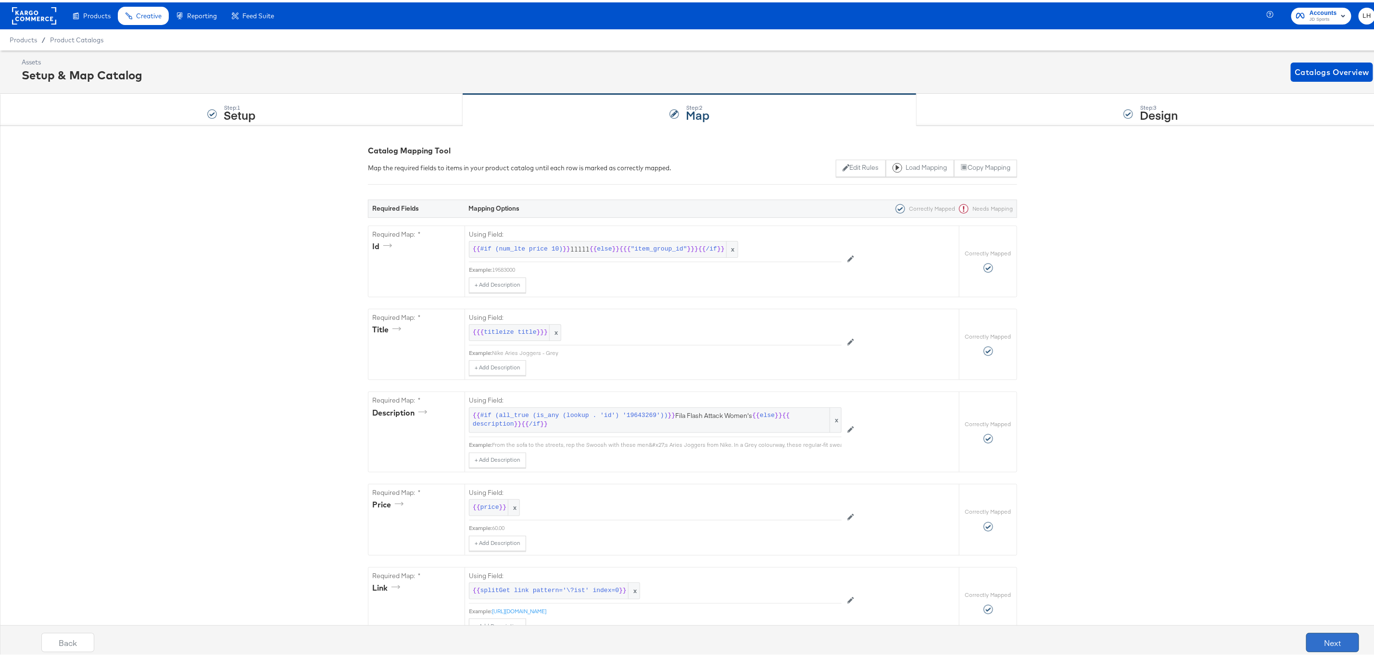
click at [1308, 642] on button "Next" at bounding box center [1332, 639] width 53 height 19
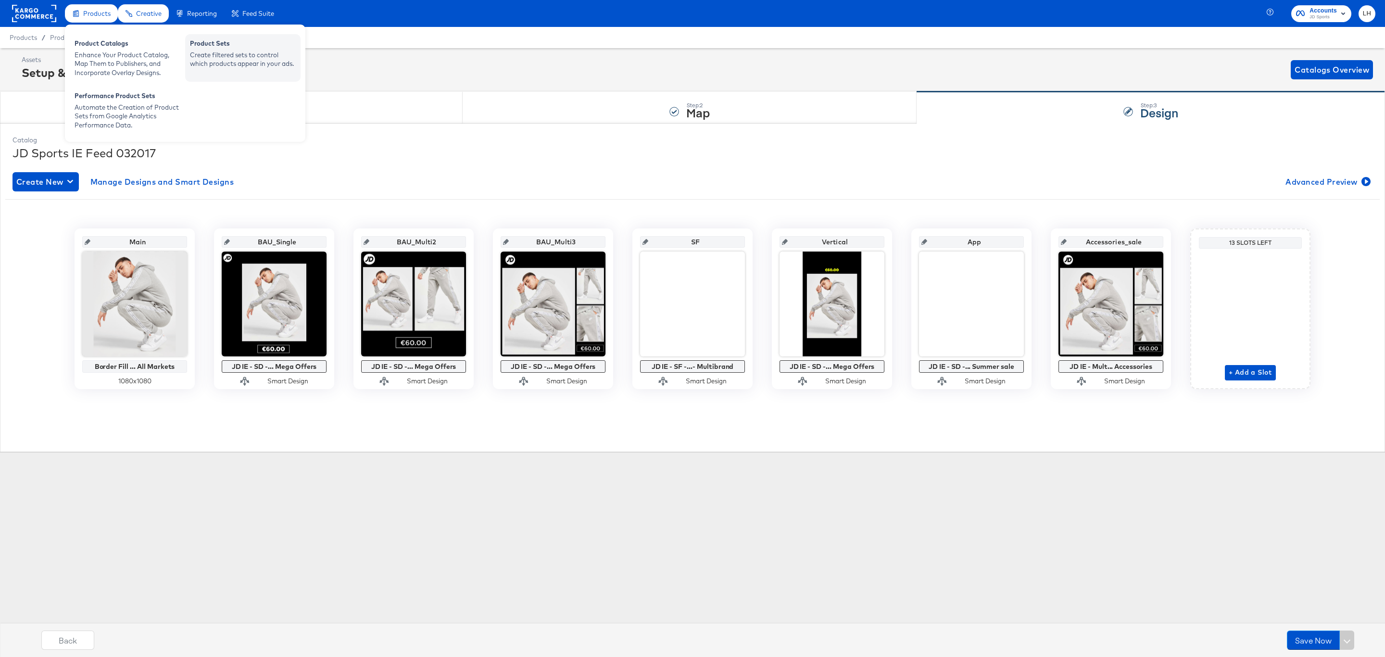
click at [248, 52] on div "Create filtered sets to control which products appear in your ads." at bounding box center [243, 59] width 106 height 18
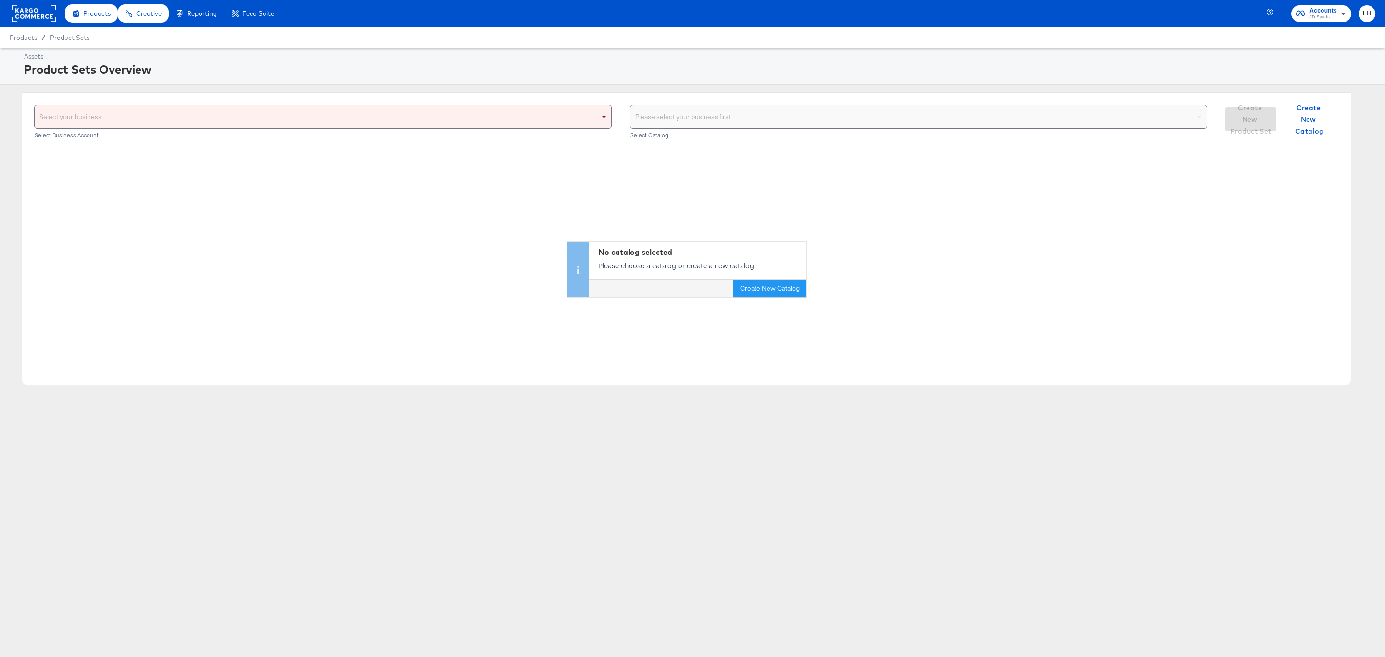
click at [330, 110] on div "Select your business" at bounding box center [323, 116] width 576 height 23
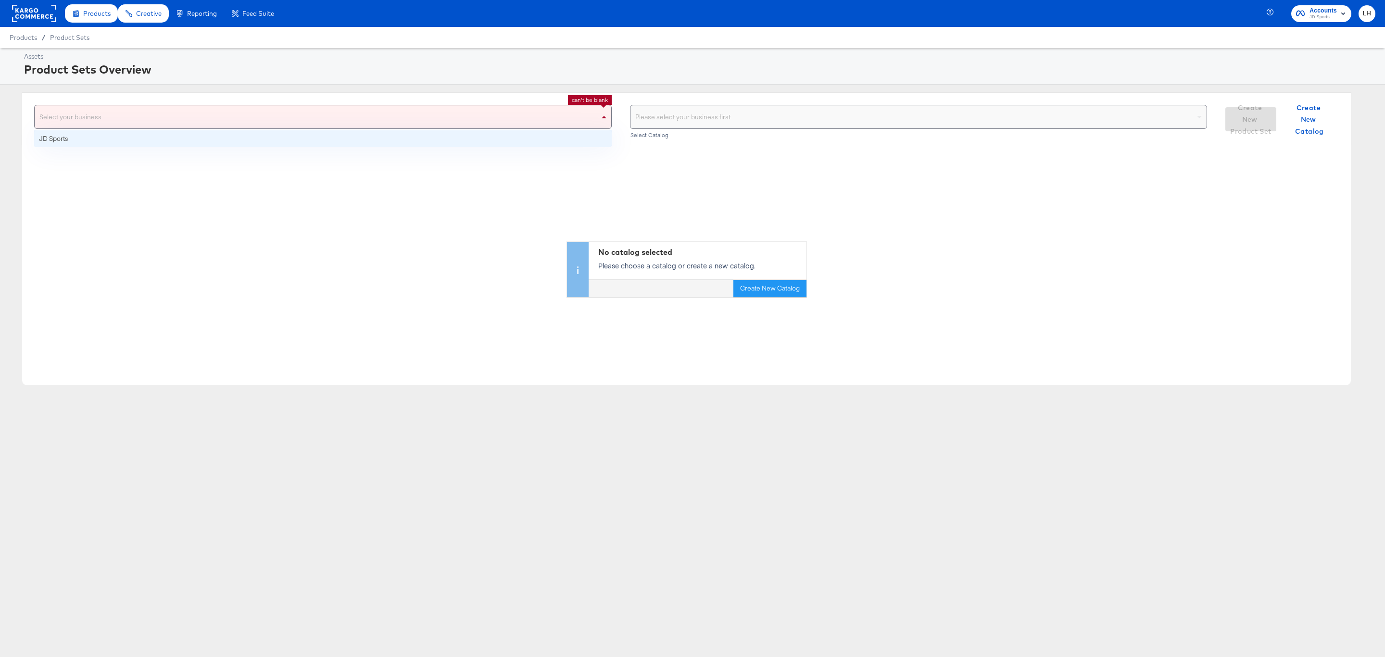
click at [312, 128] on div "Select your business" at bounding box center [323, 116] width 576 height 23
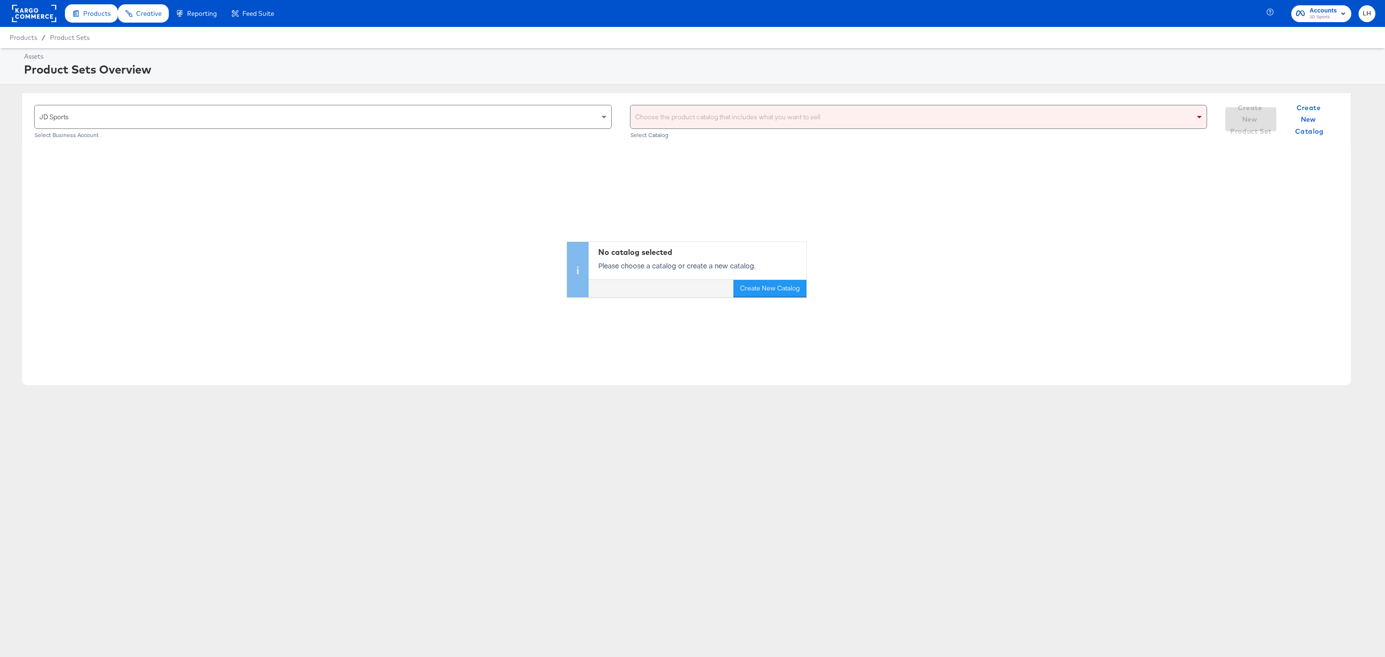
click at [700, 115] on div "Choose the product catalog that includes what you want to sell" at bounding box center [918, 116] width 576 height 23
type input "IE"
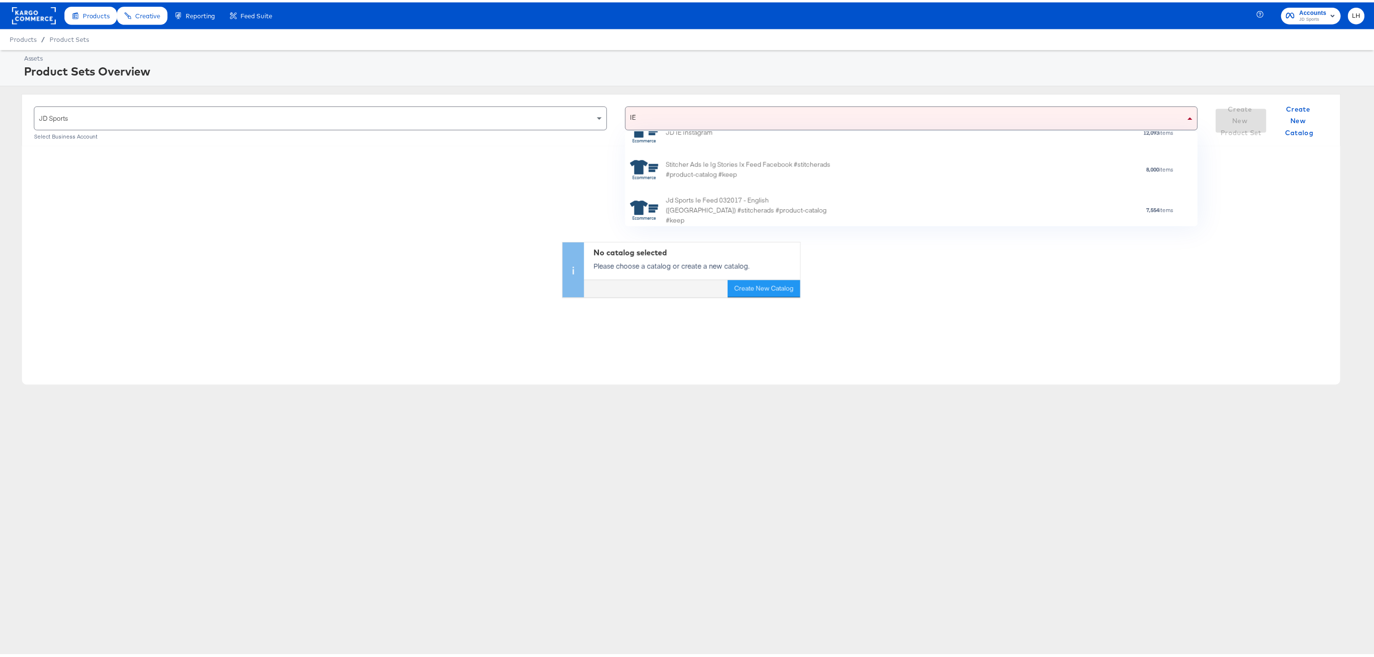
scroll to position [72, 0]
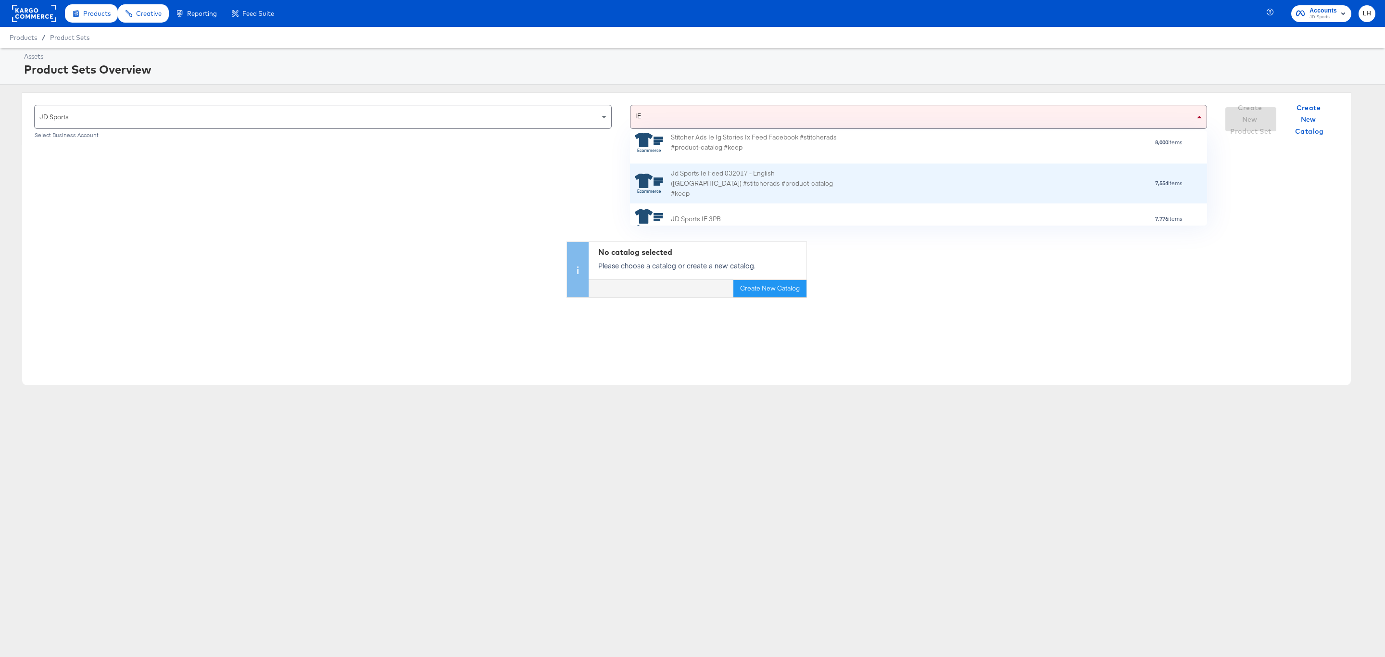
click at [857, 184] on div "7,554 items" at bounding box center [1011, 183] width 344 height 7
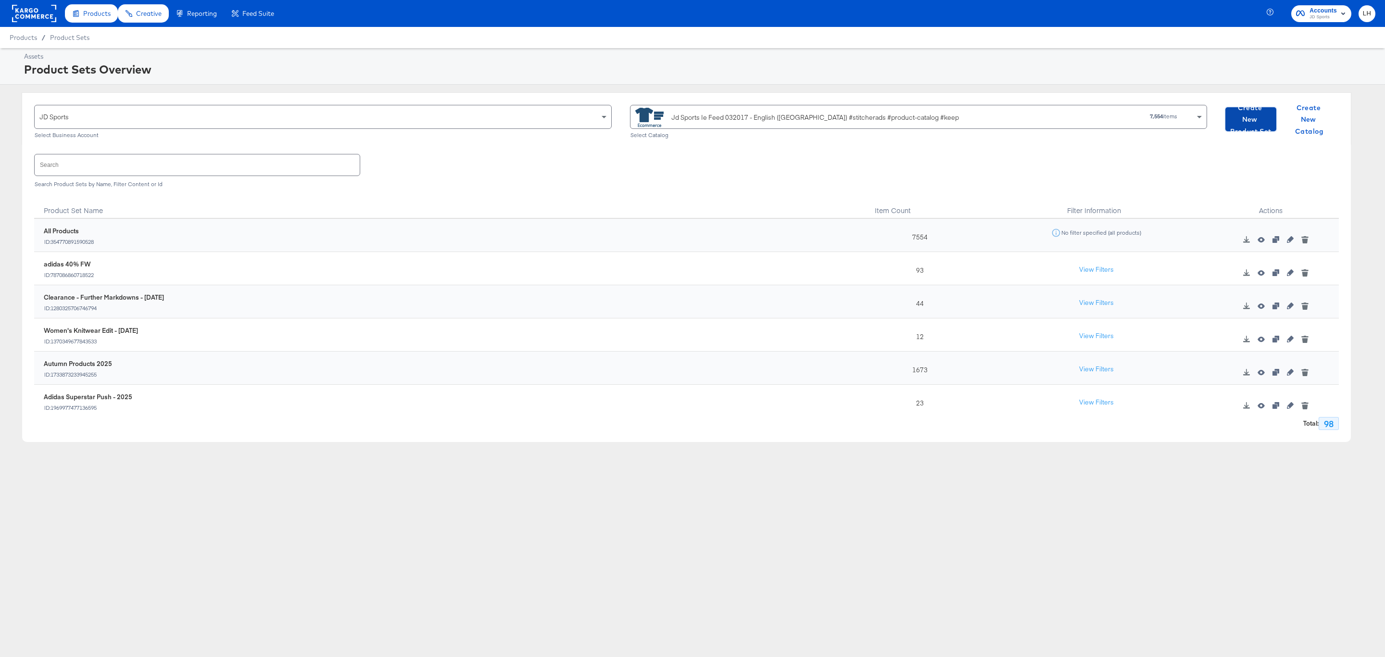
click at [1254, 117] on span "Create New Product Set" at bounding box center [1250, 120] width 43 height 36
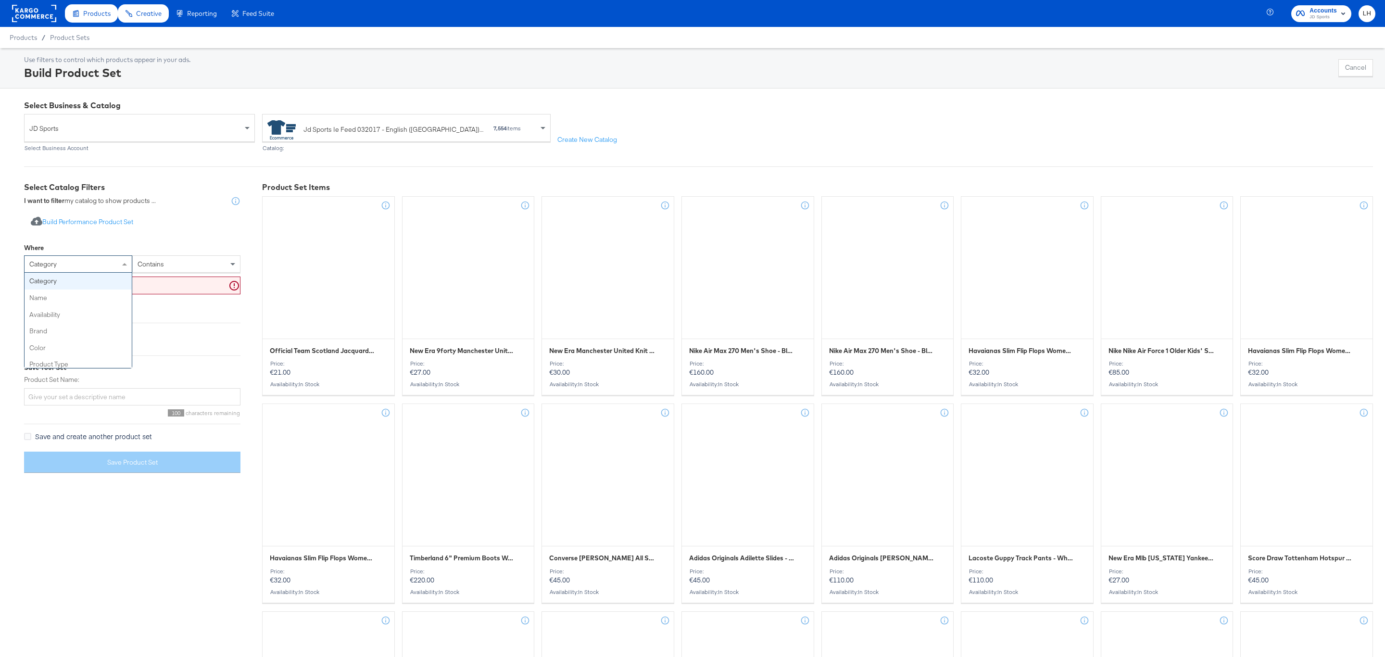
click at [70, 258] on div "category" at bounding box center [78, 264] width 107 height 16
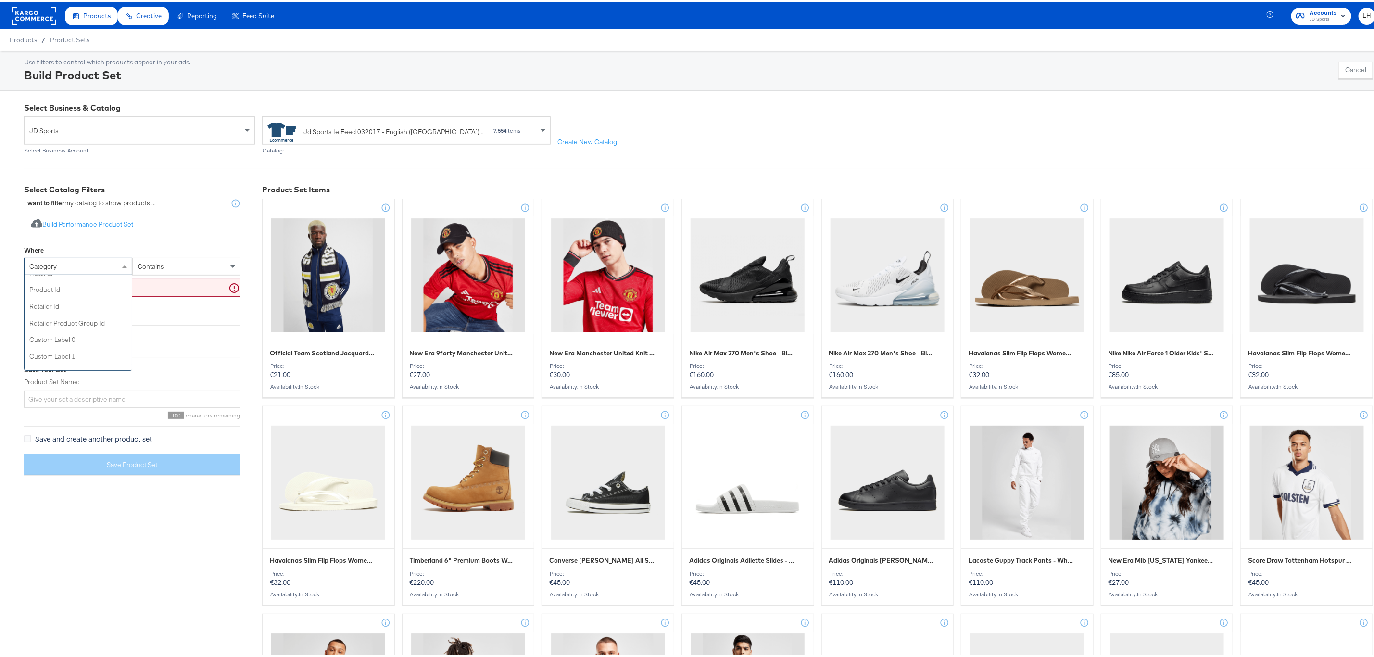
scroll to position [270, 0]
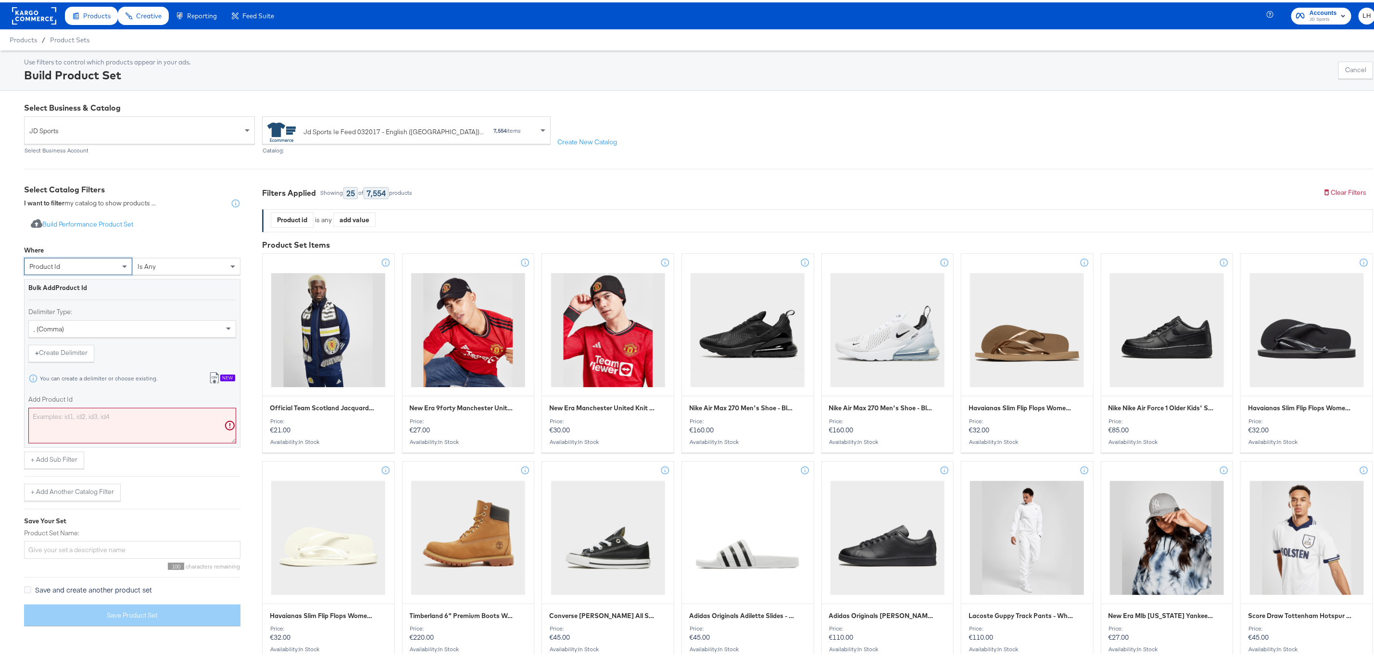
click at [54, 417] on textarea "Add Product Id" at bounding box center [132, 423] width 208 height 36
click at [72, 412] on textarea "Add Product Id" at bounding box center [132, 423] width 208 height 36
paste textarea "19582999,19701379,19583000,19663814,19585759,19585760,19664568,19704646,1971145…"
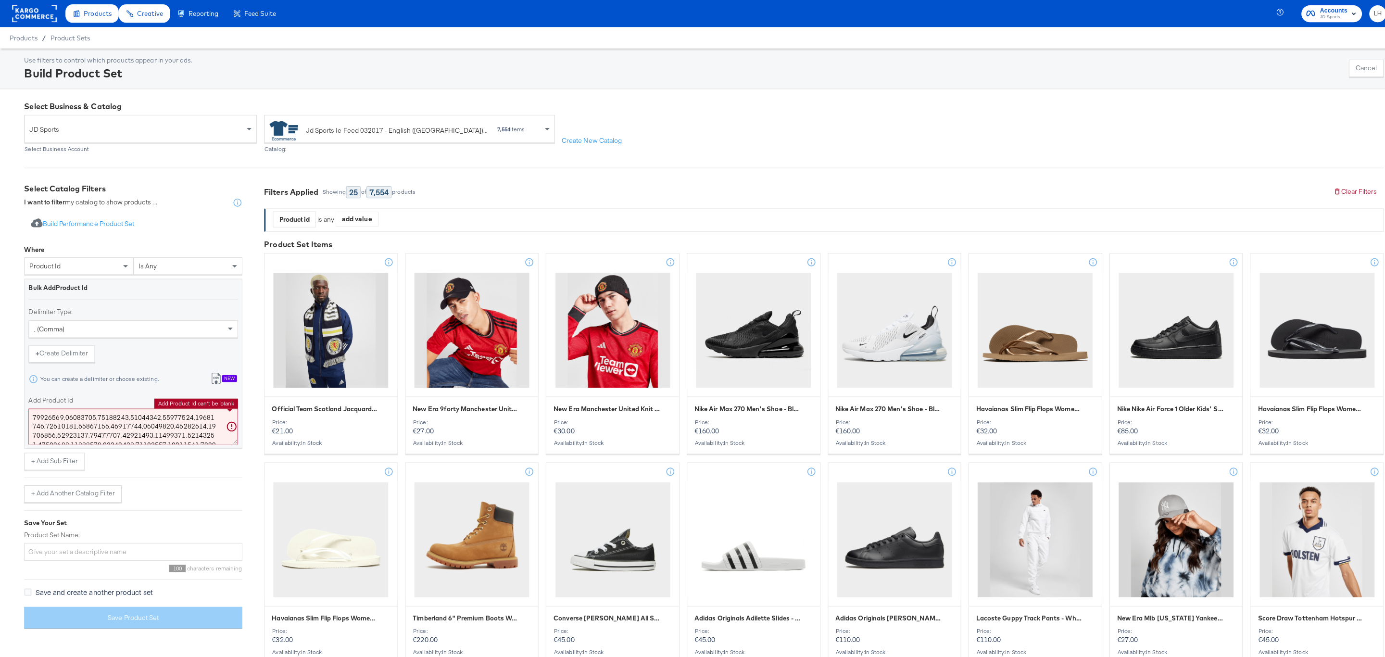
scroll to position [237, 0]
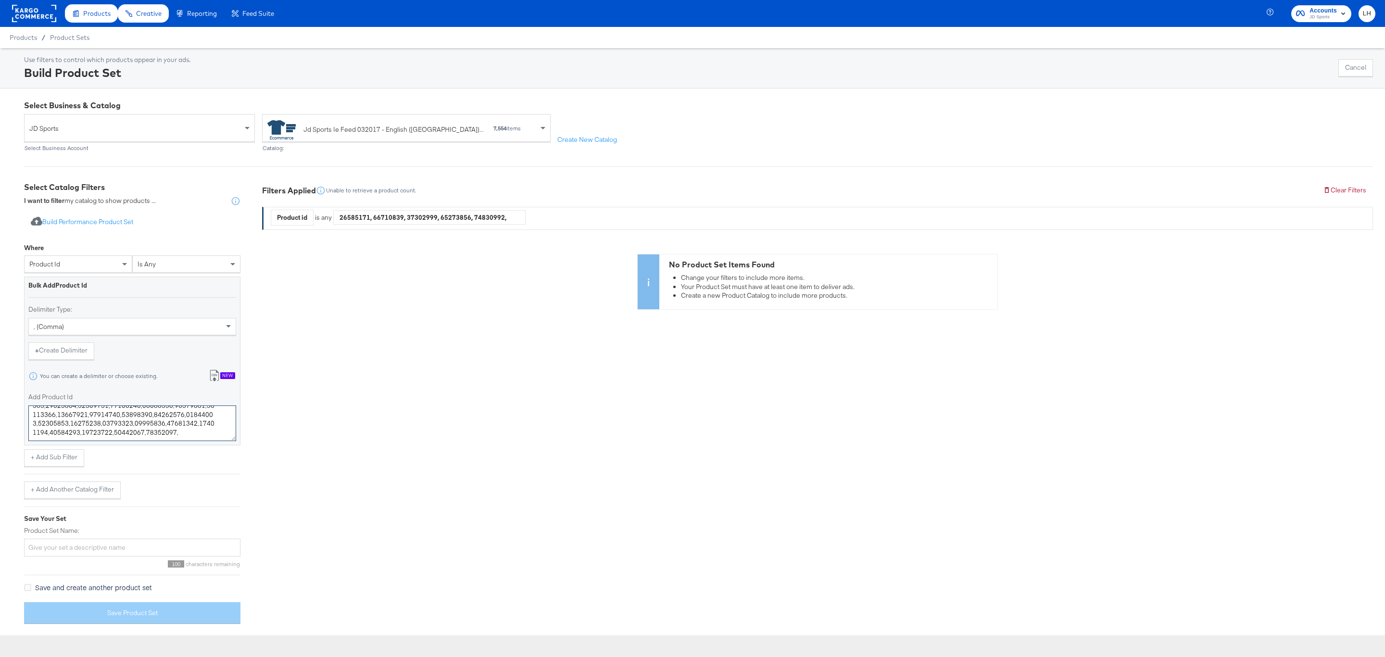
type textarea "19582999,19701379,19583000,19663814,19585759,19585760,19664568,19704646,1971145…"
click at [107, 428] on textarea "Add Product Id" at bounding box center [132, 423] width 208 height 36
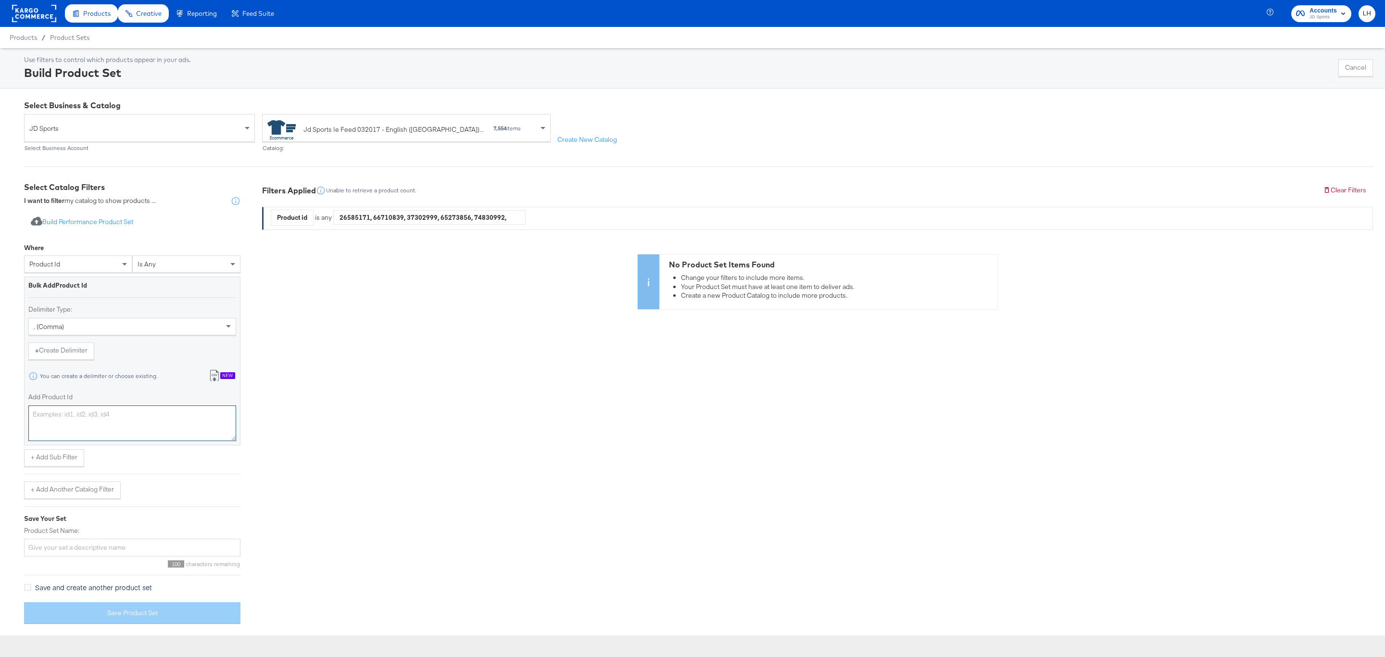
paste textarea "691632,778883,691634,721890,691641,691644,721889,763622,767067,767066,777369,76…"
click at [114, 436] on textarea "Add Product Id" at bounding box center [132, 423] width 208 height 36
type textarea "691632,778883,691634,721890,691641,691644,721889,763622,767067,767066,777369,76…"
click at [79, 266] on div "product id" at bounding box center [78, 264] width 107 height 16
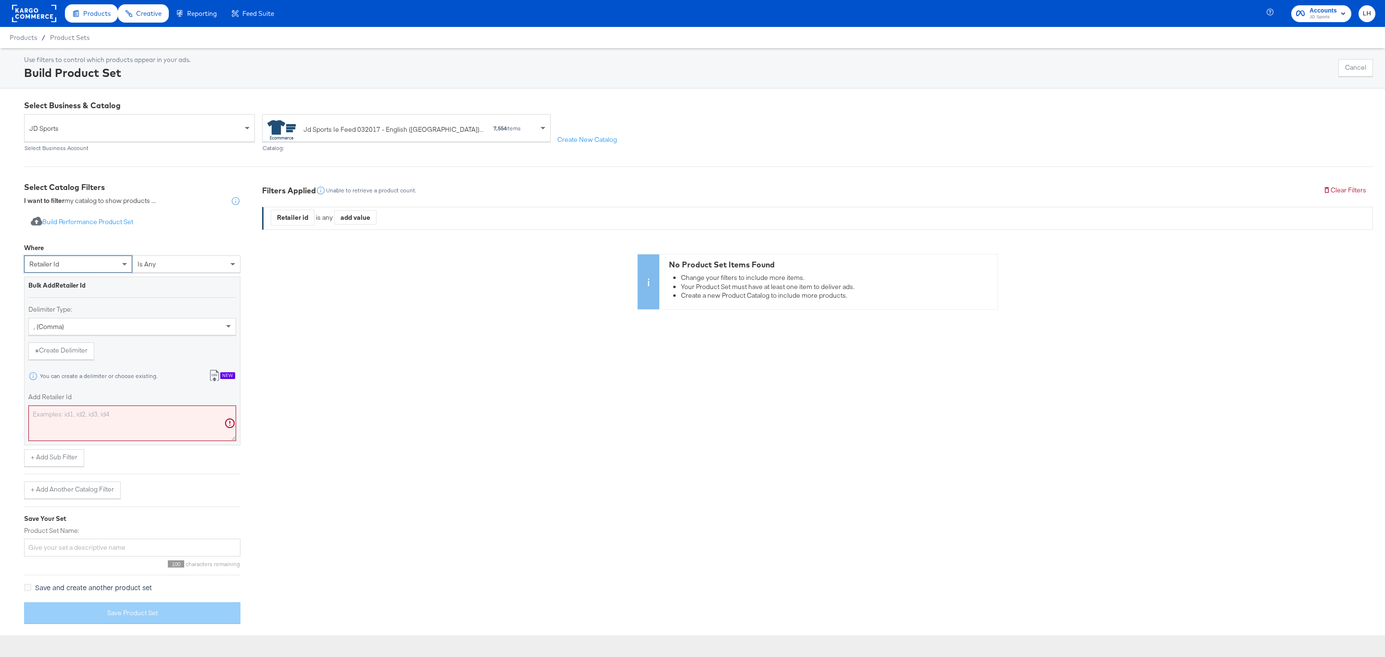
scroll to position [0, 0]
click at [97, 415] on textarea "Add Retailer Id" at bounding box center [132, 423] width 208 height 36
paste textarea "691632,778883,691634,721890,691641,691644,721889,763622,767067,767066,777369,76…"
type textarea "691632,778883,691634,721890,691641,691644,721889,763622,767067,767066,777369,76…"
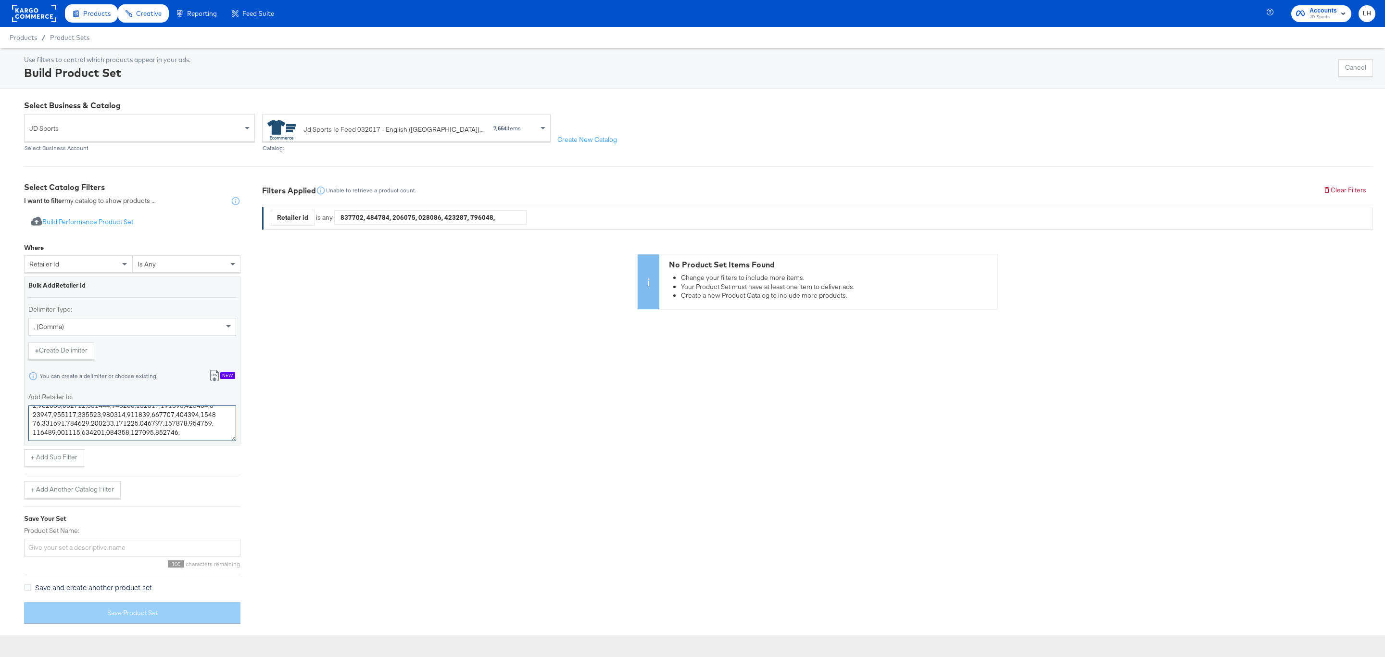
click at [75, 433] on textarea "Add Retailer Id" at bounding box center [132, 423] width 208 height 36
drag, startPoint x: 75, startPoint y: 433, endPoint x: 3, endPoint y: 399, distance: 79.4
click at [3, 399] on div "Select Business & Catalog JD Sports Select Business Account Jd Sports Ie Feed 0…" at bounding box center [692, 361] width 1385 height 547
click at [90, 419] on textarea "Add Retailer Id" at bounding box center [132, 423] width 208 height 36
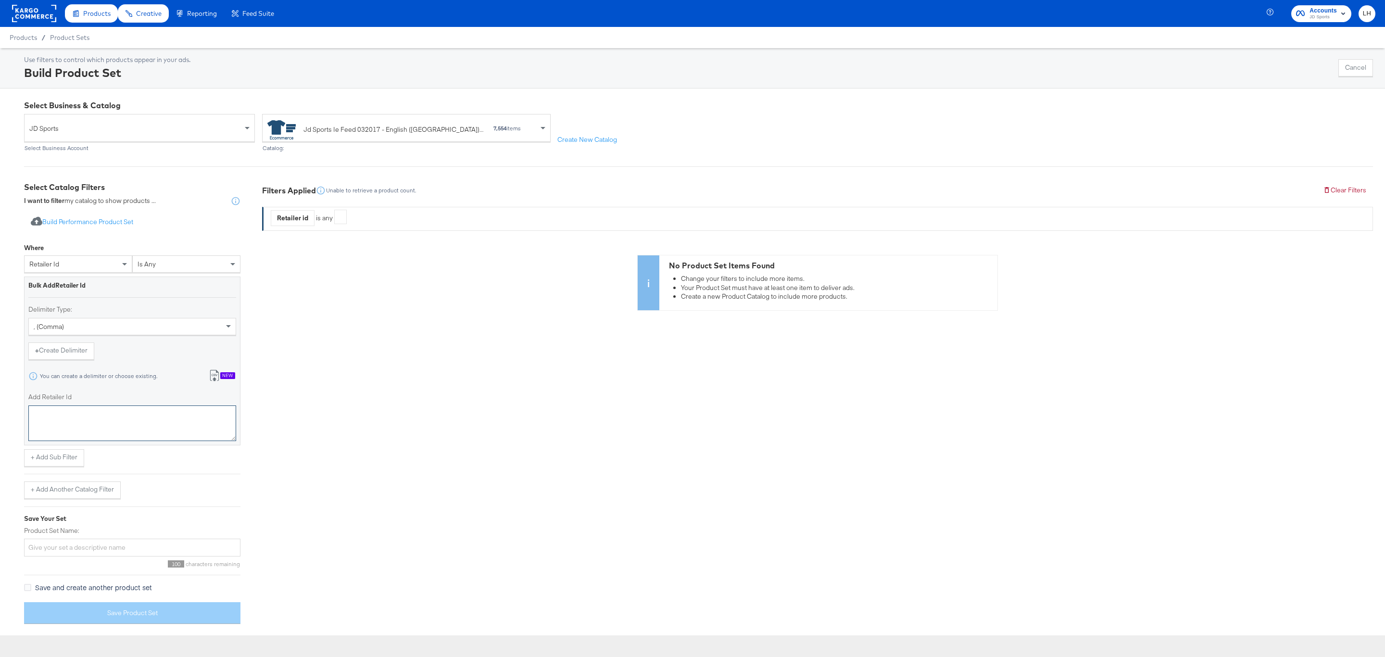
paste textarea "19582999,19701379,19583000,19663814,19585759,19585760,19664568,19704646,1971145…"
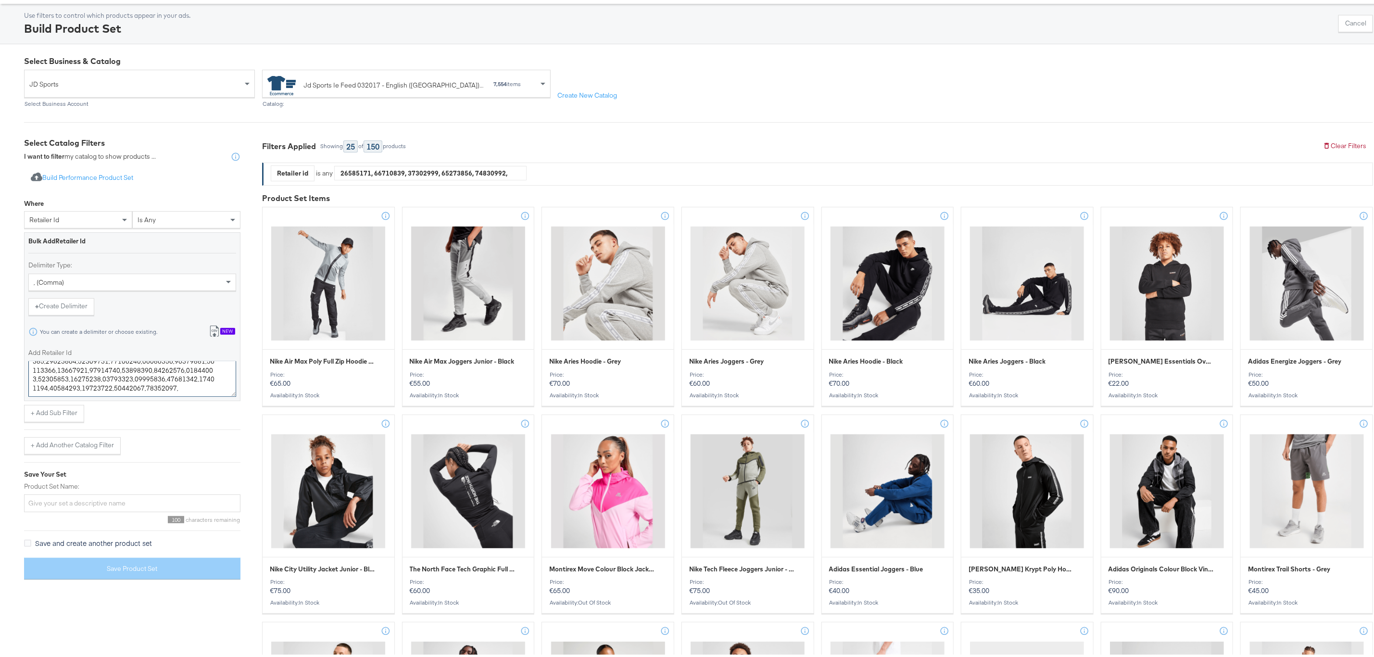
scroll to position [72, 0]
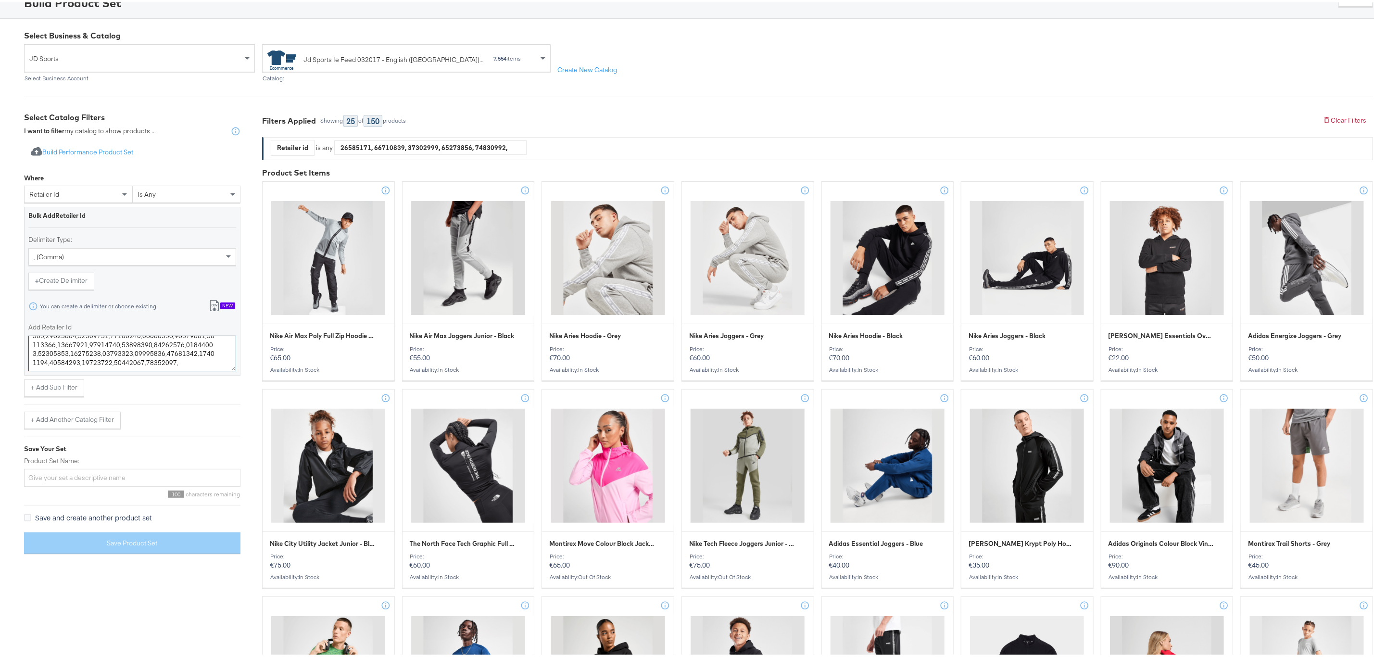
type textarea "19582999,19701379,19583000,19663814,19585759,19585760,19664568,19704646,1971145…"
click at [87, 481] on input "Product Set Name:" at bounding box center [132, 475] width 216 height 18
click at [65, 477] on input "Mega Offers - [DATE]" at bounding box center [132, 475] width 216 height 18
click at [65, 476] on input "Mega Offers Key Pushes - [DATE]" at bounding box center [132, 475] width 216 height 18
click at [125, 475] on input "Mega Offers Key Pushes - [DATE]" at bounding box center [132, 475] width 216 height 18
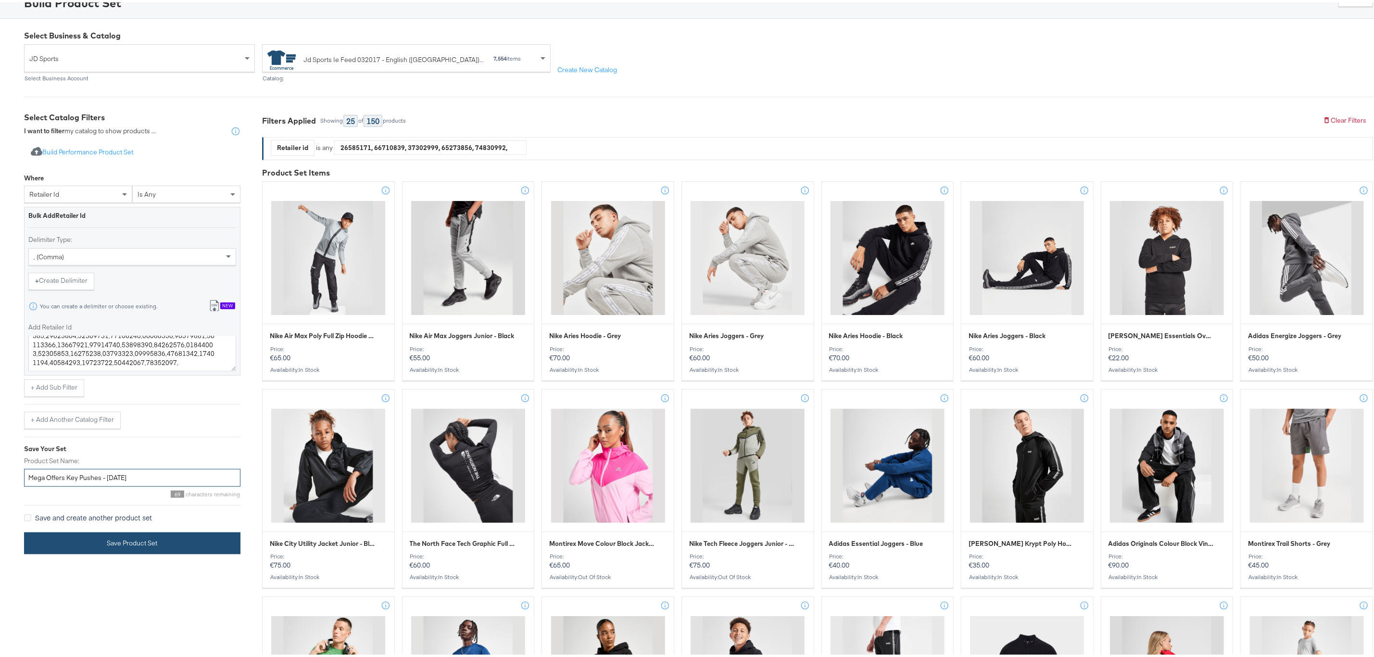
type input "Mega Offers Key Pushes - [DATE]"
click at [151, 547] on button "Save Product Set" at bounding box center [132, 541] width 216 height 22
